Goal: Information Seeking & Learning: Learn about a topic

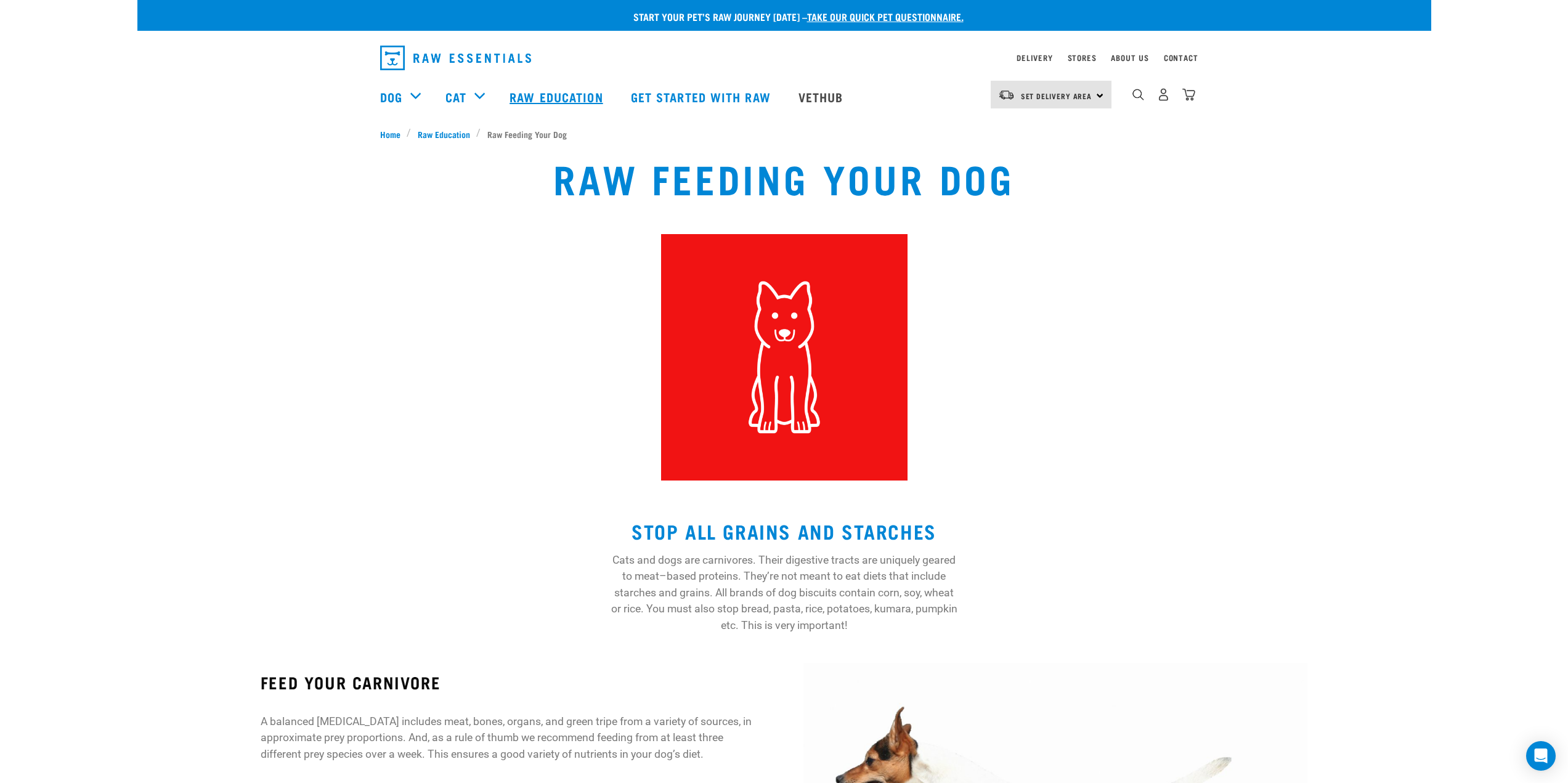
click at [542, 92] on link "Raw Education" at bounding box center [557, 97] width 120 height 49
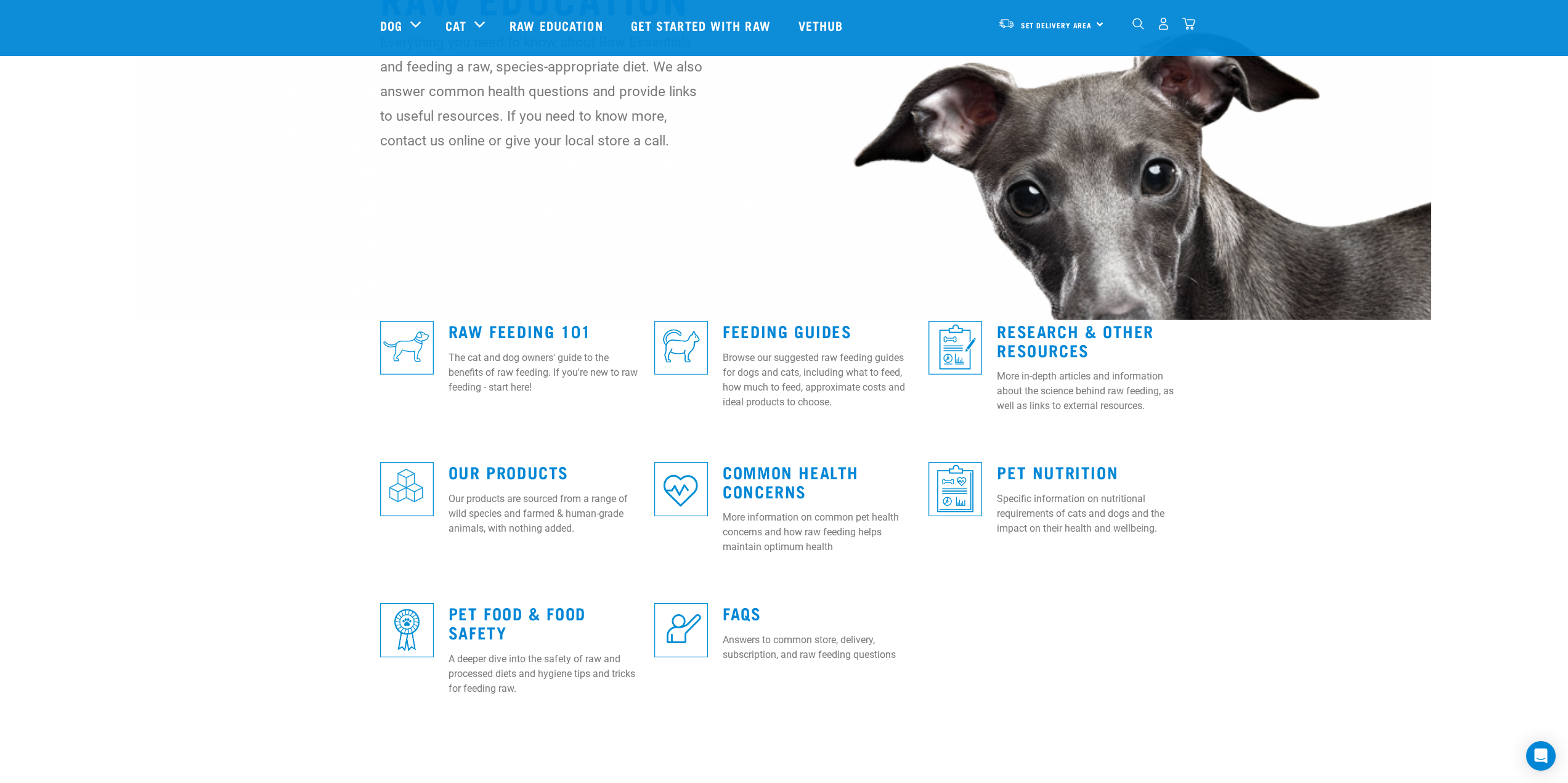
scroll to position [246, 0]
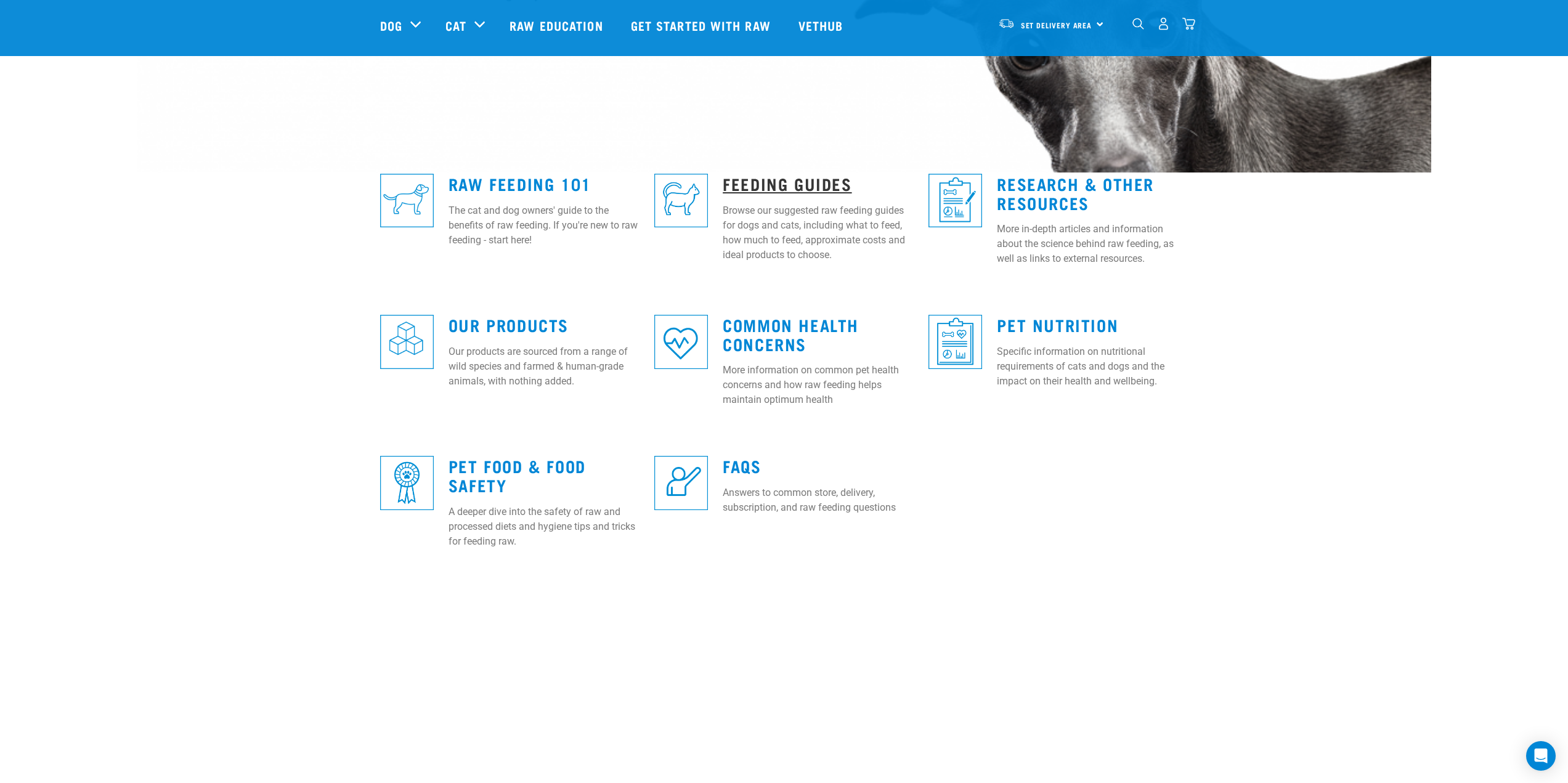
click at [828, 181] on link "Feeding Guides" at bounding box center [787, 183] width 129 height 10
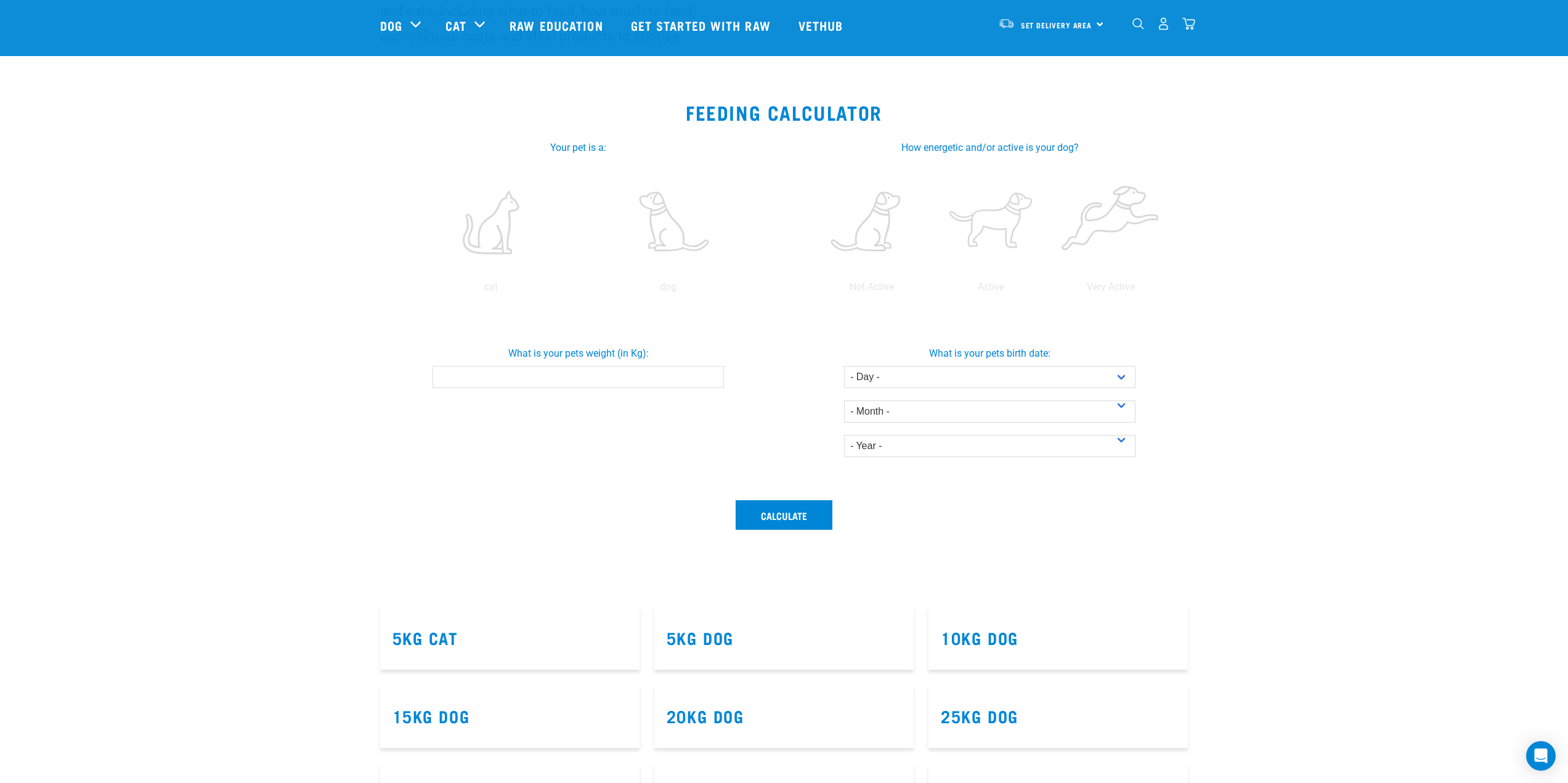
scroll to position [185, 0]
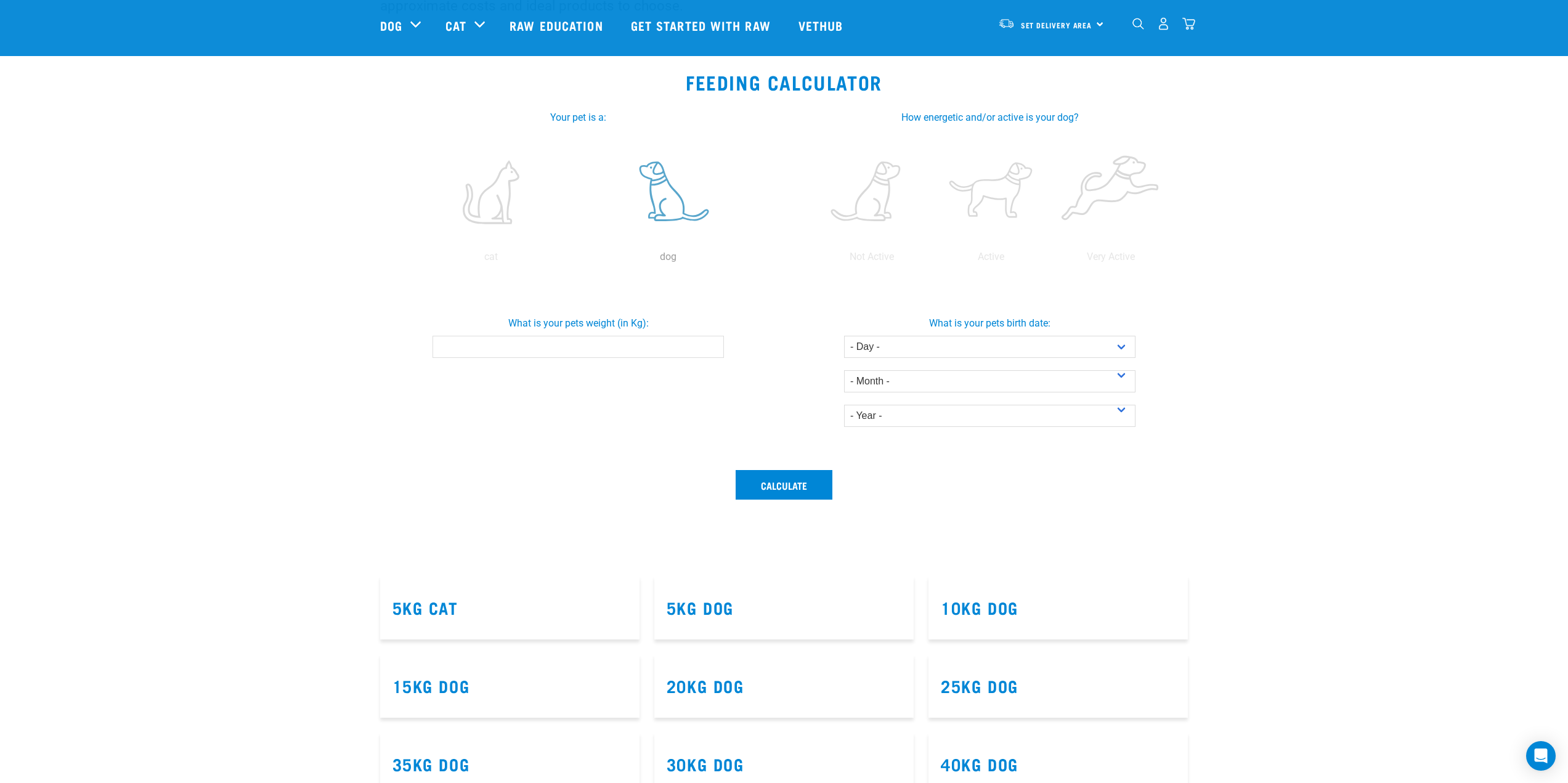
click at [673, 217] on label at bounding box center [669, 192] width 172 height 105
click at [580, 260] on input "radio" at bounding box center [580, 260] width 0 height 0
click at [620, 343] on input "What is your pets weight (in Kg):" at bounding box center [578, 346] width 292 height 22
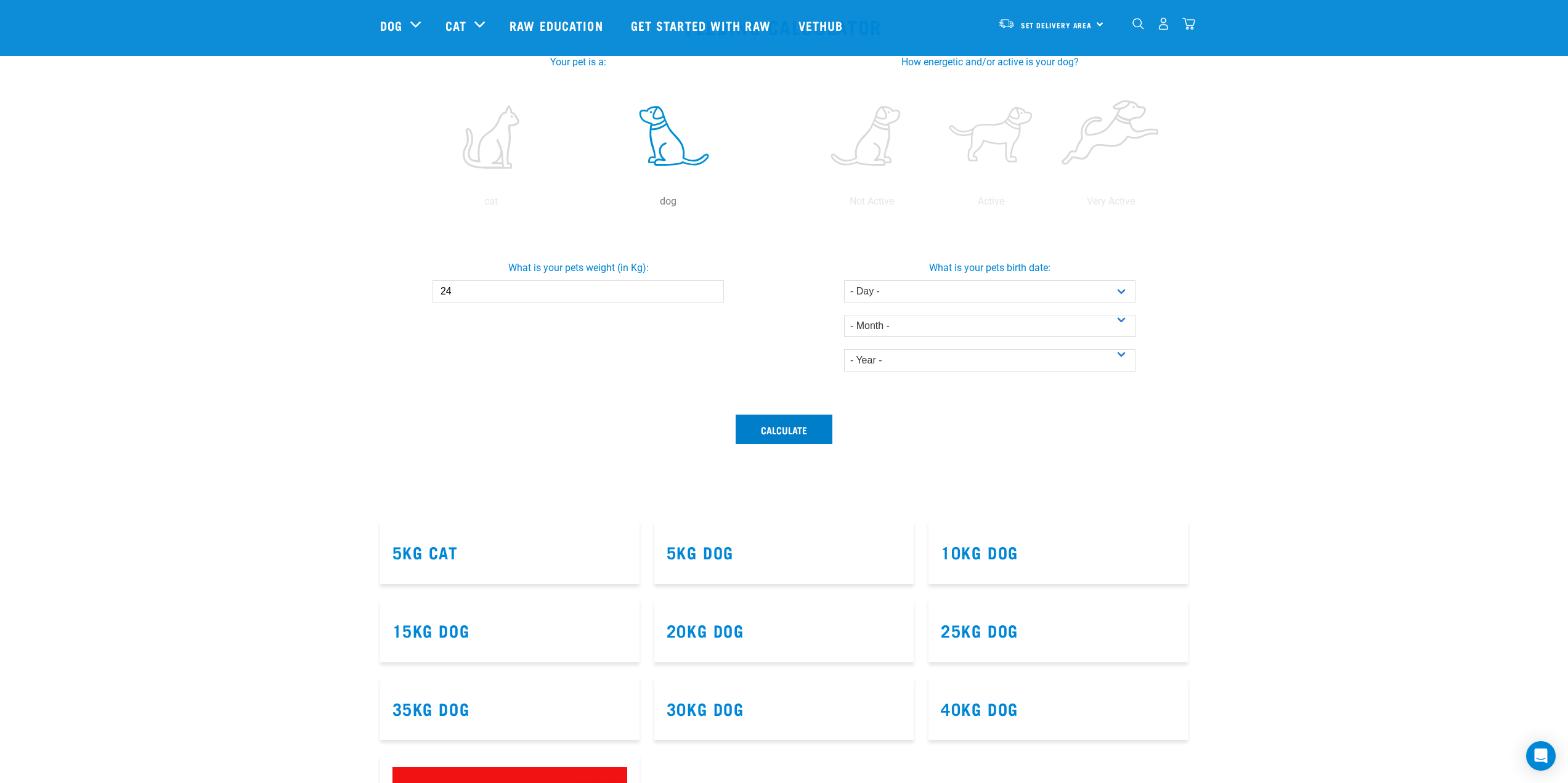
scroll to position [308, 0]
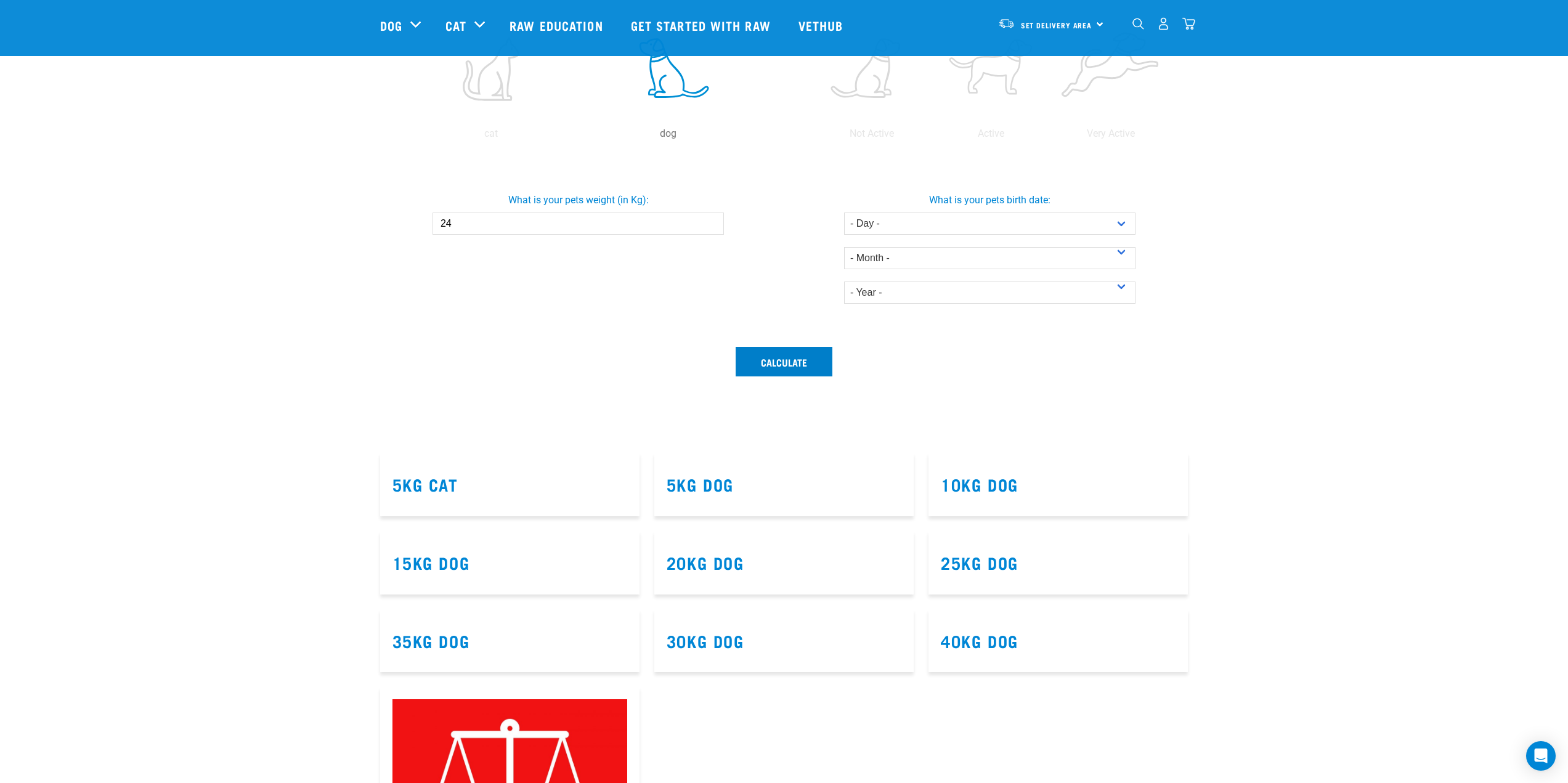
type input "24"
click at [804, 364] on button "Calculate" at bounding box center [784, 362] width 97 height 30
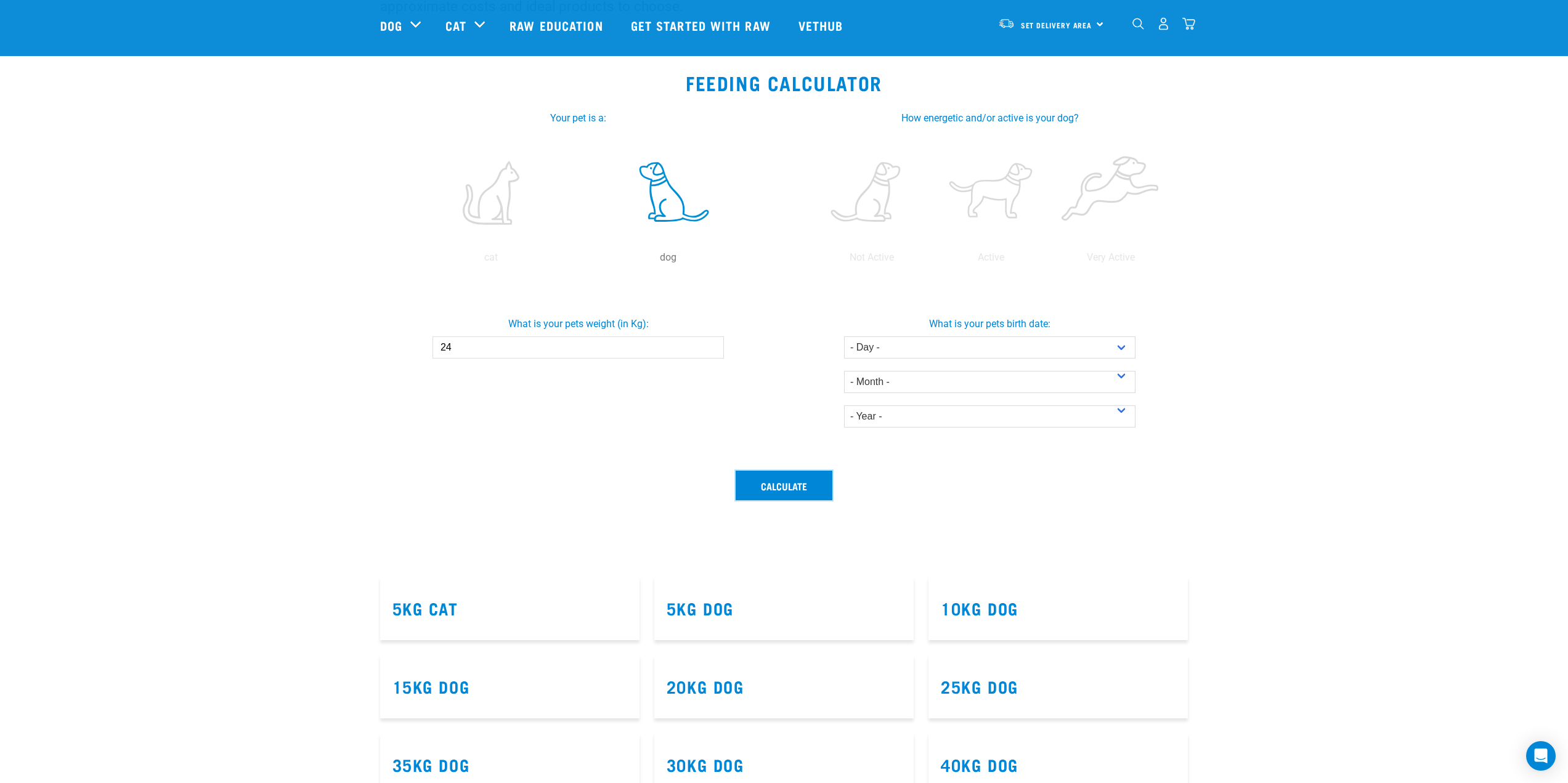
scroll to position [185, 0]
click at [986, 196] on label at bounding box center [991, 192] width 114 height 105
click at [932, 260] on input "radio" at bounding box center [932, 260] width 0 height 0
click at [801, 489] on button "Calculate" at bounding box center [784, 485] width 97 height 30
click at [943, 348] on select "- Day - 1 2 3 4 5 6 7 8 9 10 11 12 13 14 15 16 17 18 19 20 21 22 23 24 25 26 27" at bounding box center [991, 346] width 292 height 22
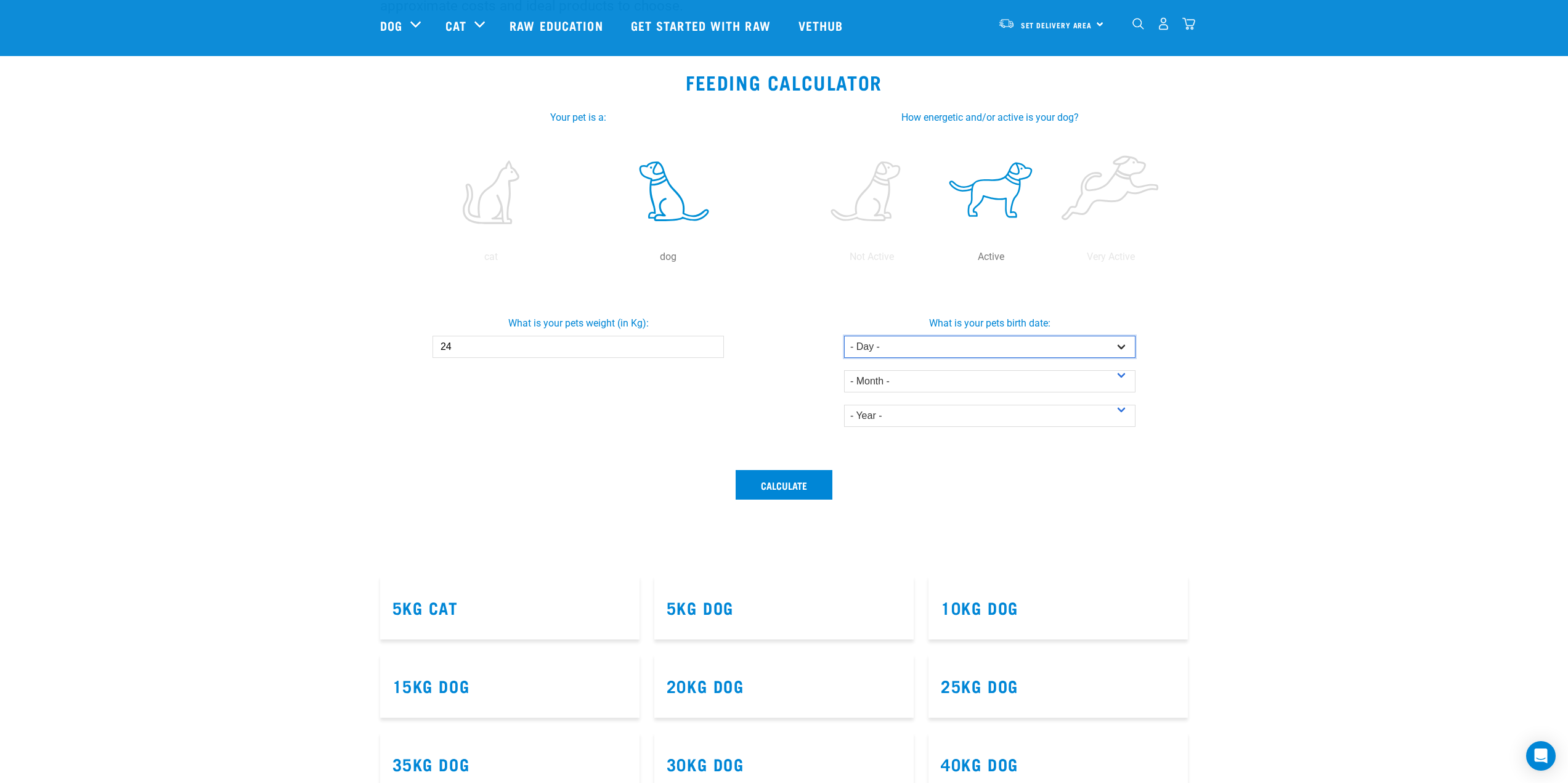
select select "15"
click at [845, 336] on select "- Day - 1 2 3 4 5 6 7 8 9 10 11 12 13 14 15 16 17 18 19 20 21 22 23 24 25 26 27" at bounding box center [991, 346] width 292 height 22
click at [913, 378] on select "- Month - January February March April May June July August September October N…" at bounding box center [991, 381] width 292 height 22
drag, startPoint x: 782, startPoint y: 382, endPoint x: 802, endPoint y: 378, distance: 20.4
click at [782, 382] on div "What is your pets birth date: - Day - 1 2 3 4 5 6 7 8 9 10 11 12 13 14 15 16 17…" at bounding box center [991, 366] width 417 height 120
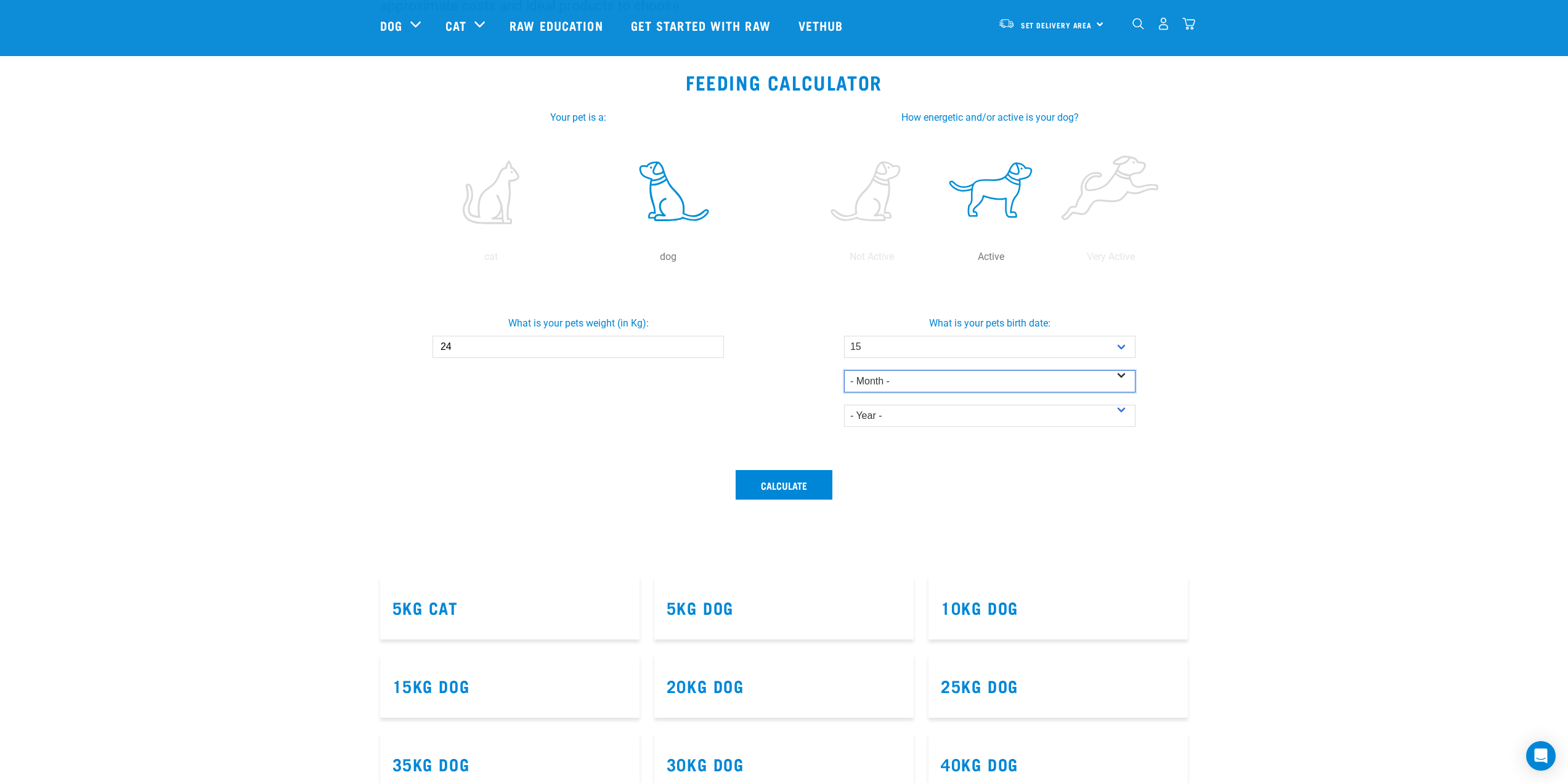
click at [889, 379] on select "- Month - January February March April May June July August September October N…" at bounding box center [991, 381] width 292 height 22
select select "May"
click at [845, 370] on select "- Month - January February March April May June July August September October N…" at bounding box center [991, 381] width 292 height 22
click at [931, 417] on select "- Year - 2025 2024 2023 2022 2021 2020 2019 2018 2017 2016 2015 2014" at bounding box center [991, 416] width 292 height 22
select select "2025"
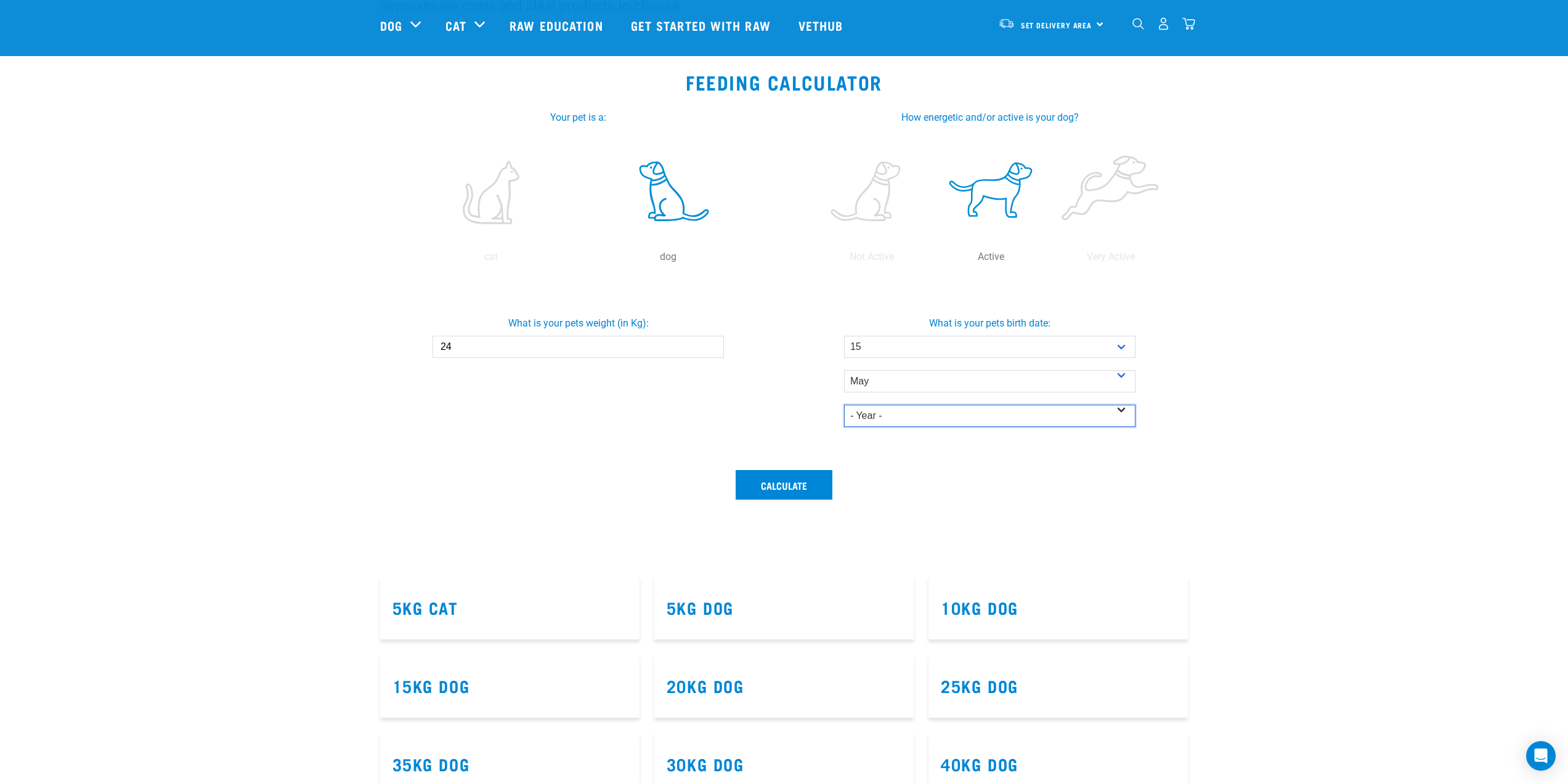
click at [845, 405] on select "- Year - 2025 2024 2023 2022 2021 2020 2019 2018 2017 2016 2015 2014" at bounding box center [991, 416] width 292 height 22
click at [804, 482] on button "Calculate" at bounding box center [784, 485] width 97 height 30
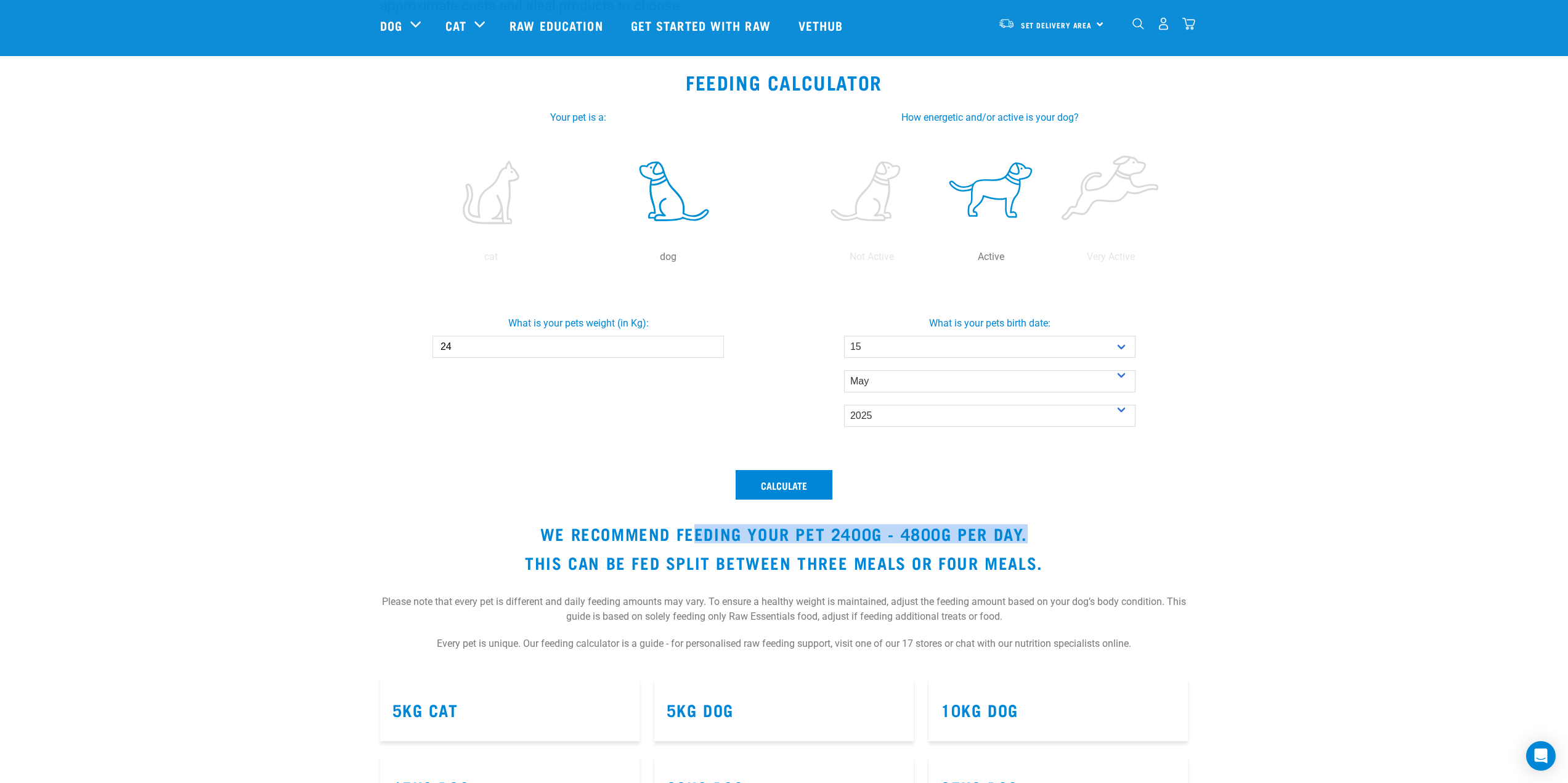
drag, startPoint x: 694, startPoint y: 539, endPoint x: 1026, endPoint y: 543, distance: 332.0
click at [1026, 543] on h3 "We recommend feeding your pet 2400g - 4800g per day." at bounding box center [785, 534] width 809 height 19
click at [665, 558] on h3 "This can be fed split between three meals or four meals." at bounding box center [785, 563] width 809 height 19
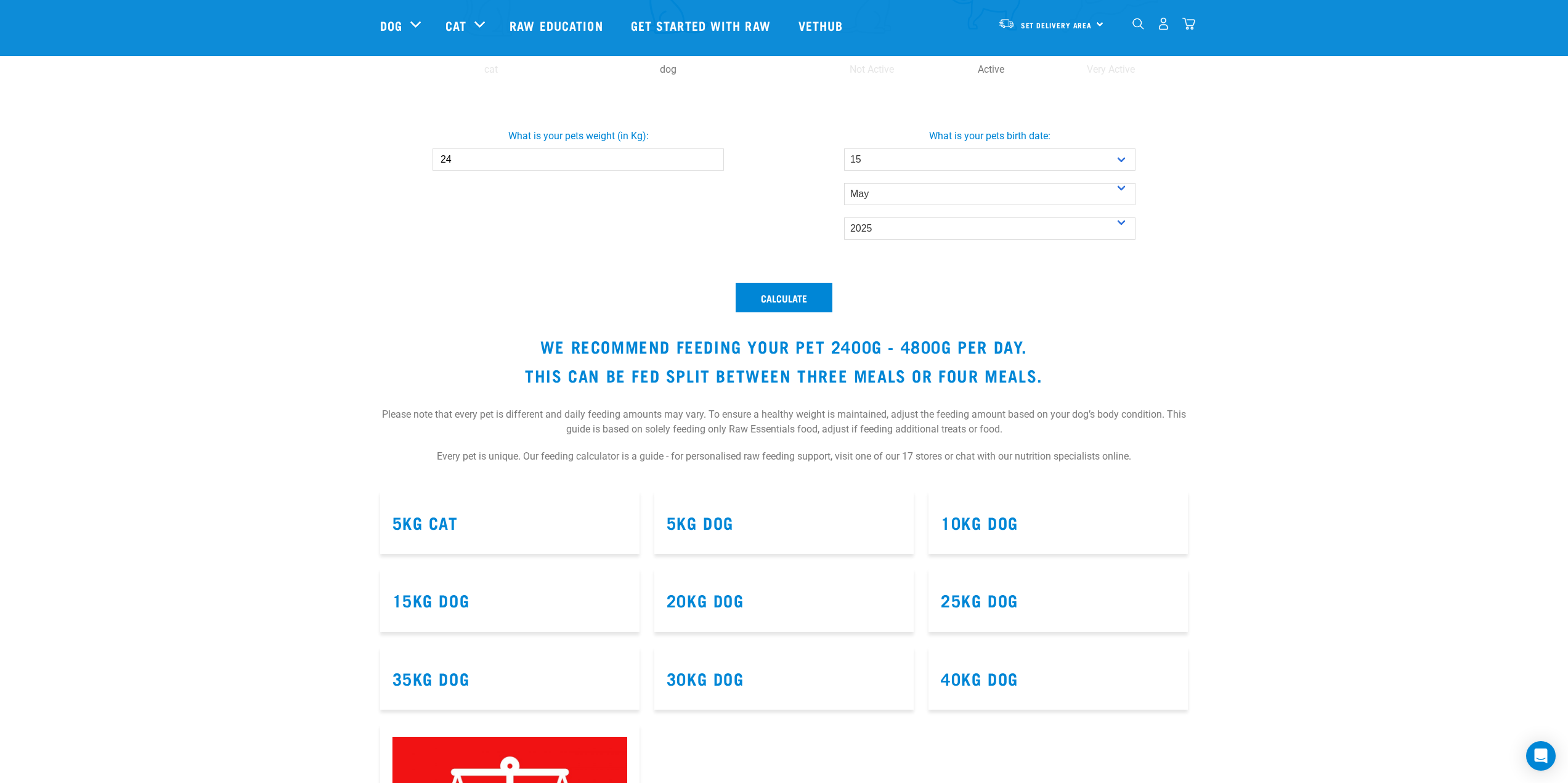
scroll to position [370, 0]
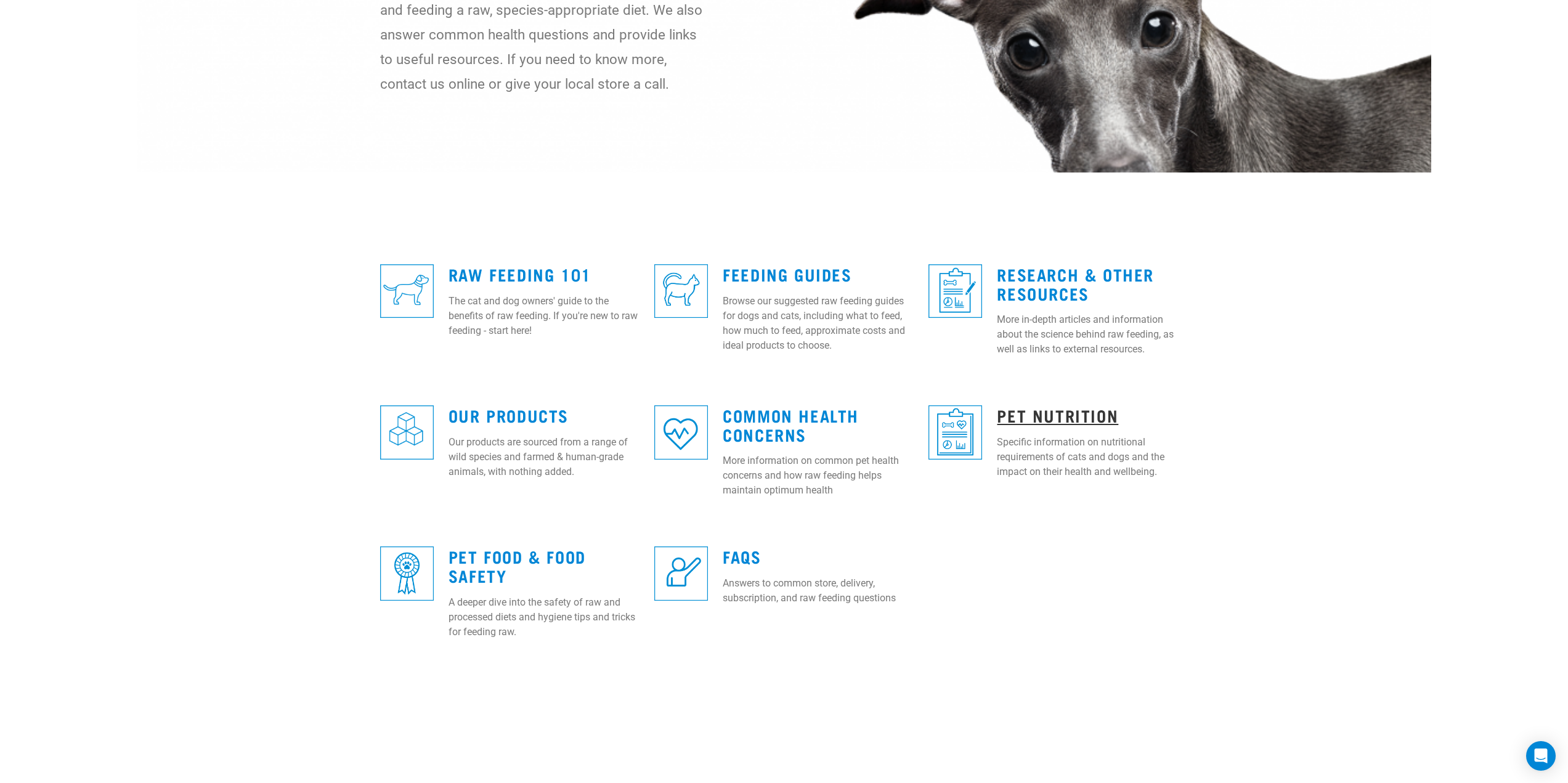
click at [1067, 419] on link "Pet Nutrition" at bounding box center [1057, 415] width 121 height 10
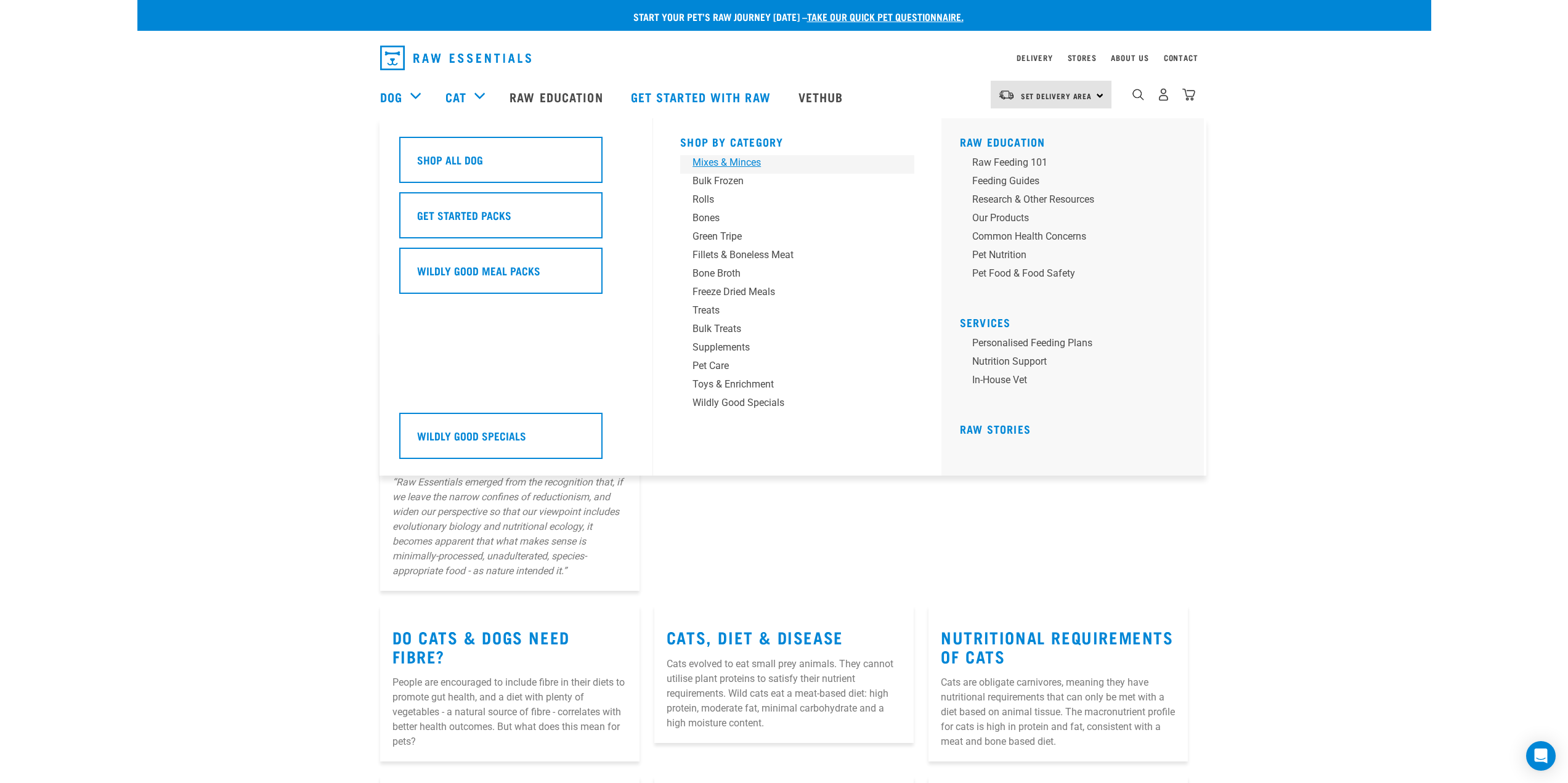
click at [749, 162] on div "Mixes & Minces" at bounding box center [788, 163] width 192 height 15
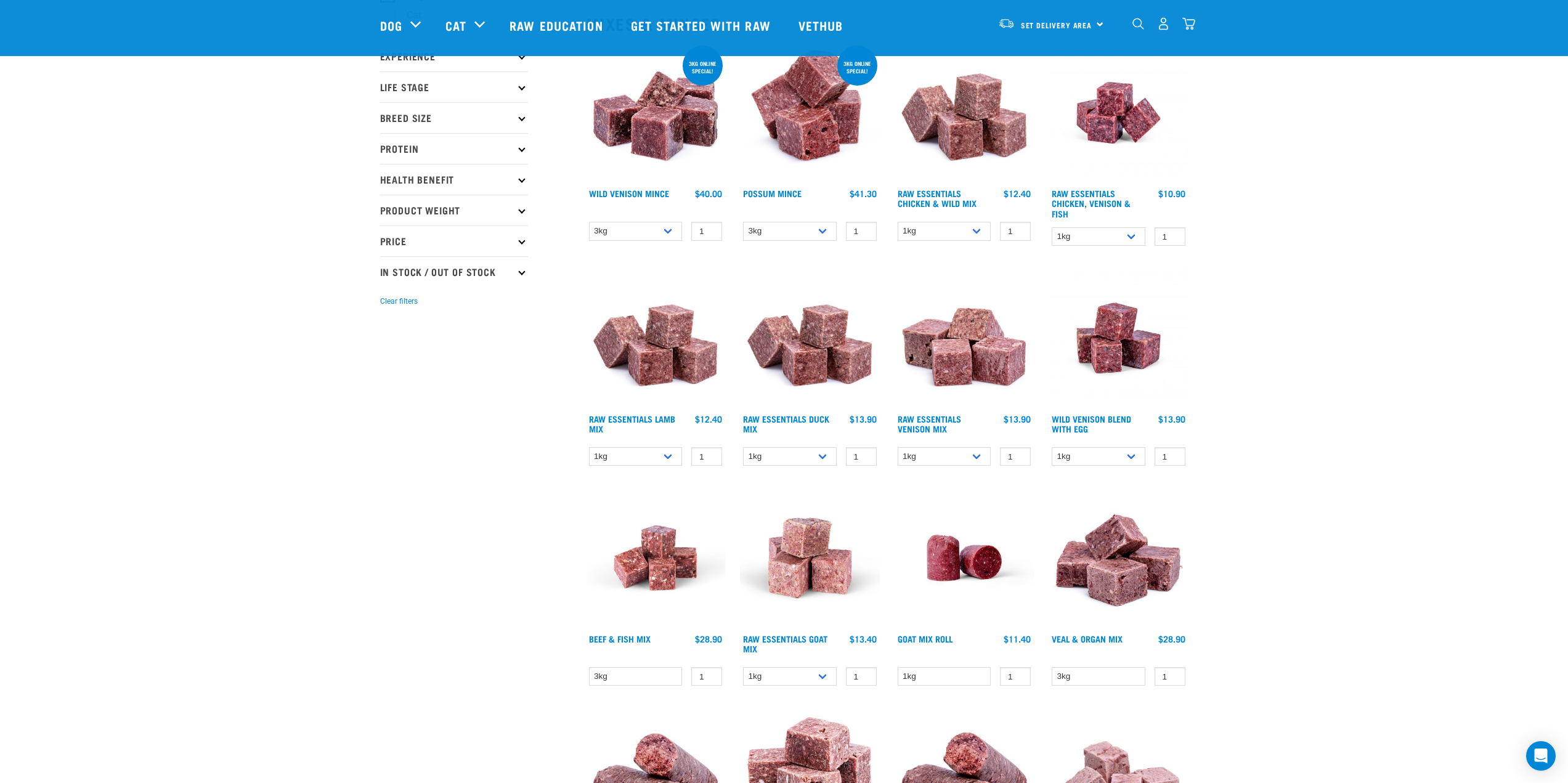
scroll to position [123, 0]
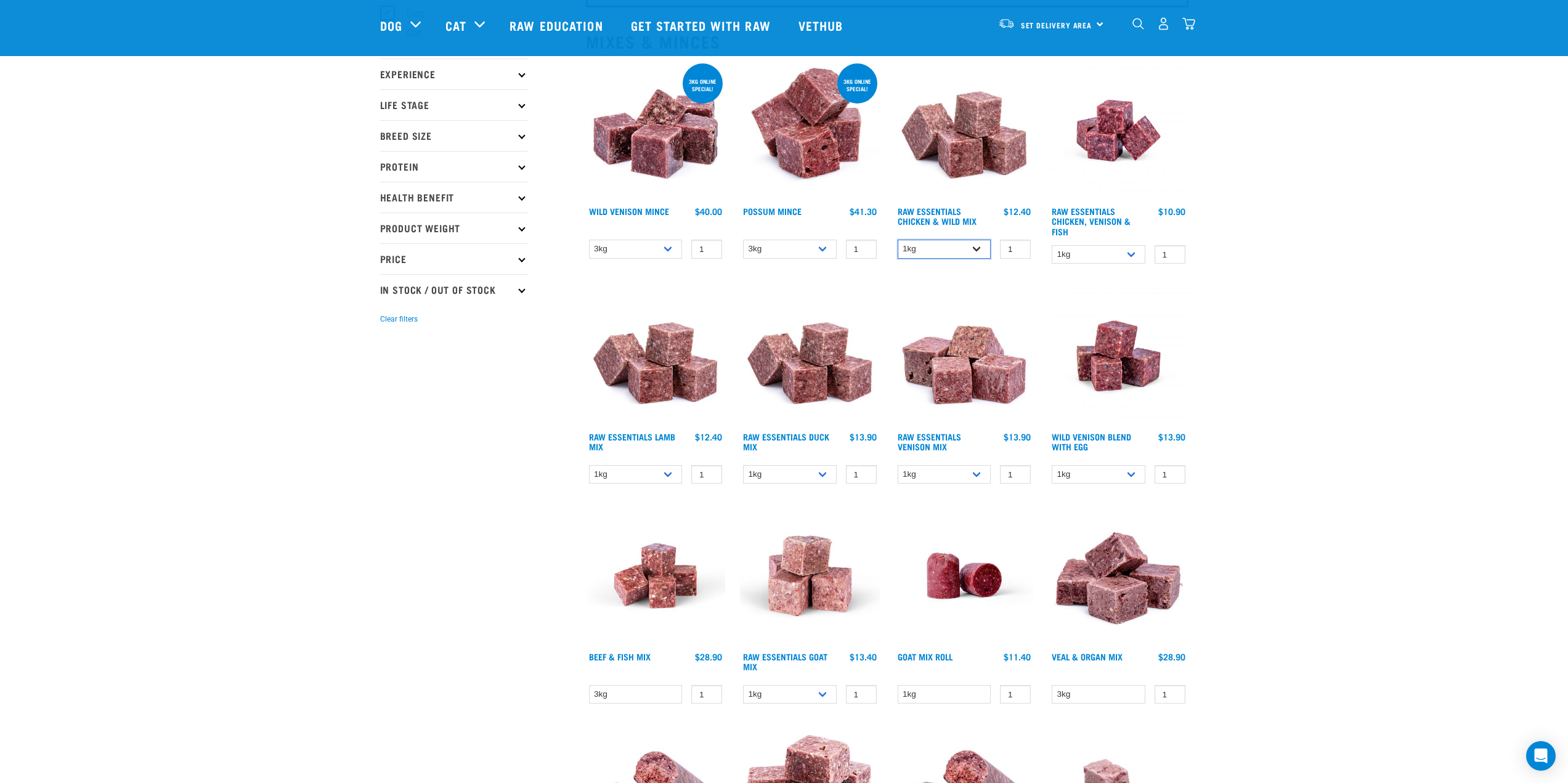
click at [962, 245] on select "1kg 3kg Bulk (10kg)" at bounding box center [945, 250] width 94 height 19
click at [898, 240] on select "1kg 3kg Bulk (10kg)" at bounding box center [945, 250] width 94 height 19
click at [960, 249] on select "1kg 3kg Bulk (10kg)" at bounding box center [945, 250] width 94 height 19
click at [898, 240] on select "1kg 3kg Bulk (10kg)" at bounding box center [945, 250] width 94 height 19
click at [962, 251] on select "1kg 3kg Bulk (10kg)" at bounding box center [945, 250] width 94 height 19
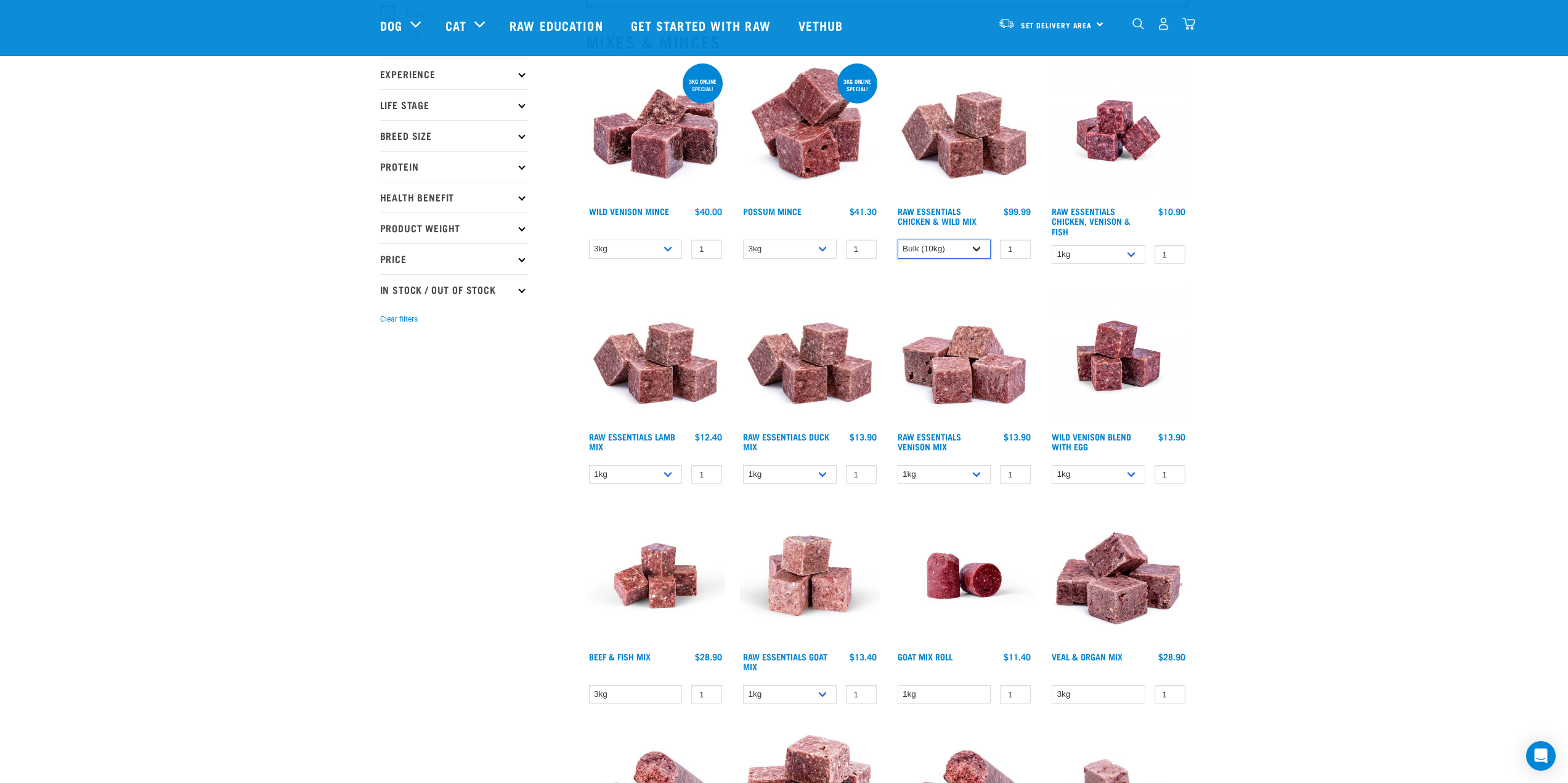
click at [898, 240] on select "1kg 3kg Bulk (10kg)" at bounding box center [945, 250] width 94 height 19
click at [964, 250] on select "1kg 3kg Bulk (10kg)" at bounding box center [945, 250] width 94 height 19
select select "708"
click at [898, 240] on select "1kg 3kg Bulk (10kg)" at bounding box center [945, 250] width 94 height 19
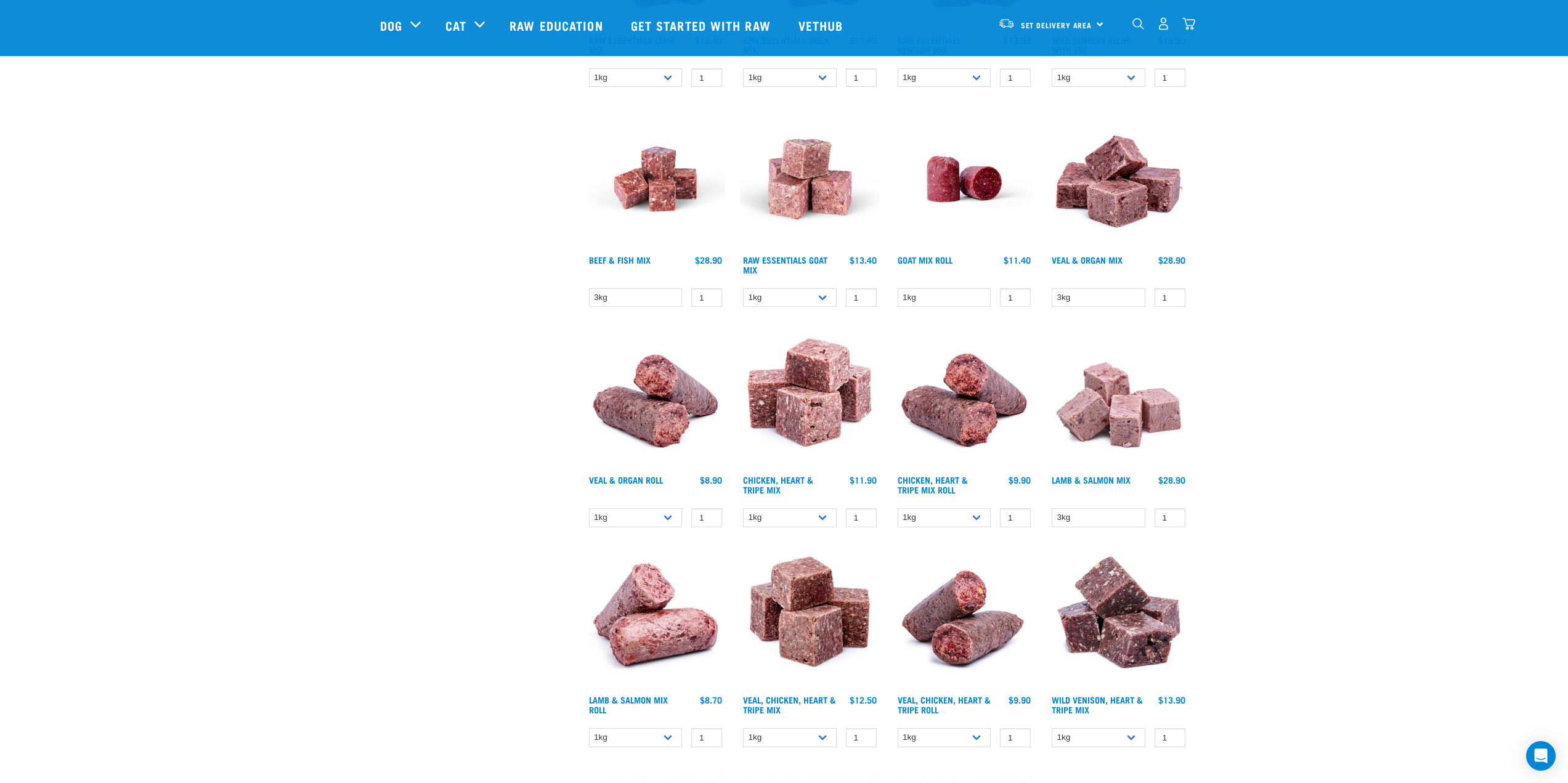
scroll to position [555, 0]
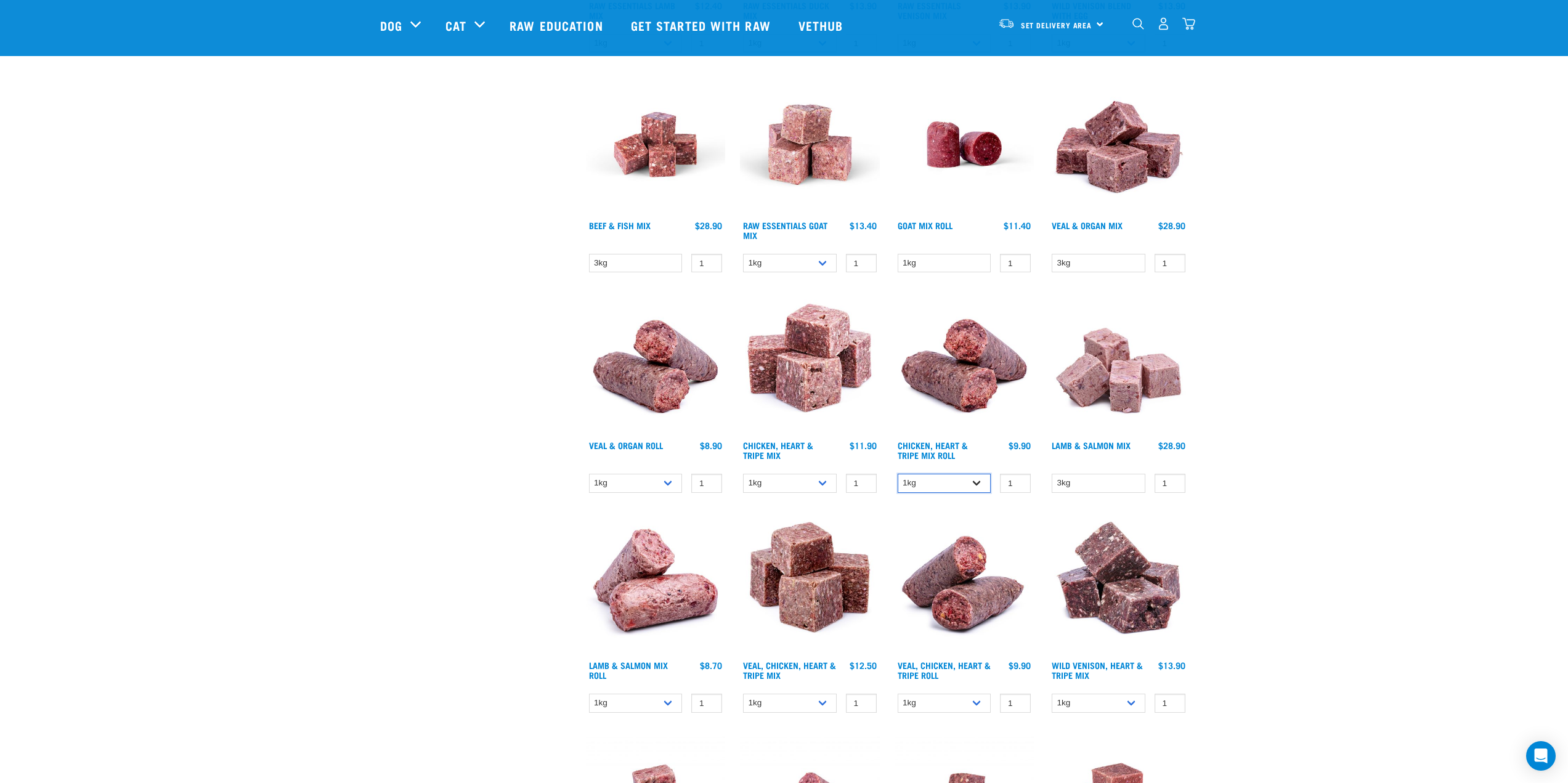
click at [966, 484] on select "1kg Bulk (10kg)" at bounding box center [945, 483] width 94 height 19
click at [898, 474] on select "1kg Bulk (10kg)" at bounding box center [945, 483] width 94 height 19
click at [951, 485] on select "1kg Bulk (10kg)" at bounding box center [945, 483] width 94 height 19
select select "370"
click at [898, 474] on select "1kg Bulk (10kg)" at bounding box center [945, 483] width 94 height 19
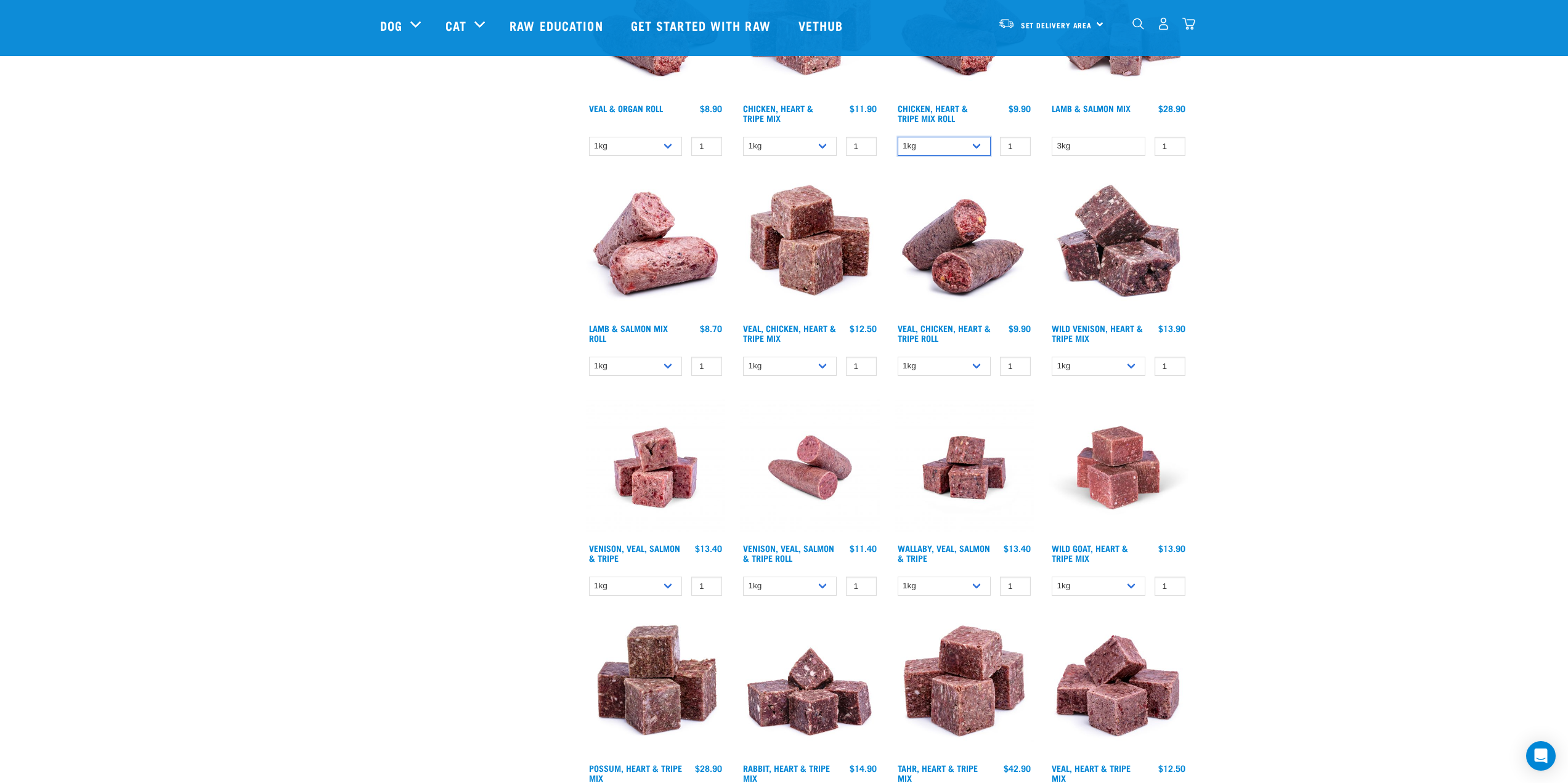
scroll to position [986, 0]
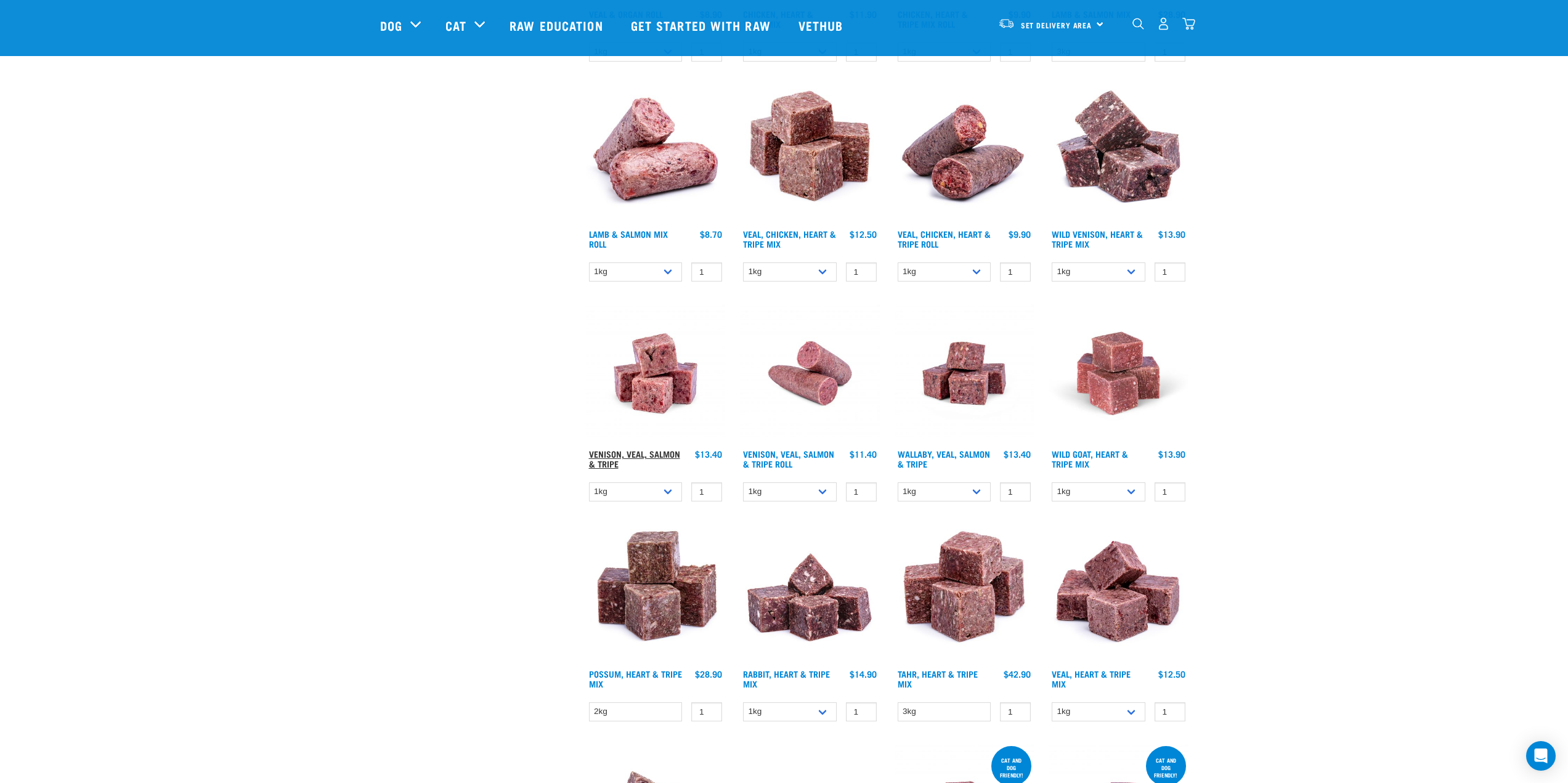
click at [659, 456] on link "Venison, Veal, Salmon & Tripe" at bounding box center [635, 459] width 91 height 14
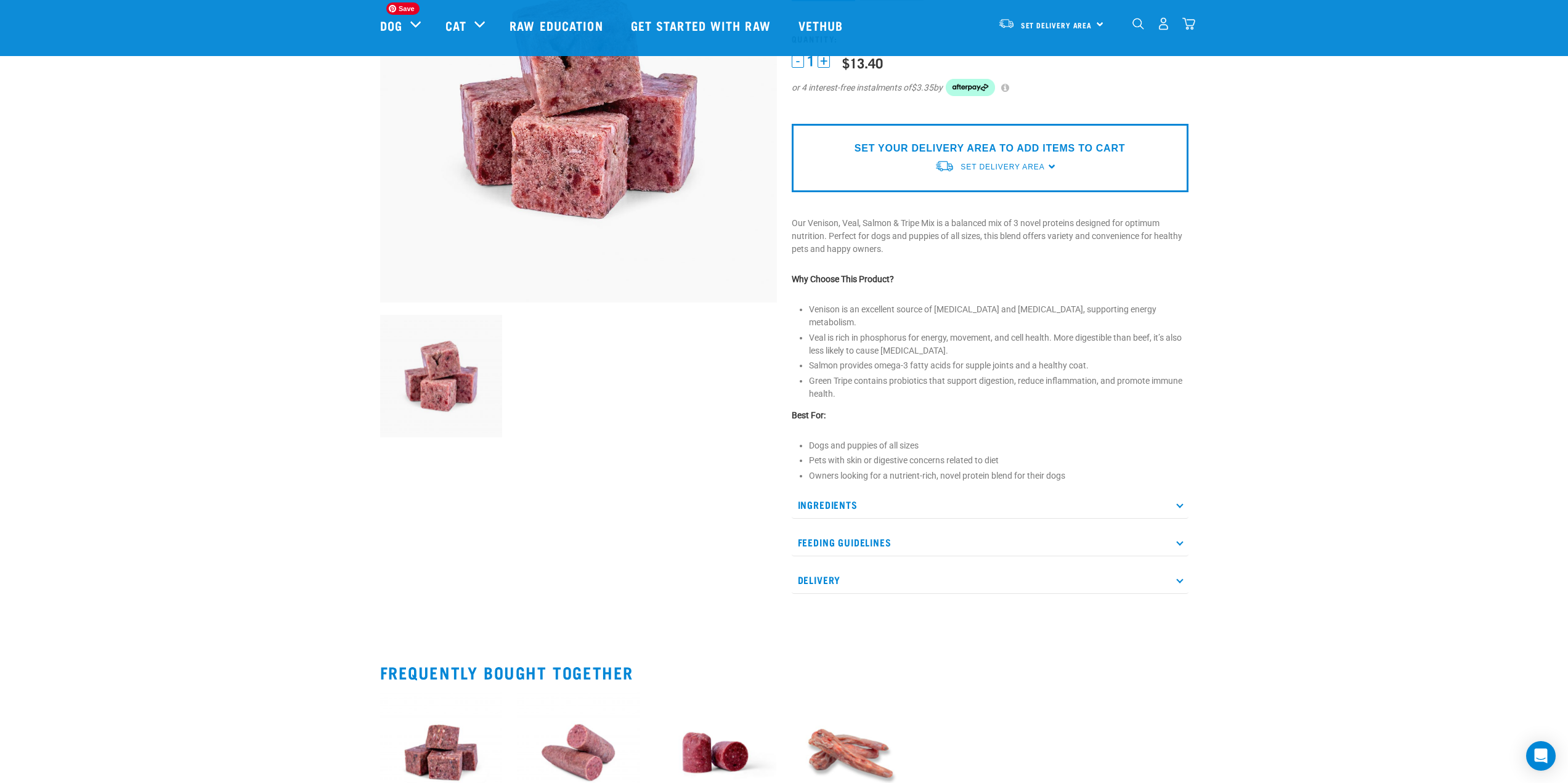
scroll to position [185, 0]
click at [823, 490] on p "Ingredients" at bounding box center [991, 504] width 397 height 28
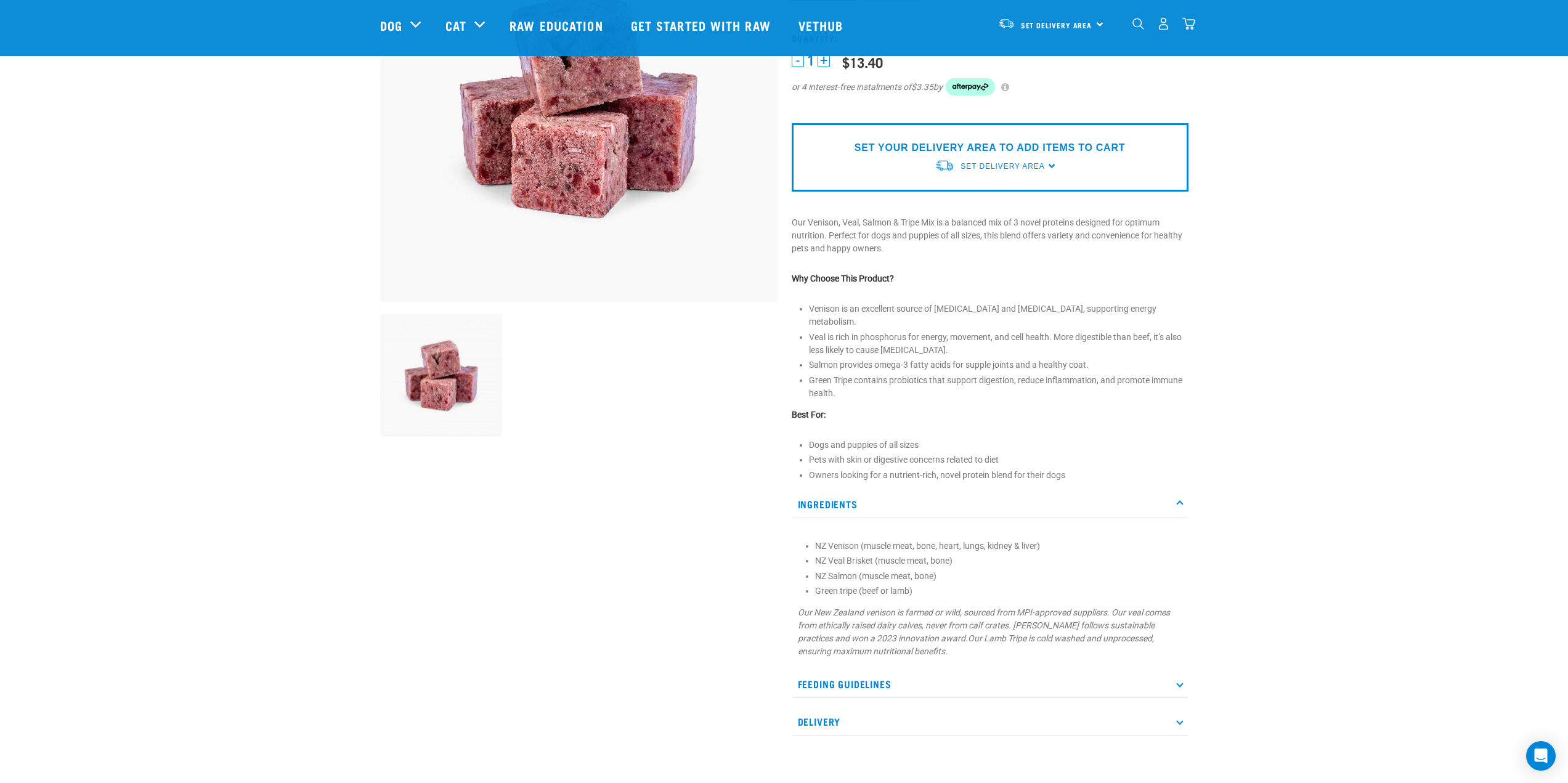
click at [824, 490] on p "Ingredients" at bounding box center [991, 504] width 397 height 28
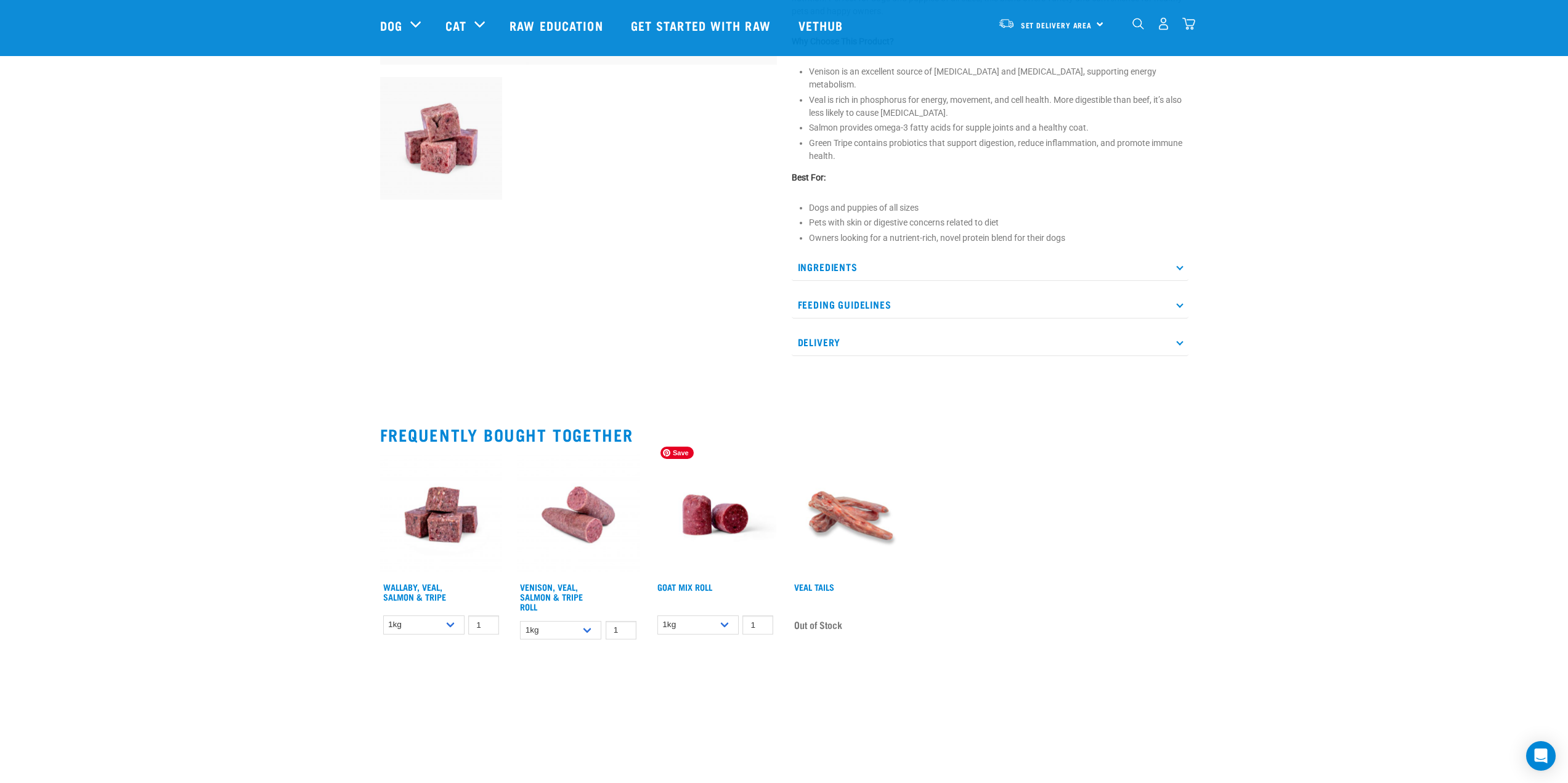
scroll to position [431, 0]
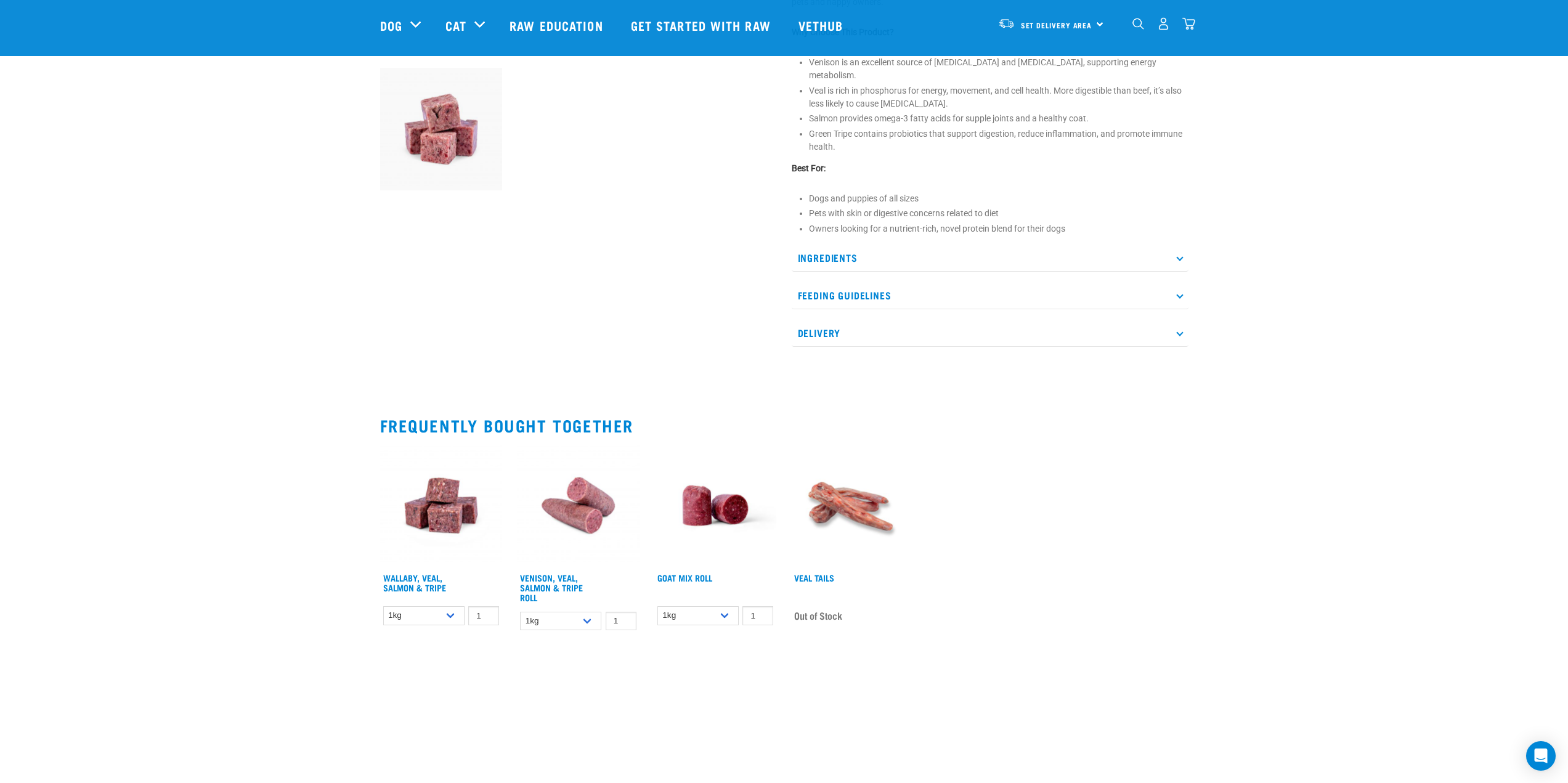
click at [921, 288] on p "Feeding Guidelines" at bounding box center [991, 295] width 397 height 28
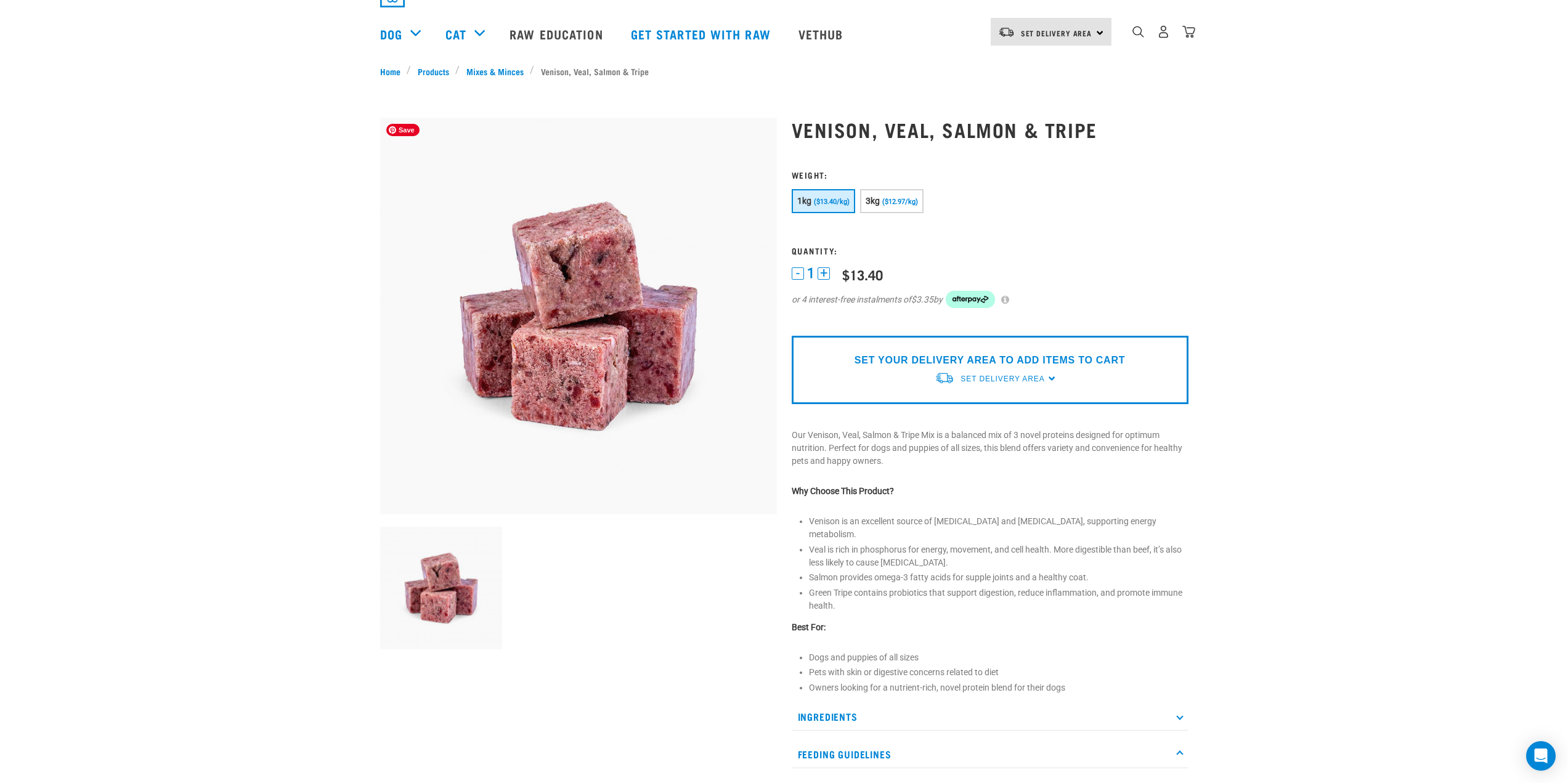
scroll to position [0, 0]
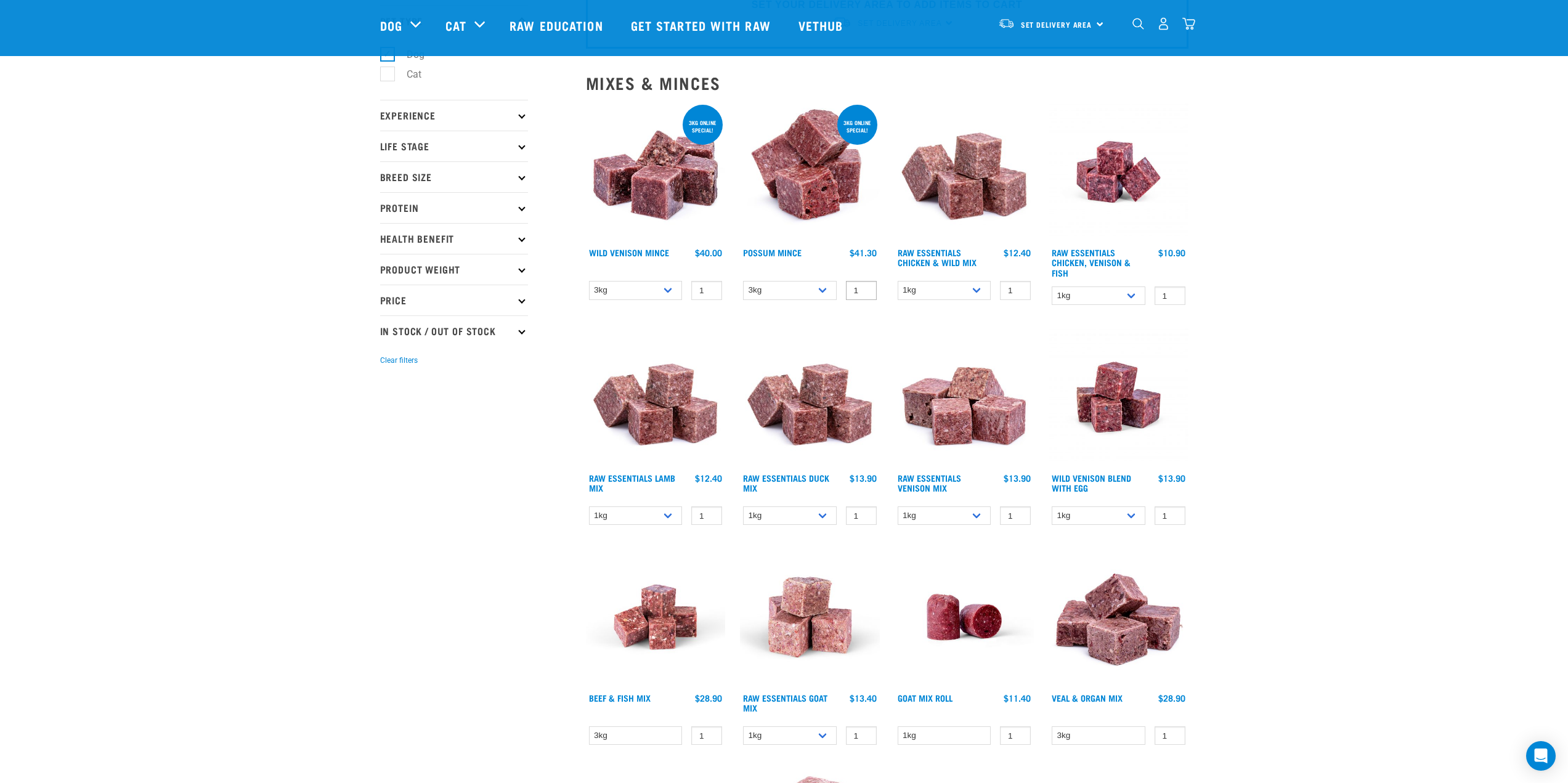
scroll to position [29, 0]
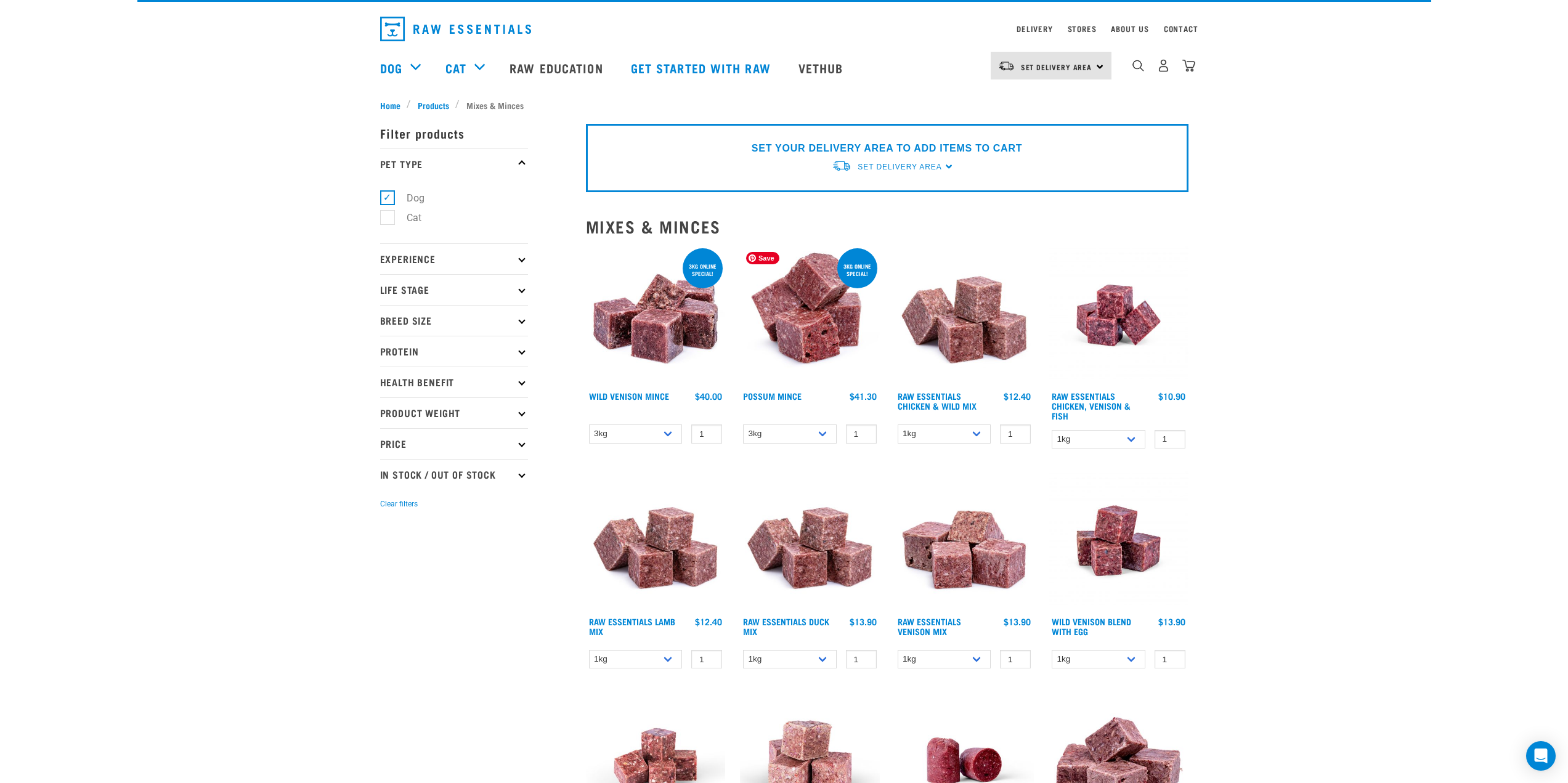
click at [809, 342] on img at bounding box center [809, 315] width 140 height 140
click at [1121, 324] on img at bounding box center [1118, 315] width 140 height 140
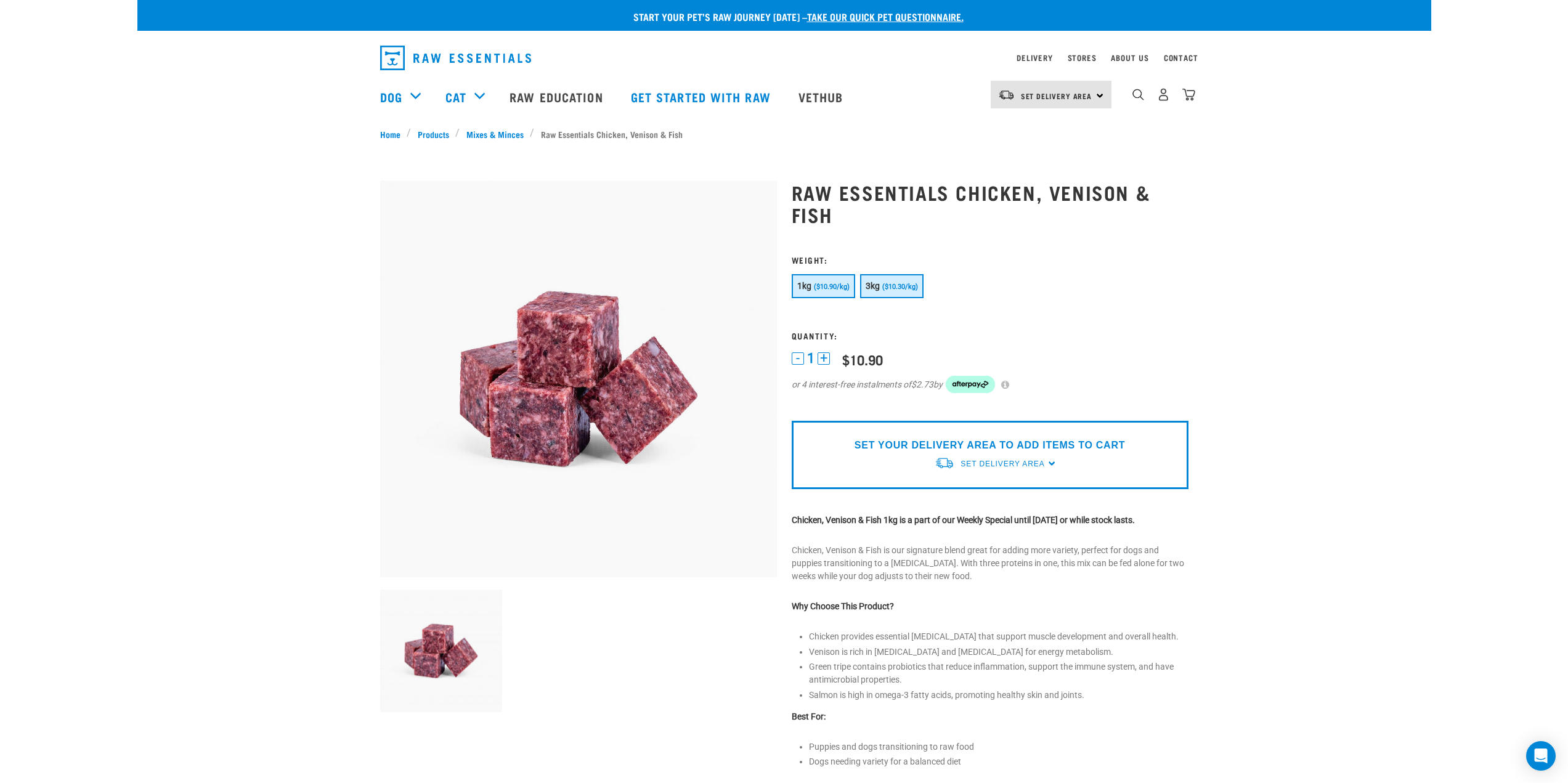
click at [883, 289] on span "($10.30/kg)" at bounding box center [900, 286] width 36 height 8
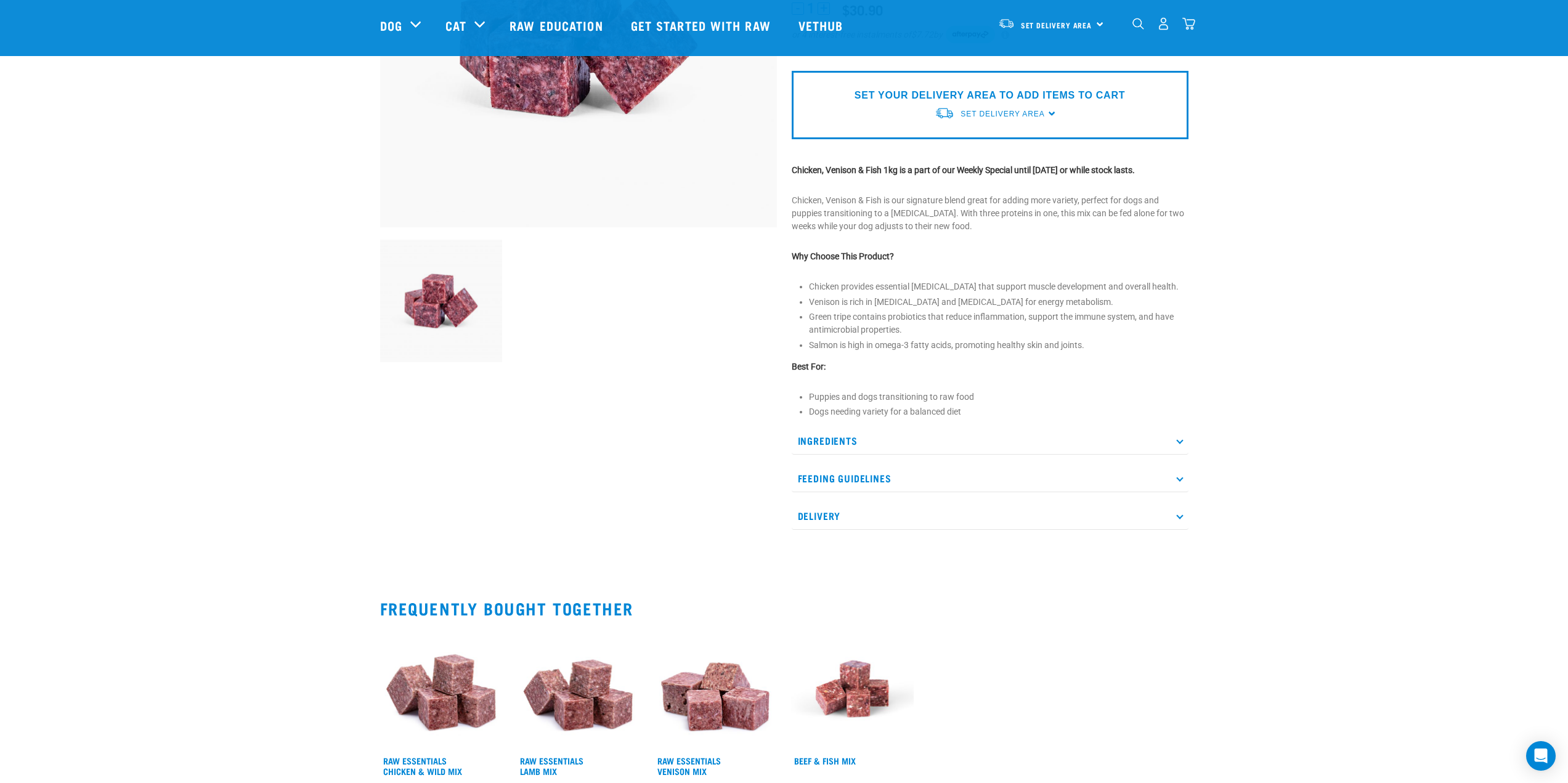
scroll to position [123, 0]
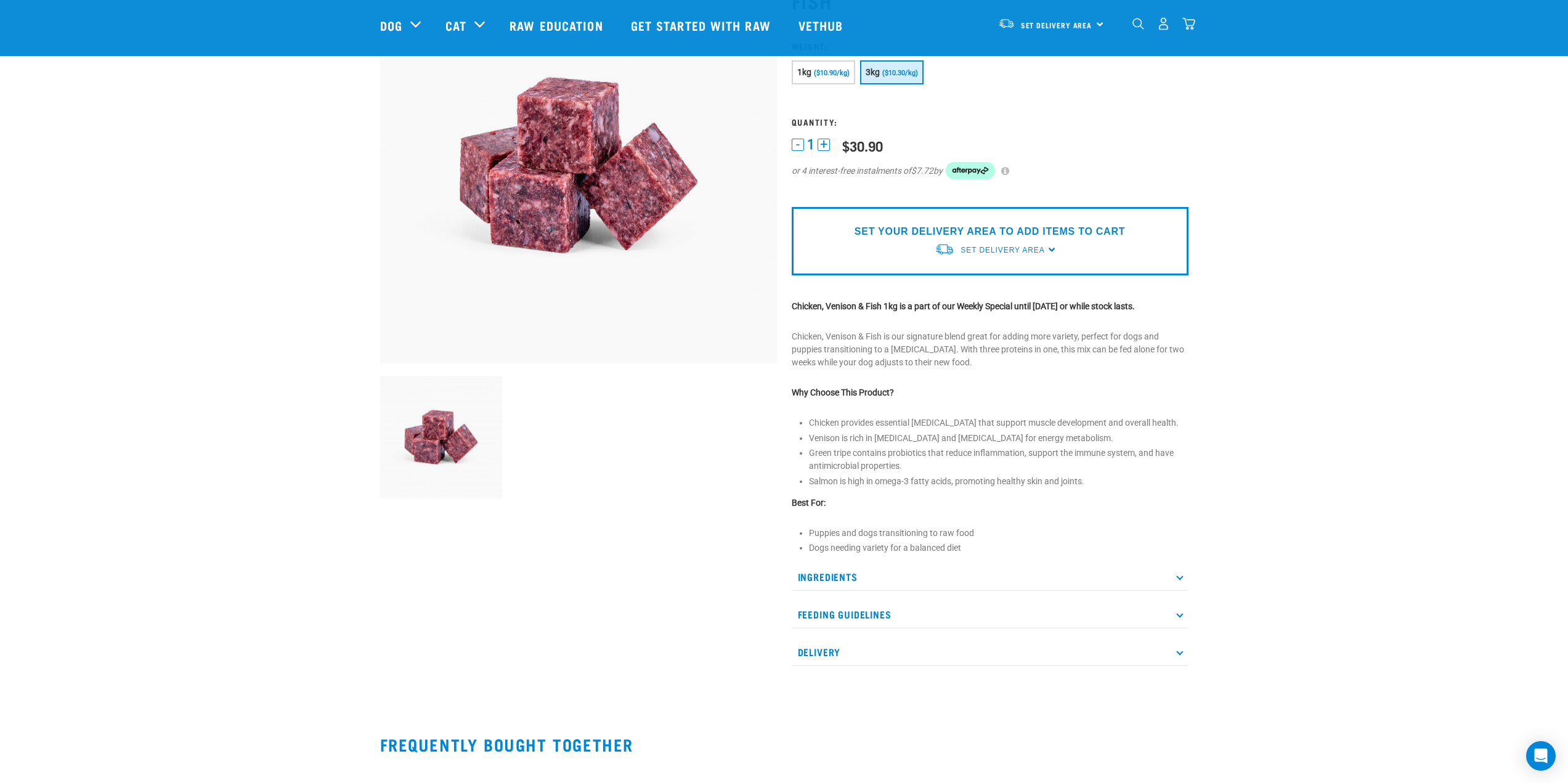
click at [884, 578] on p "Ingredients" at bounding box center [991, 577] width 397 height 28
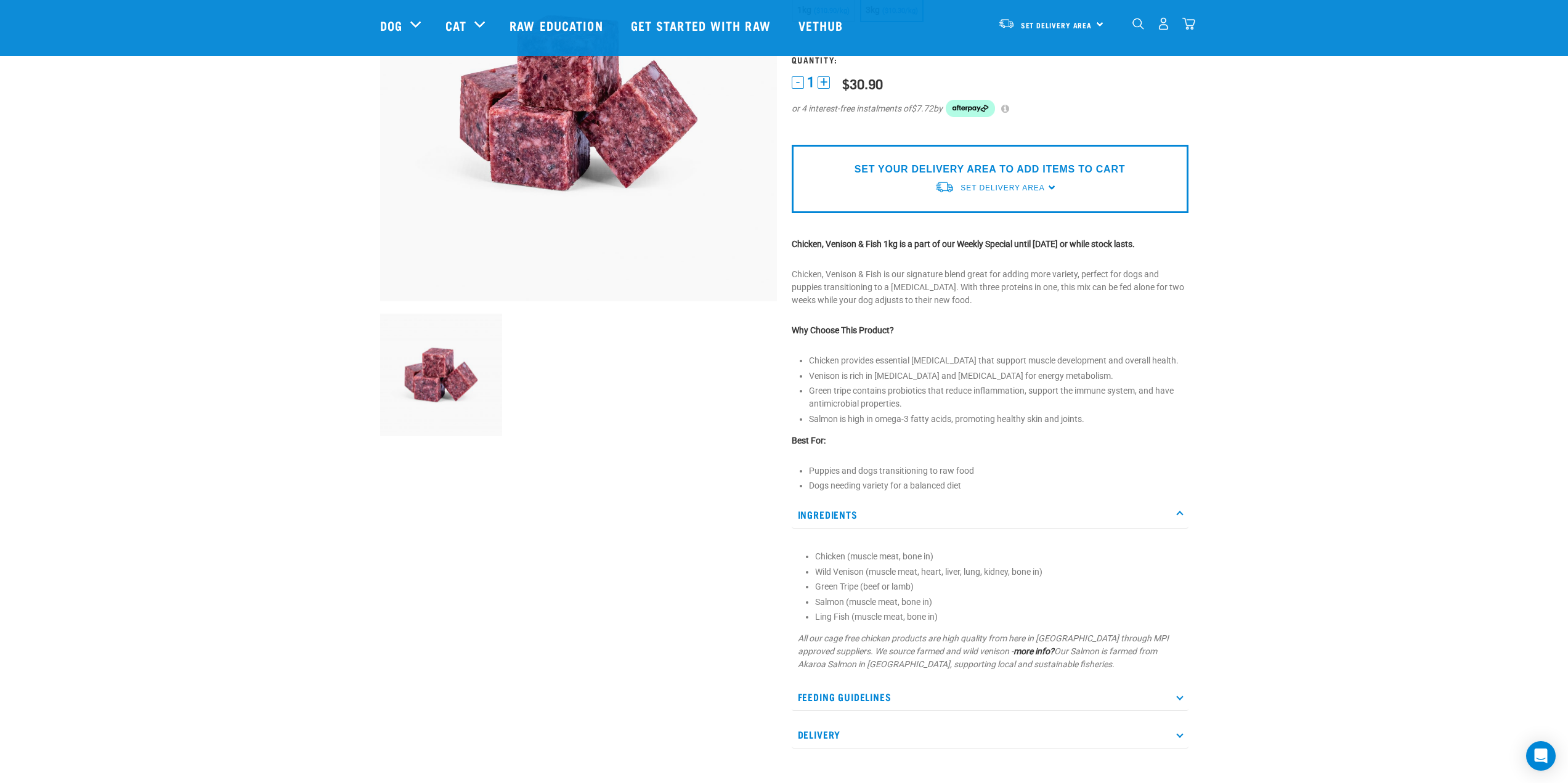
scroll to position [246, 0]
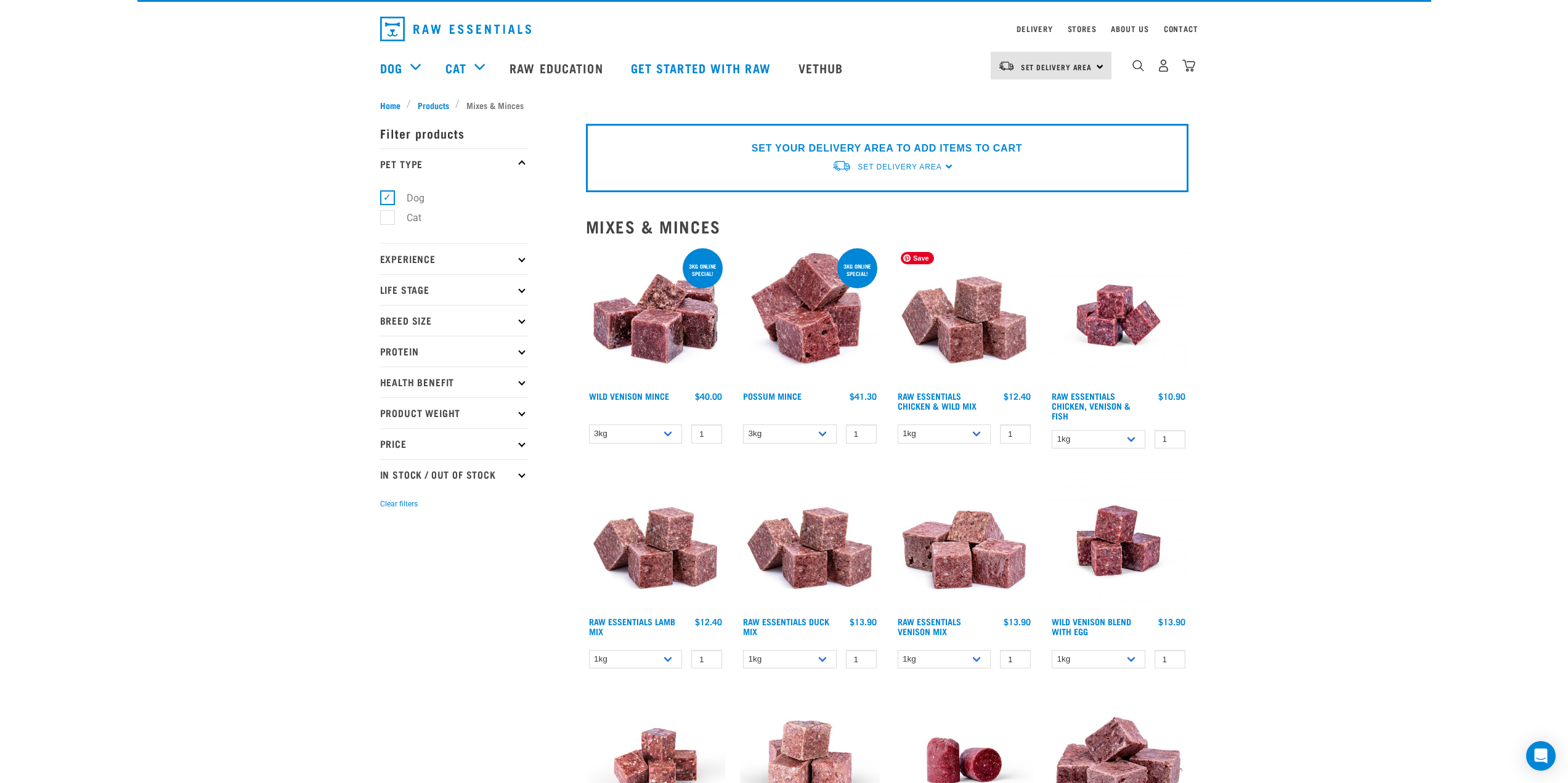
click at [972, 336] on img at bounding box center [964, 315] width 140 height 140
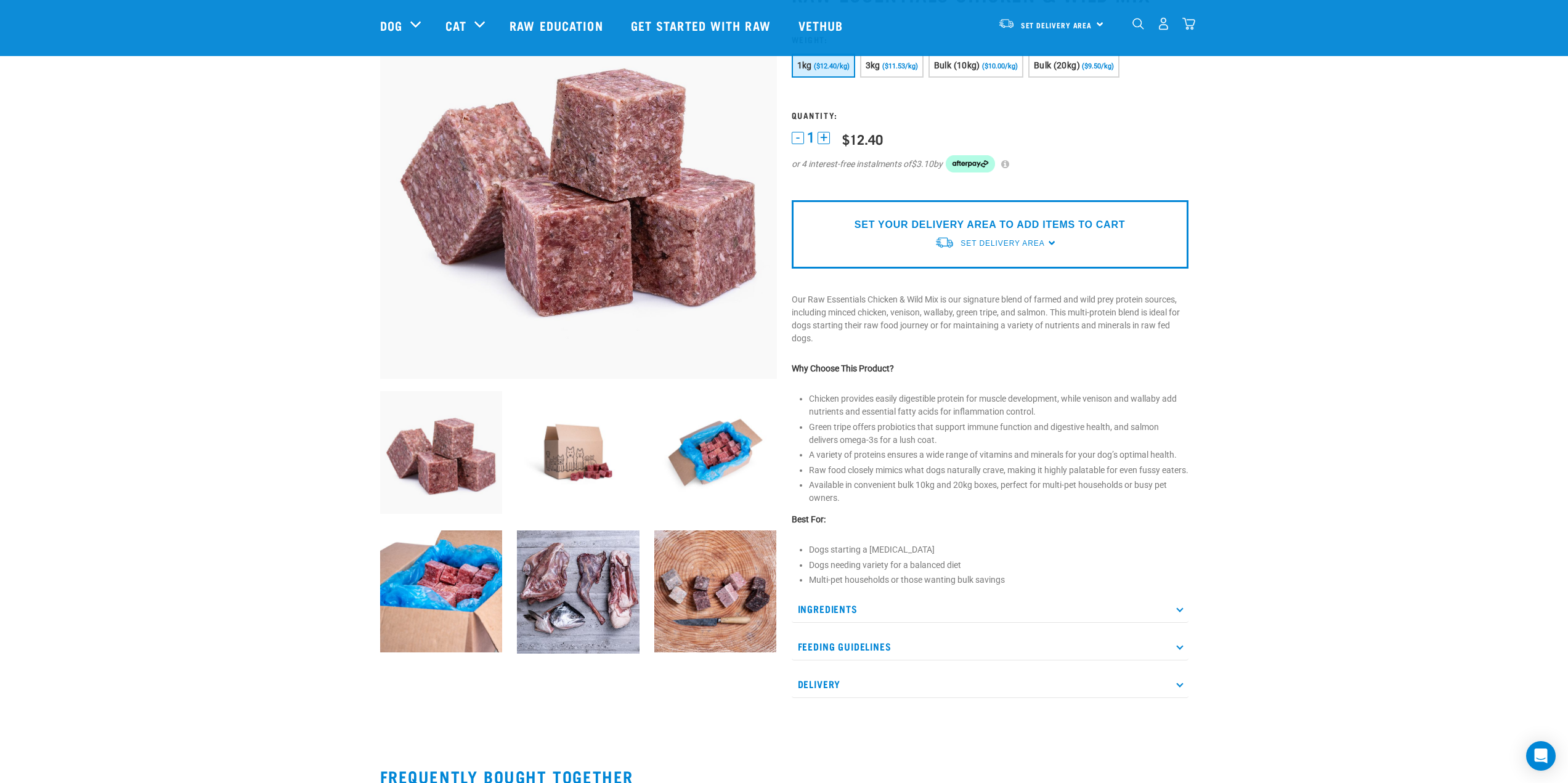
scroll to position [185, 0]
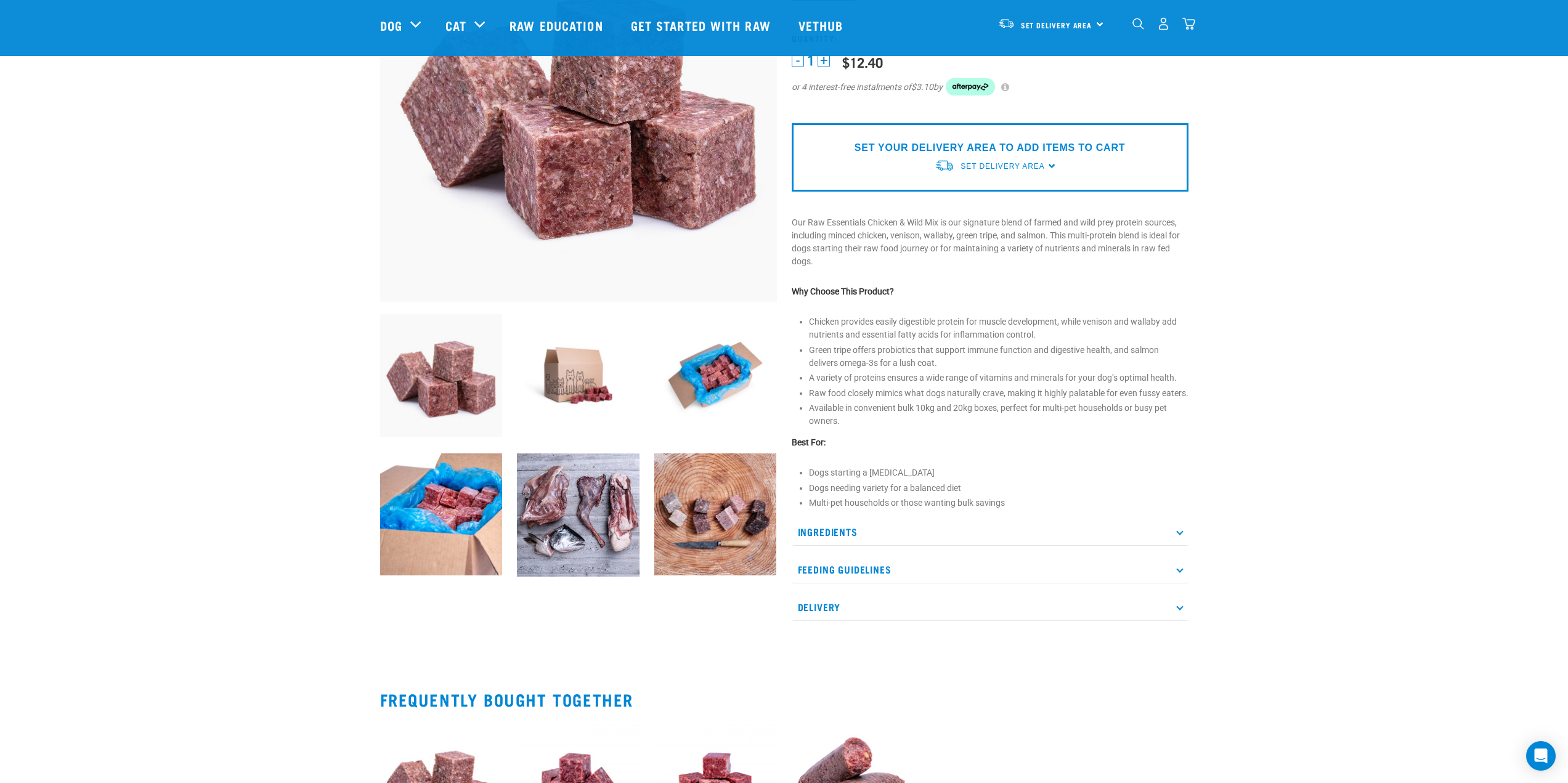
click at [854, 546] on p "Ingredients" at bounding box center [991, 533] width 397 height 28
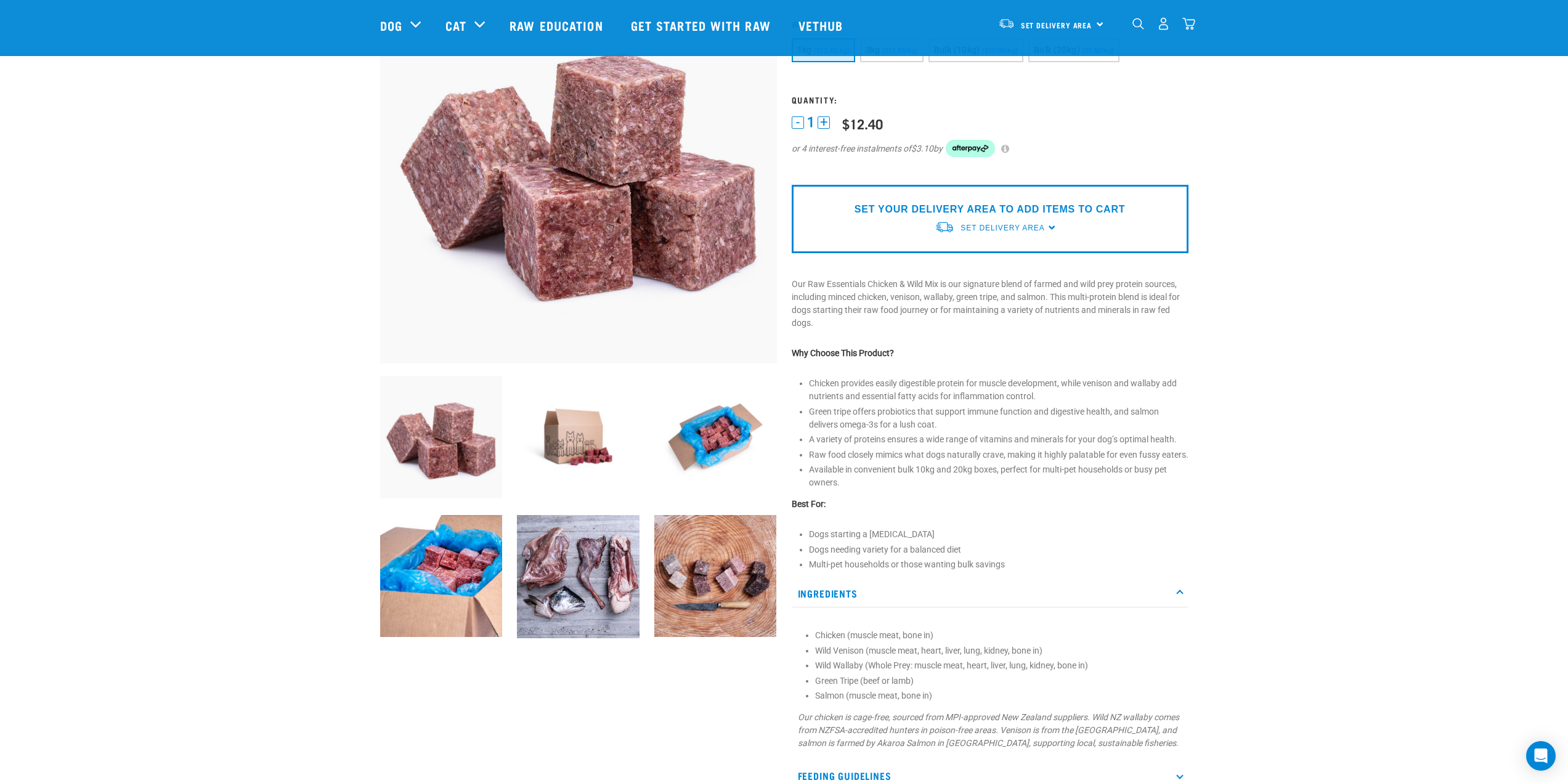
scroll to position [0, 0]
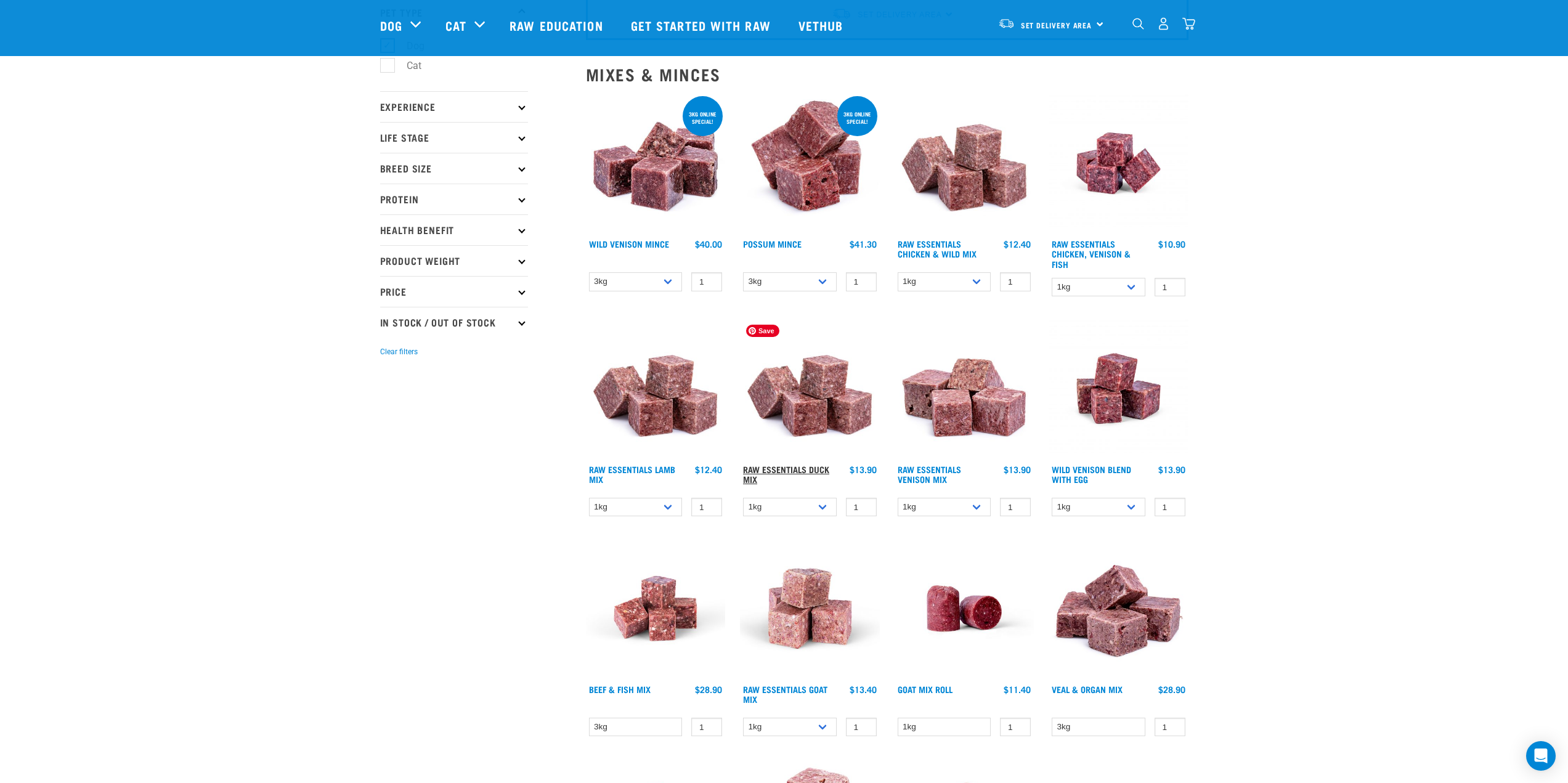
scroll to position [275, 0]
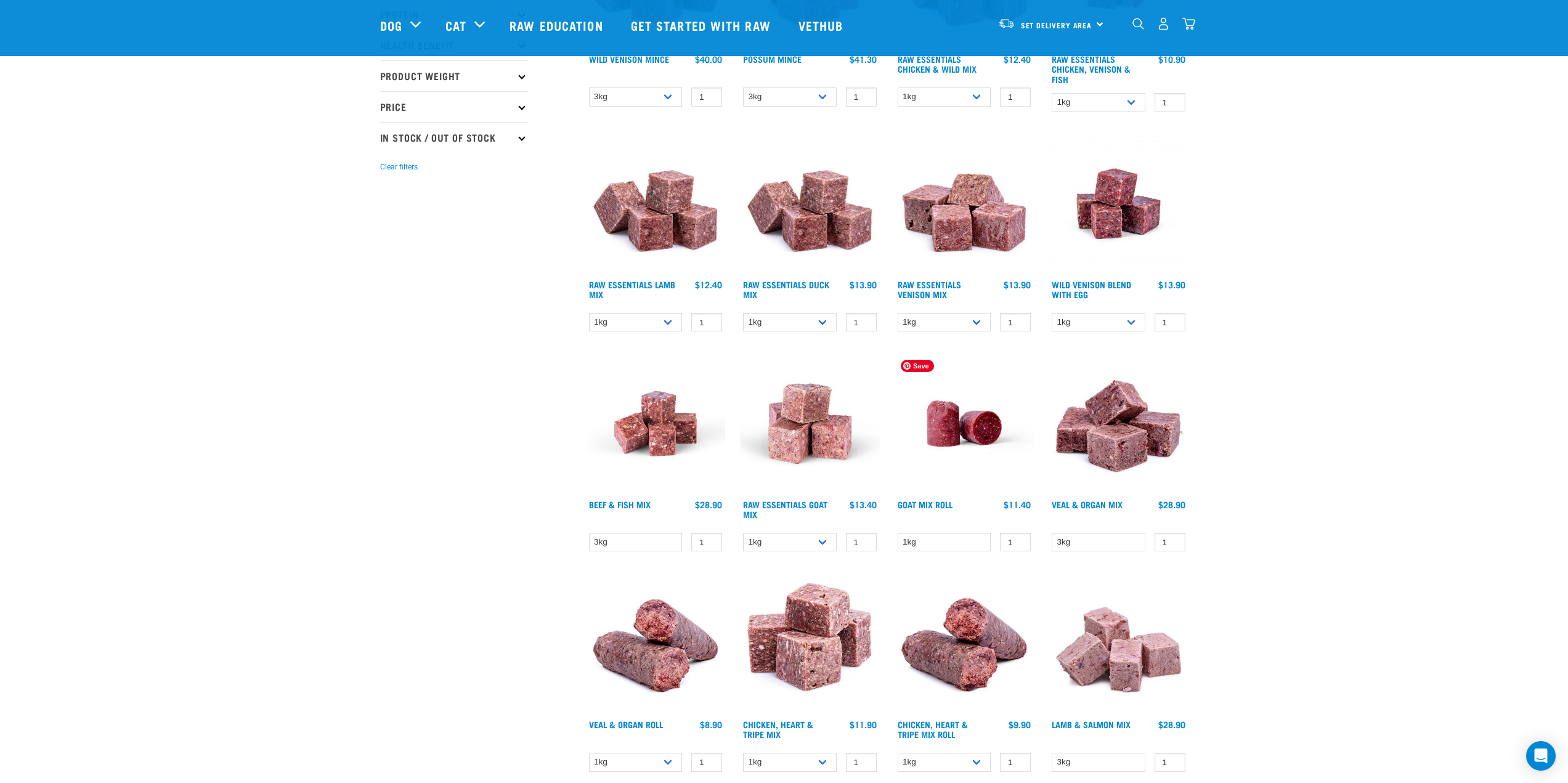
click at [954, 439] on img at bounding box center [964, 423] width 140 height 140
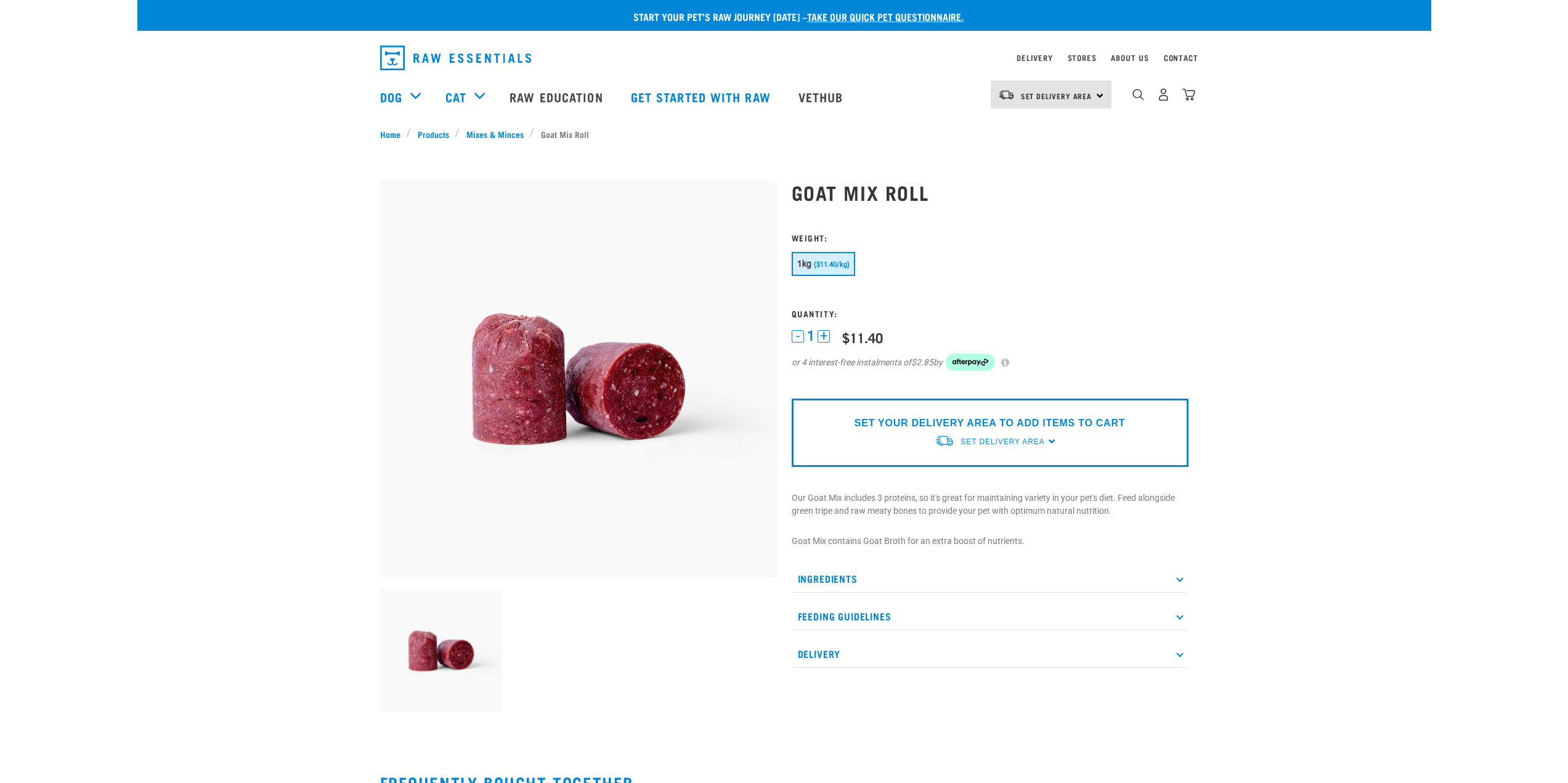
click at [858, 583] on p "Ingredients" at bounding box center [991, 579] width 397 height 28
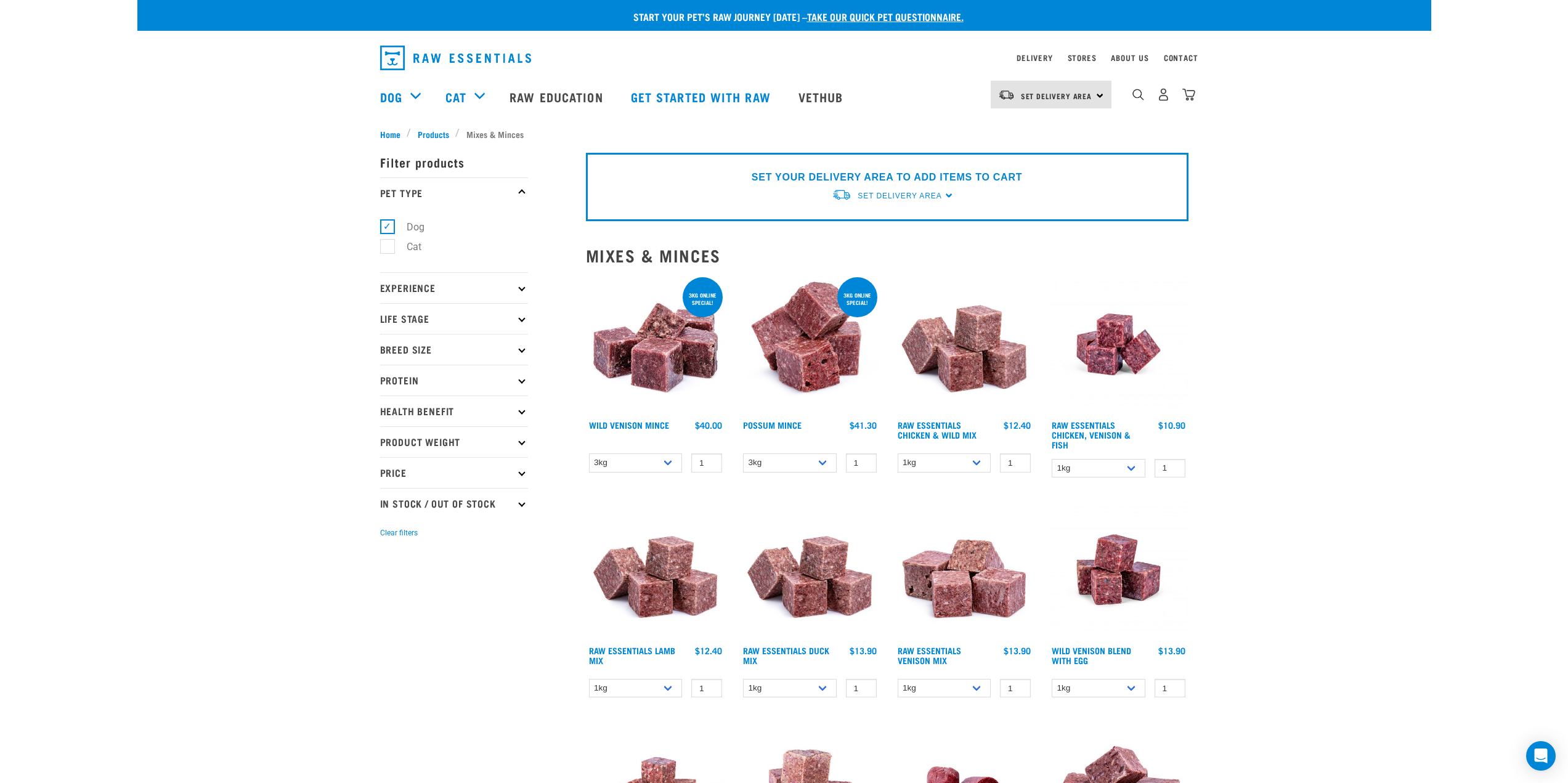
click at [483, 381] on p "Protein" at bounding box center [454, 380] width 148 height 31
click at [483, 383] on p "Protein" at bounding box center [454, 380] width 148 height 31
click at [467, 410] on p "Health Benefit" at bounding box center [454, 410] width 148 height 31
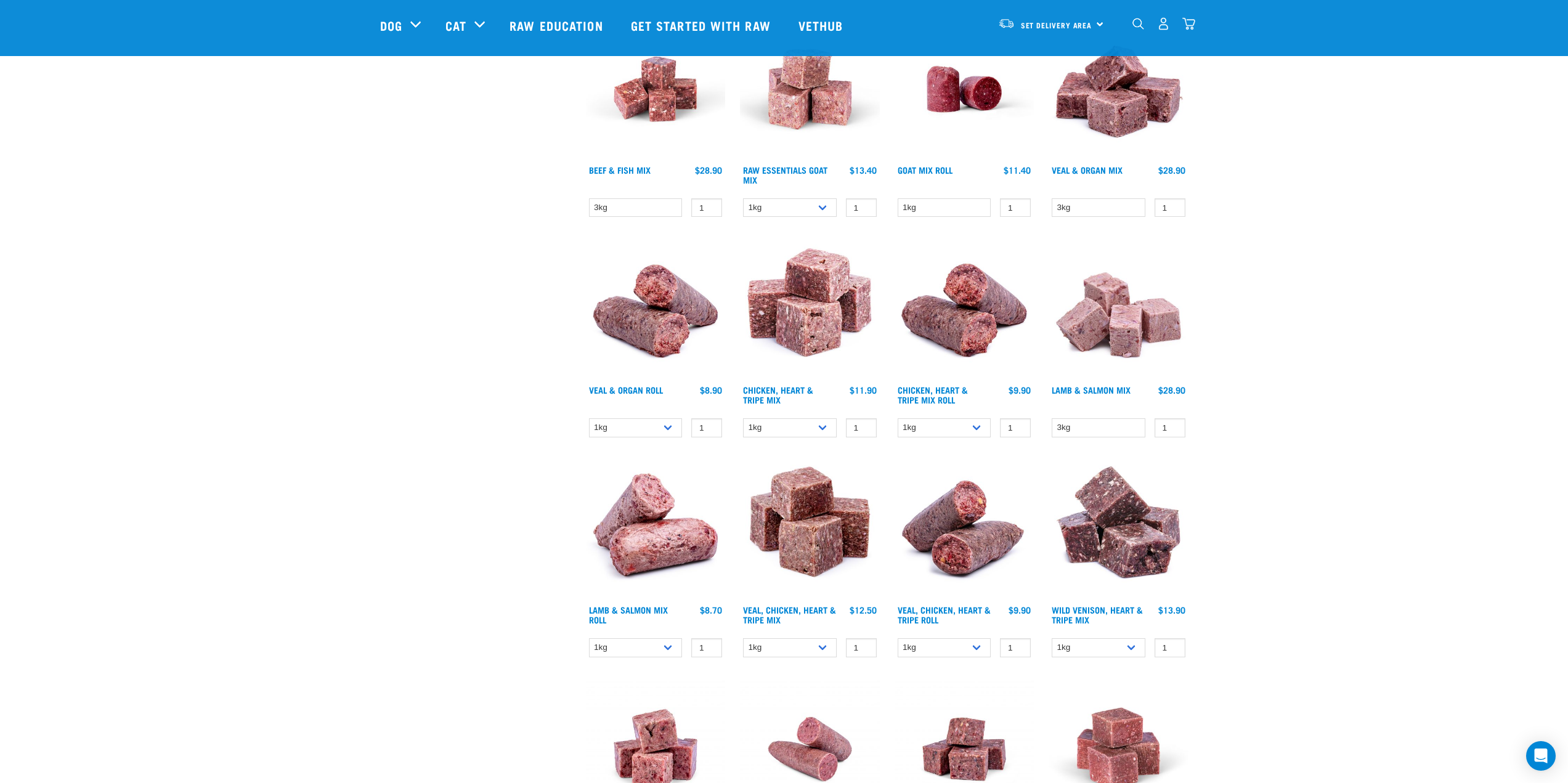
scroll to position [616, 0]
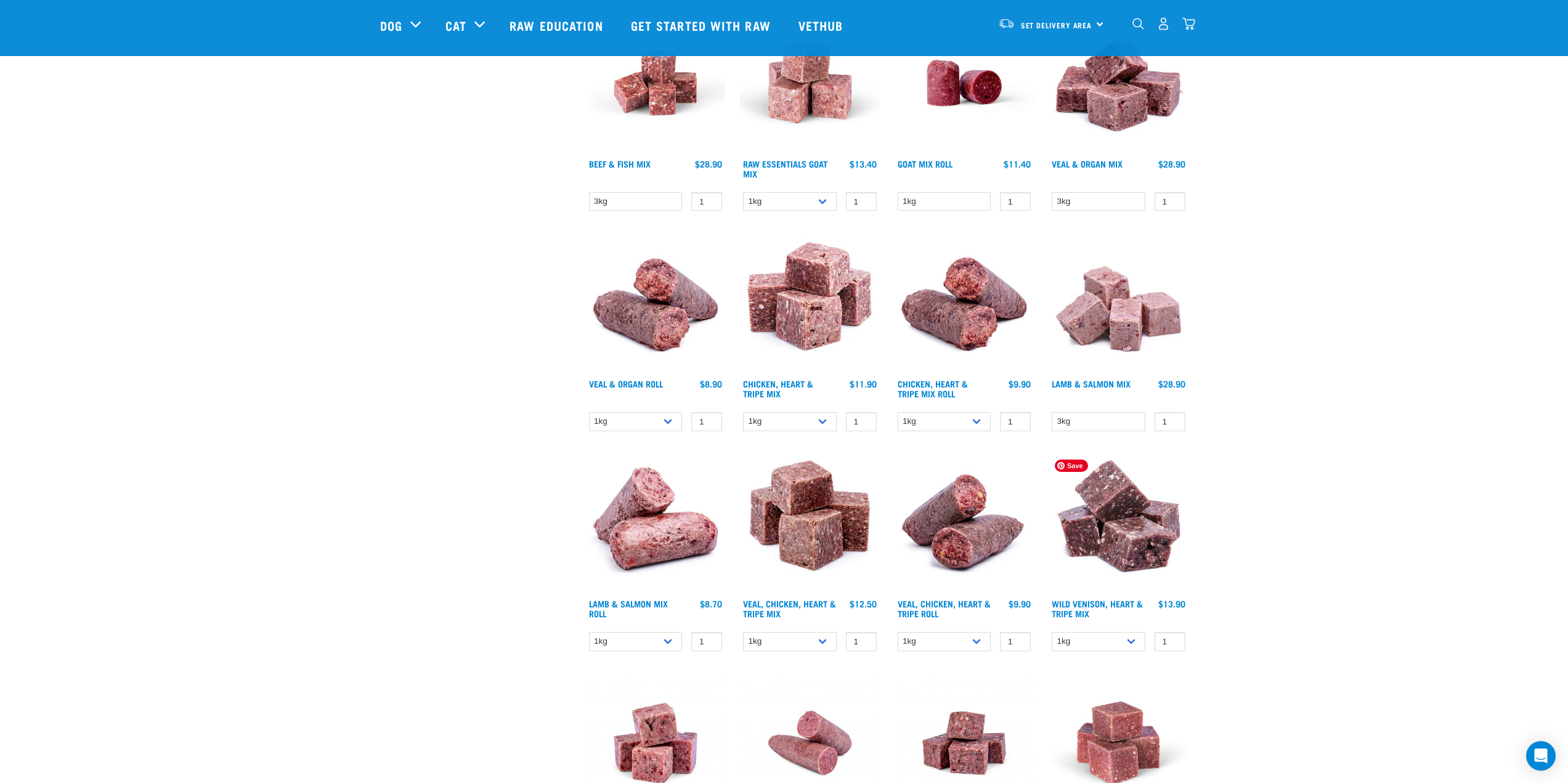
click at [1137, 546] on img at bounding box center [1118, 523] width 140 height 140
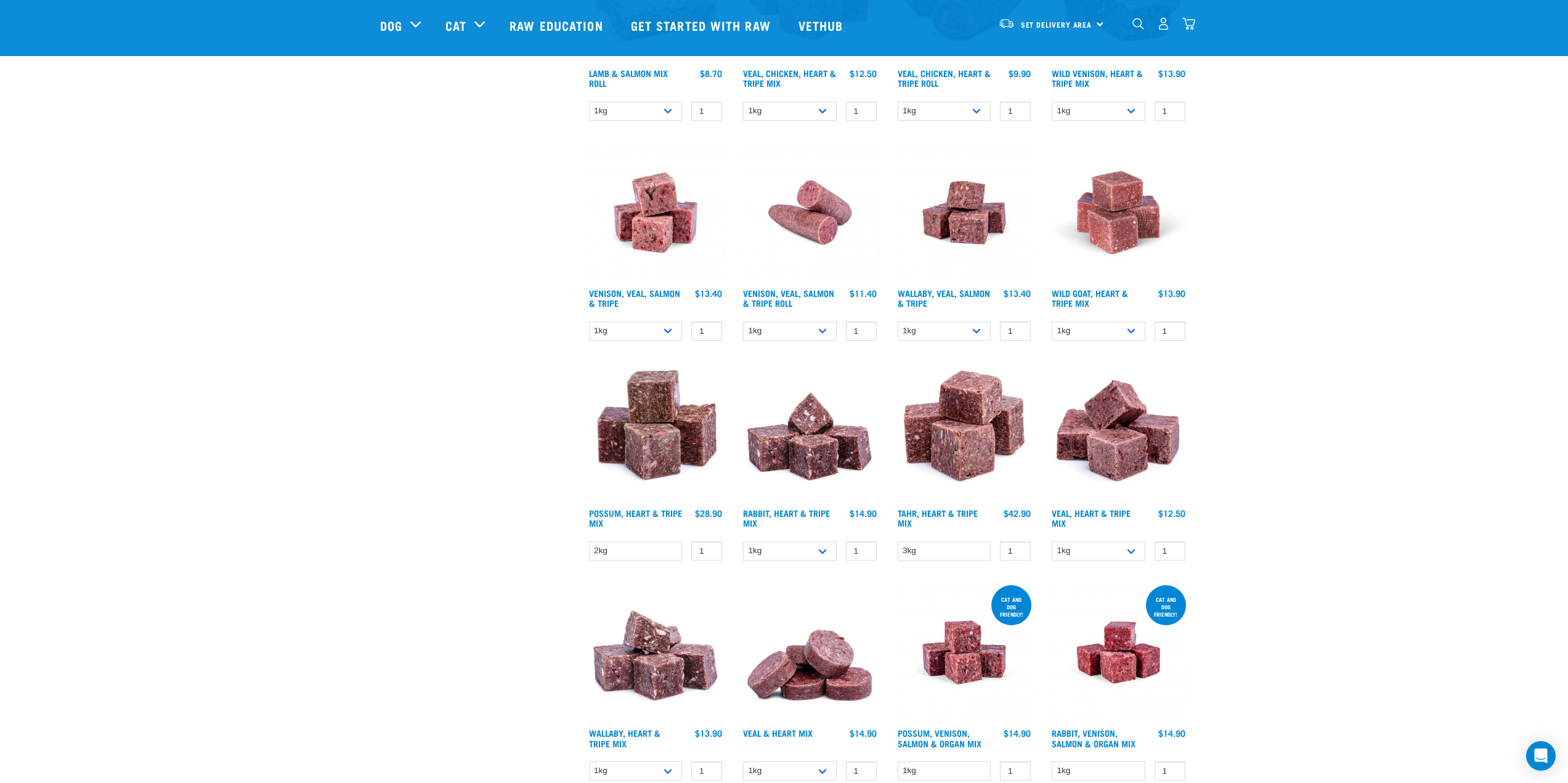
scroll to position [1323, 0]
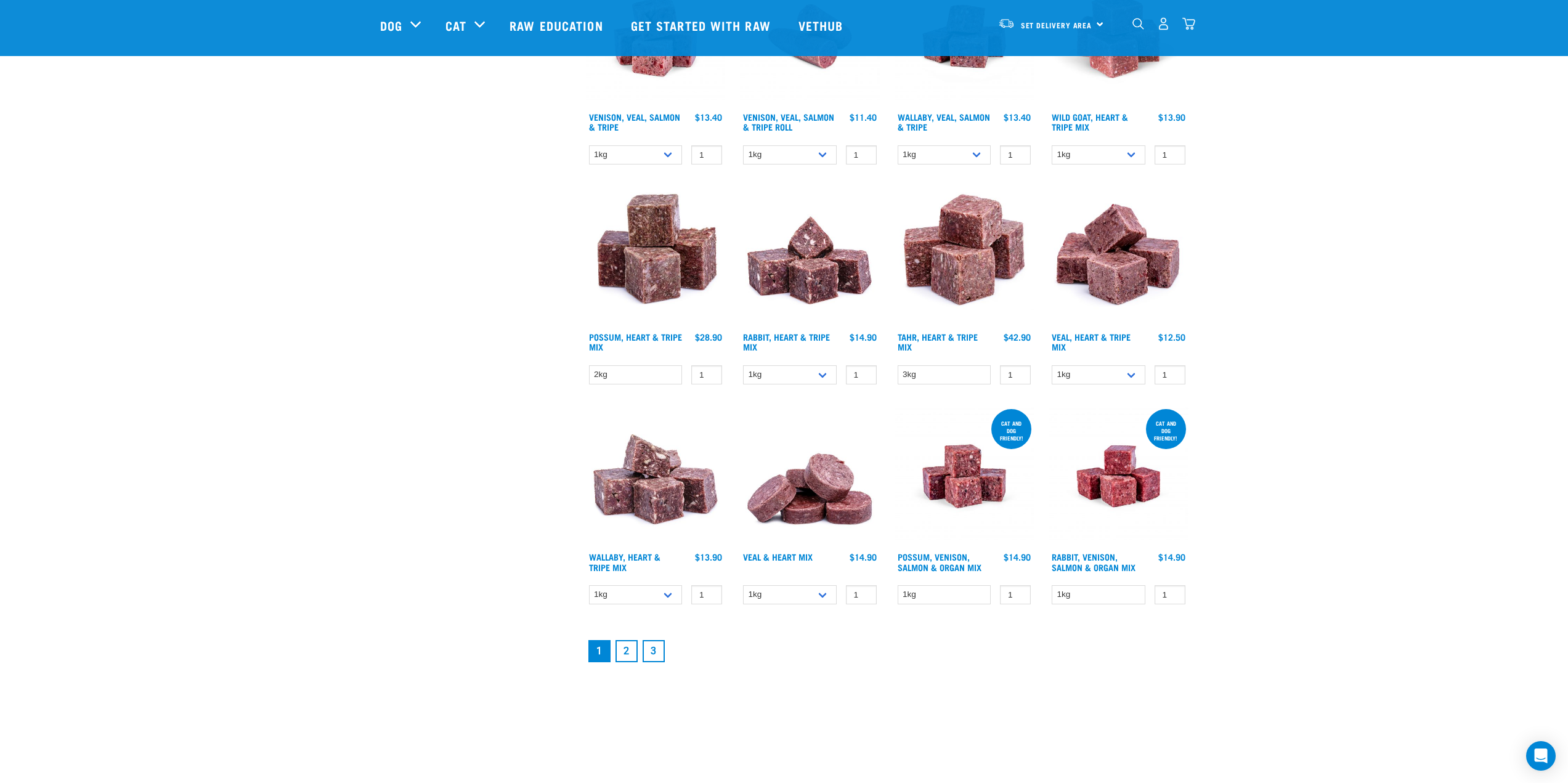
click at [625, 658] on link "2" at bounding box center [626, 651] width 22 height 22
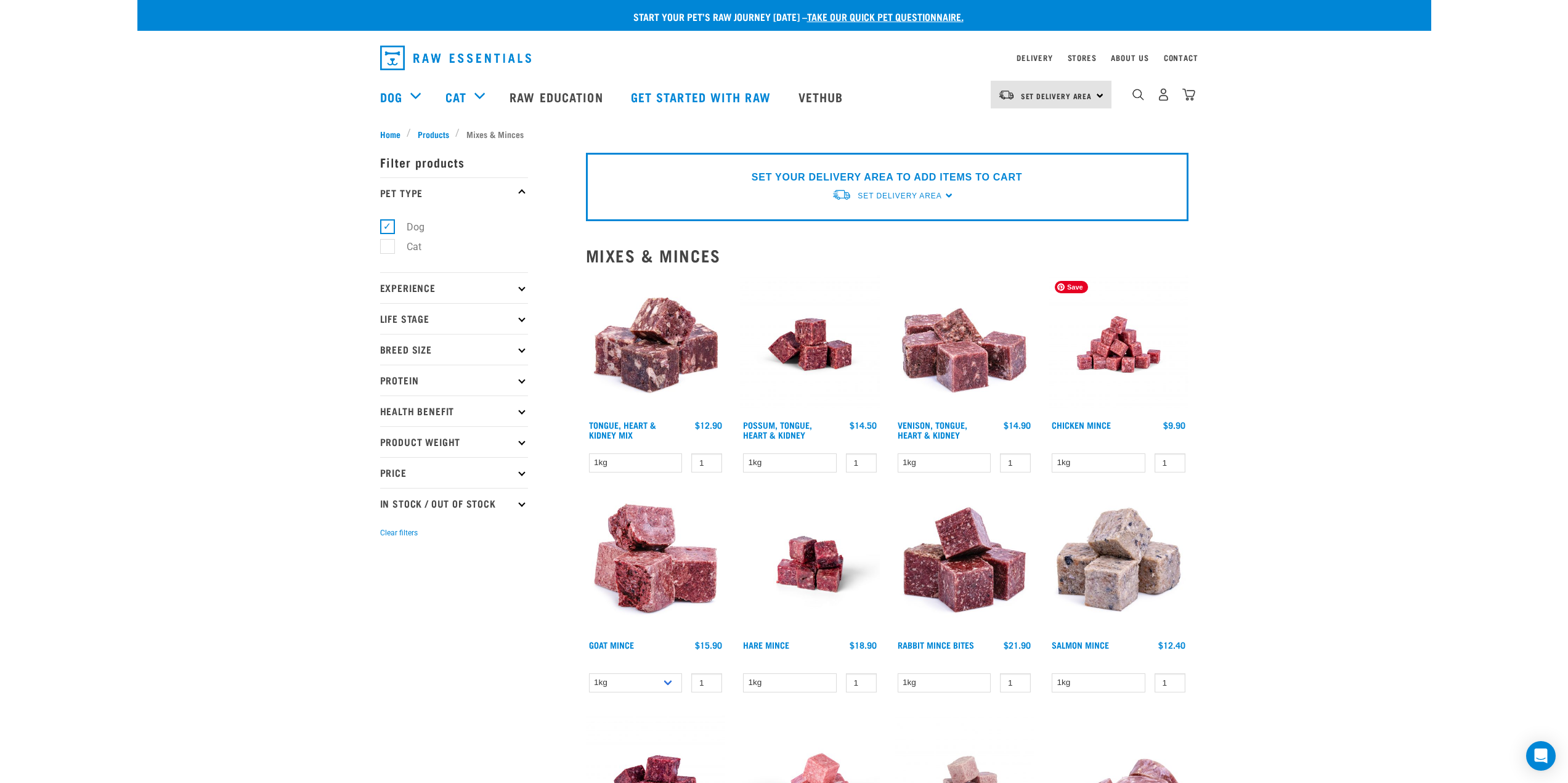
click at [1117, 356] on img at bounding box center [1118, 344] width 140 height 140
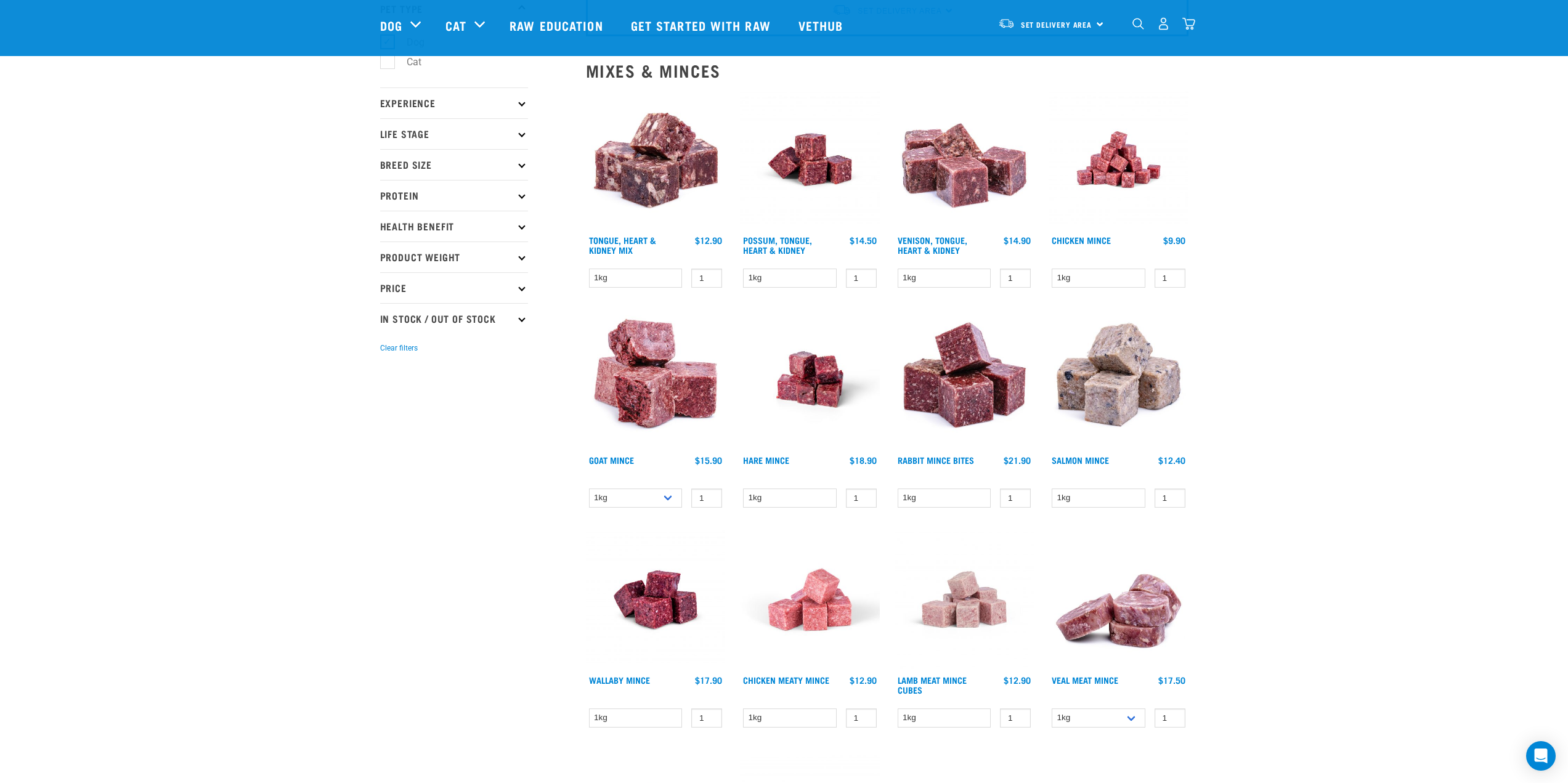
scroll to position [246, 0]
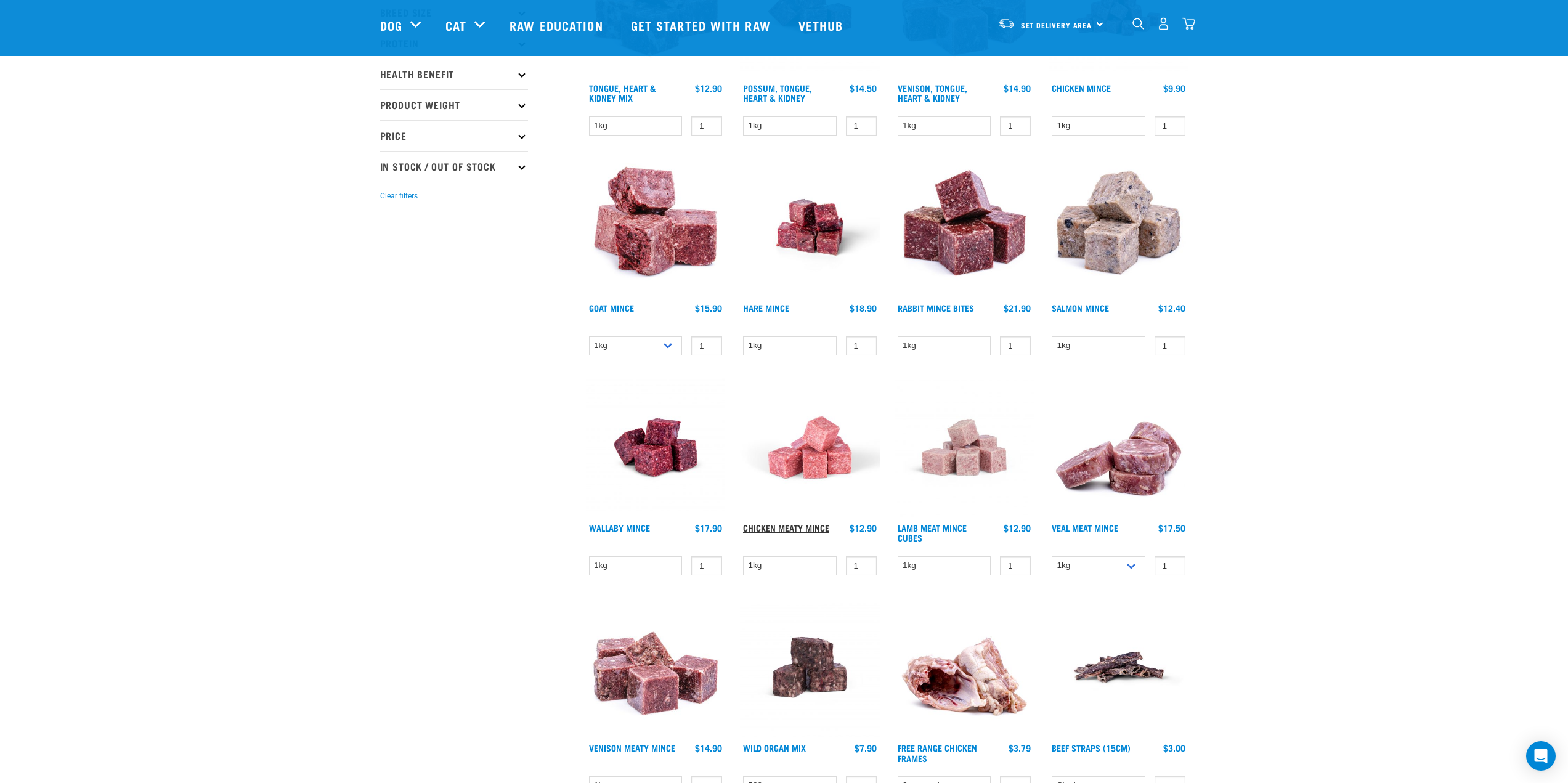
click at [805, 530] on link "Chicken Meaty Mince" at bounding box center [787, 527] width 86 height 4
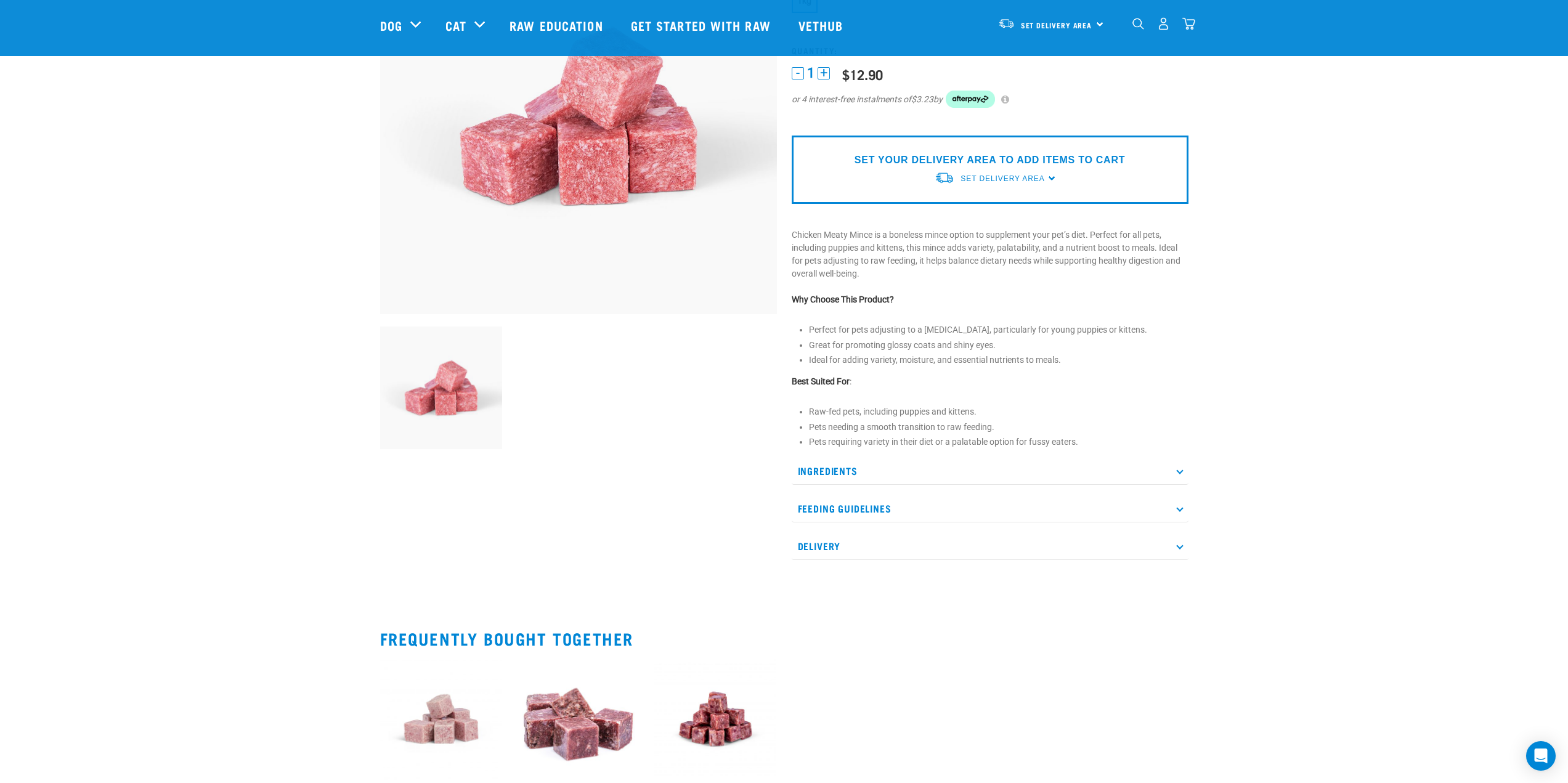
scroll to position [185, 0]
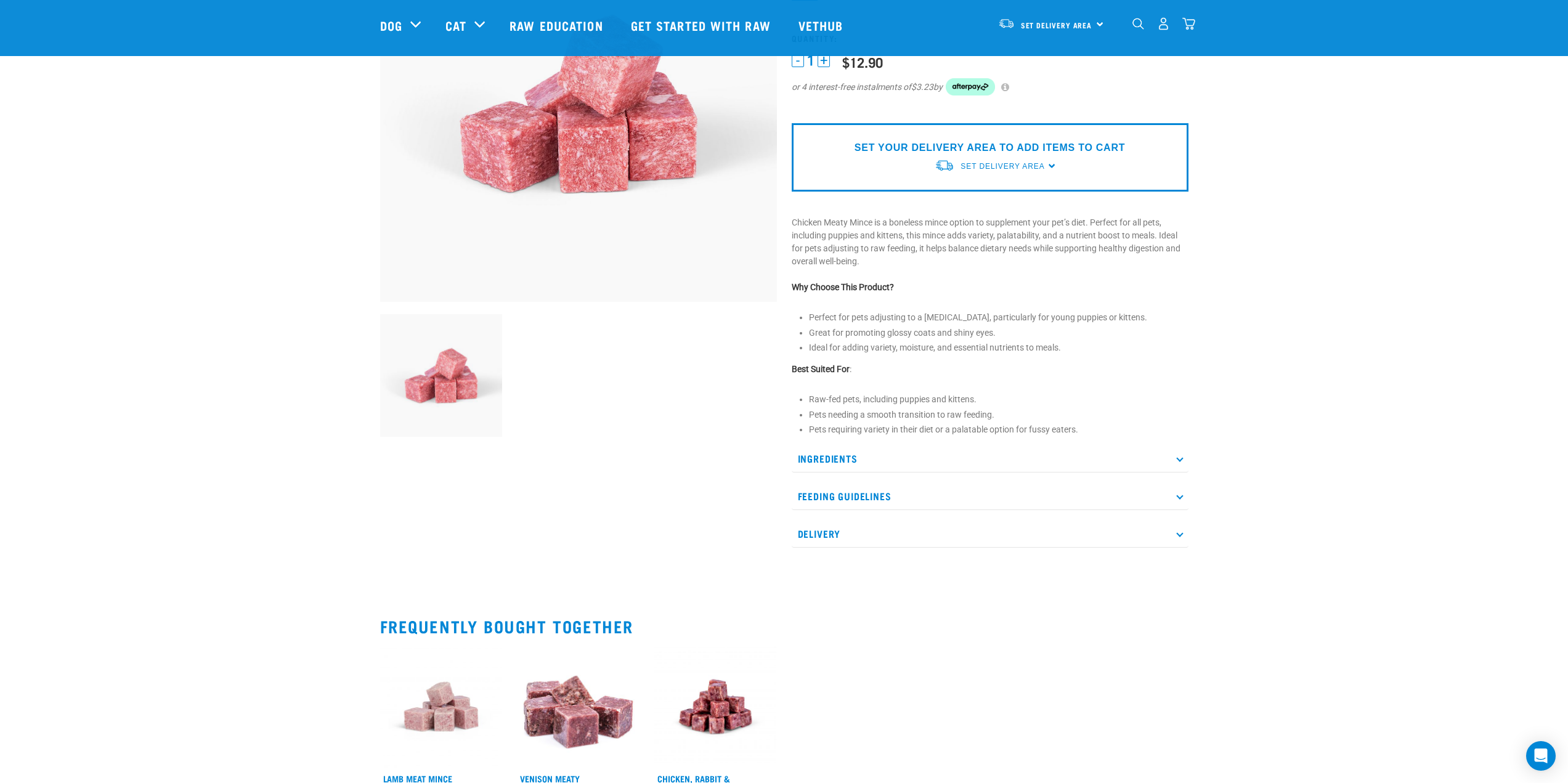
click at [854, 462] on p "Ingredients" at bounding box center [991, 459] width 397 height 28
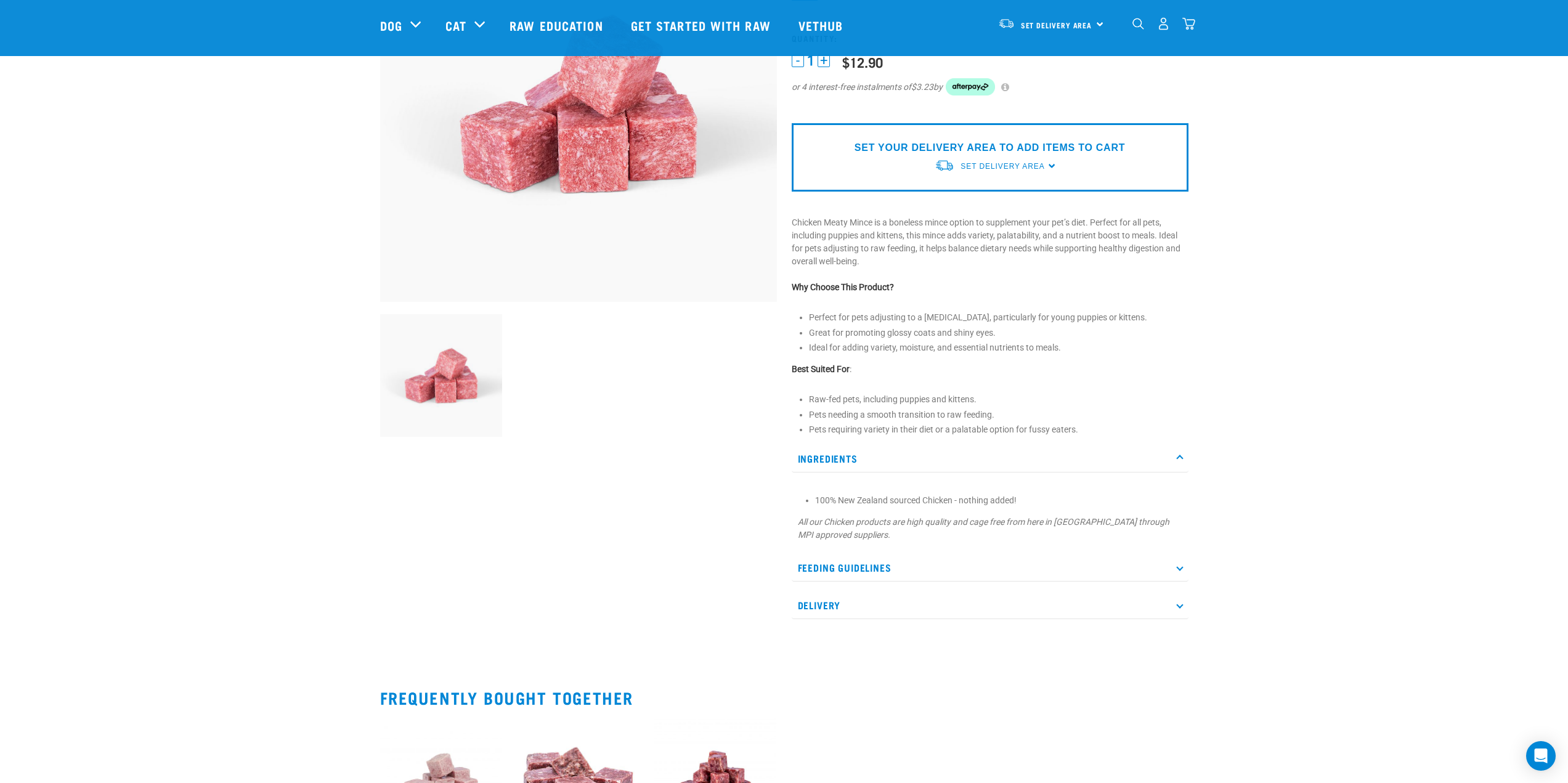
click at [840, 459] on p "Ingredients" at bounding box center [991, 459] width 397 height 28
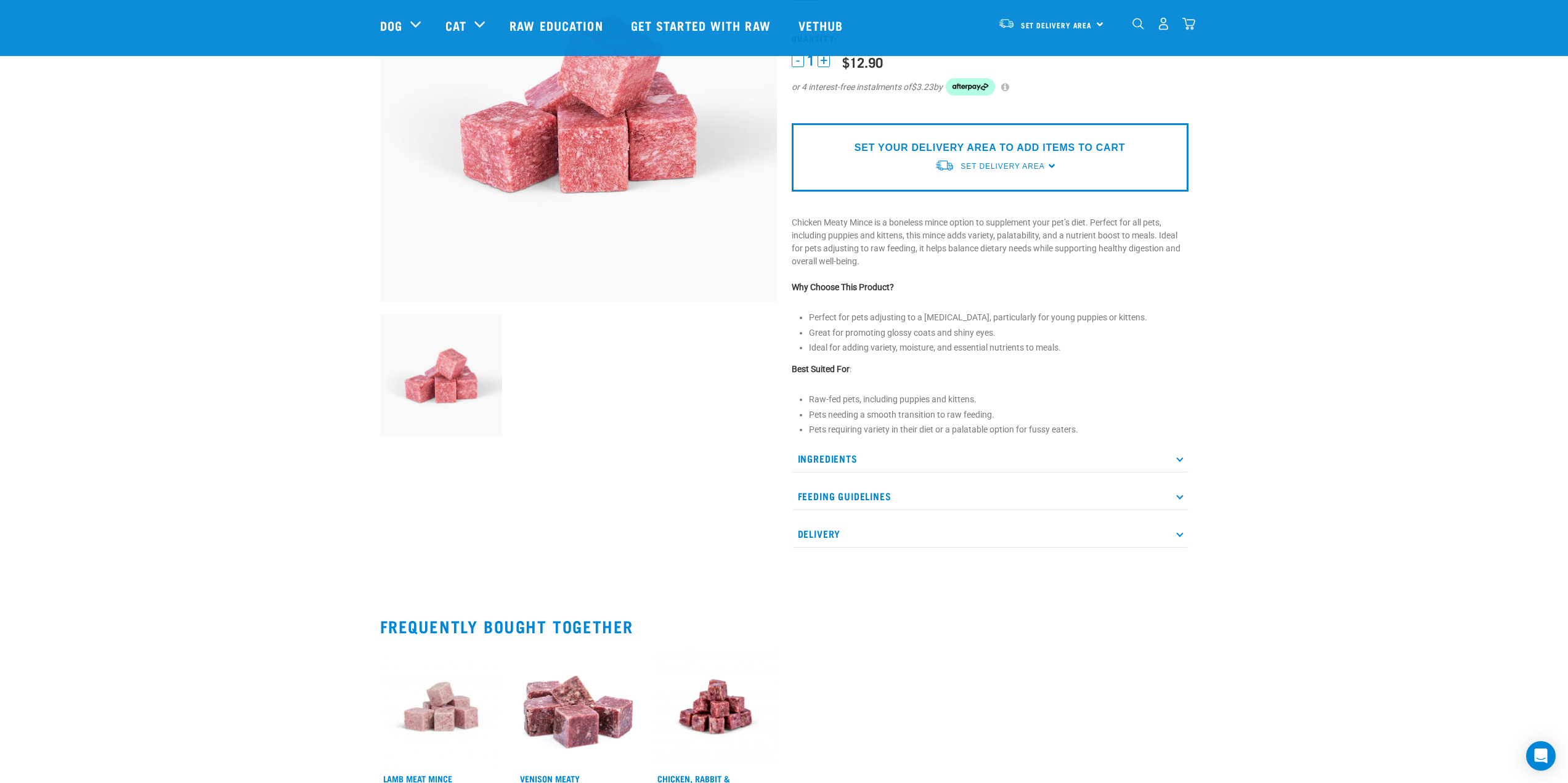
scroll to position [0, 0]
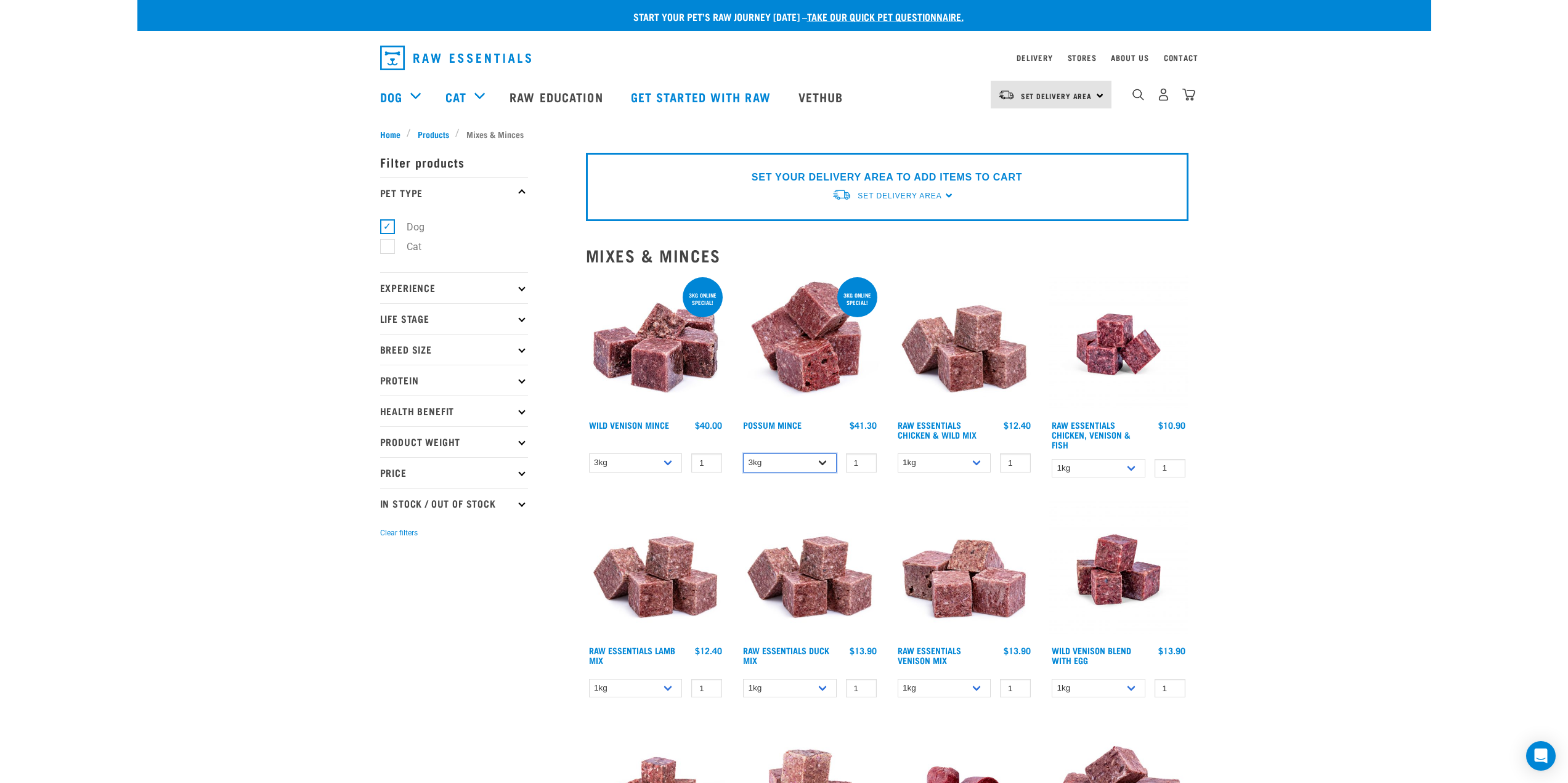
click at [825, 471] on select "3kg 1kg" at bounding box center [790, 463] width 94 height 19
click at [744, 453] on select "3kg 1kg" at bounding box center [790, 463] width 94 height 19
click at [825, 467] on select "3kg 1kg" at bounding box center [790, 463] width 94 height 19
select select "457"
click at [744, 453] on select "3kg 1kg" at bounding box center [790, 463] width 94 height 19
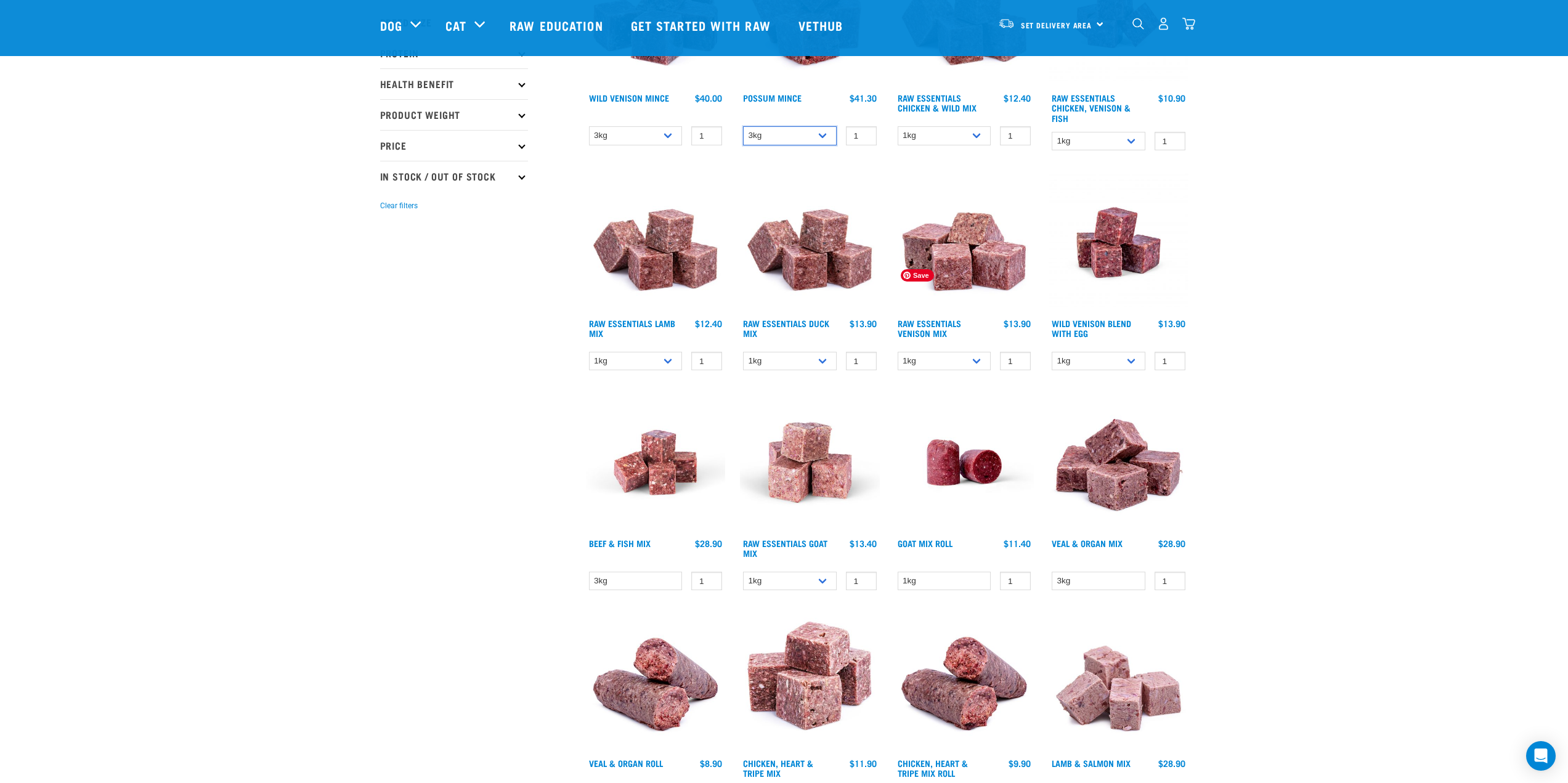
scroll to position [246, 0]
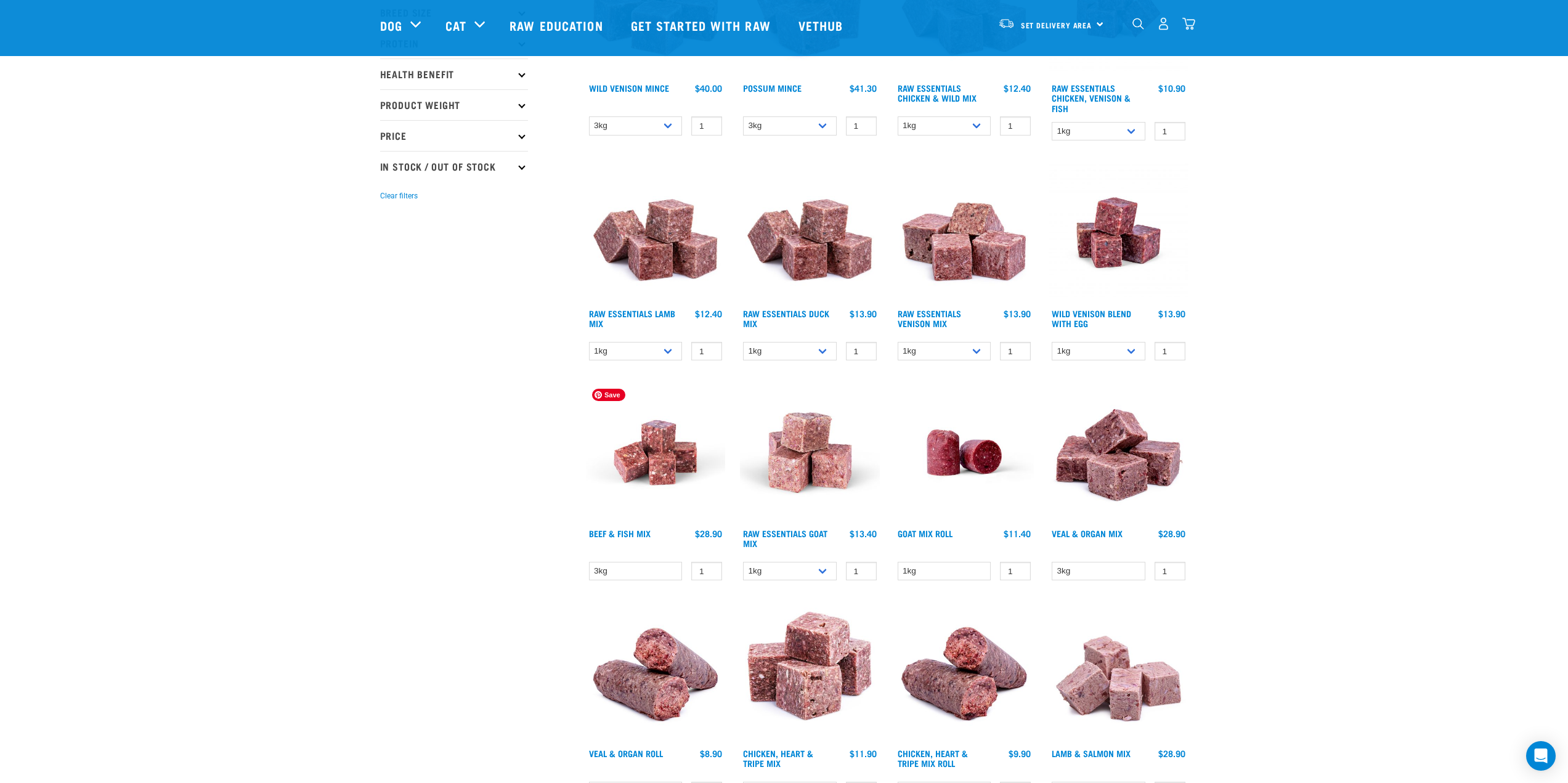
click at [657, 462] on img at bounding box center [656, 452] width 140 height 140
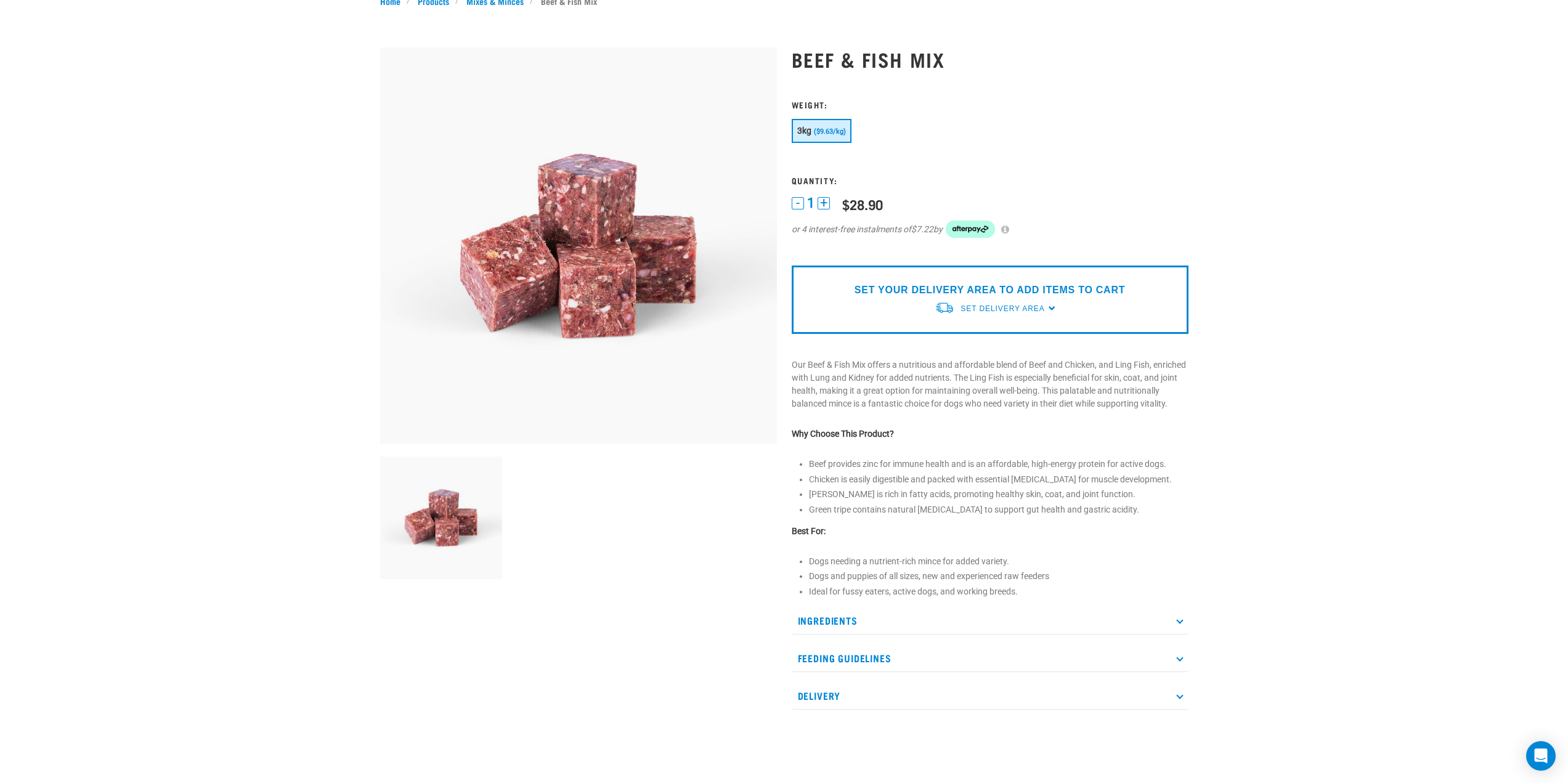
scroll to position [185, 0]
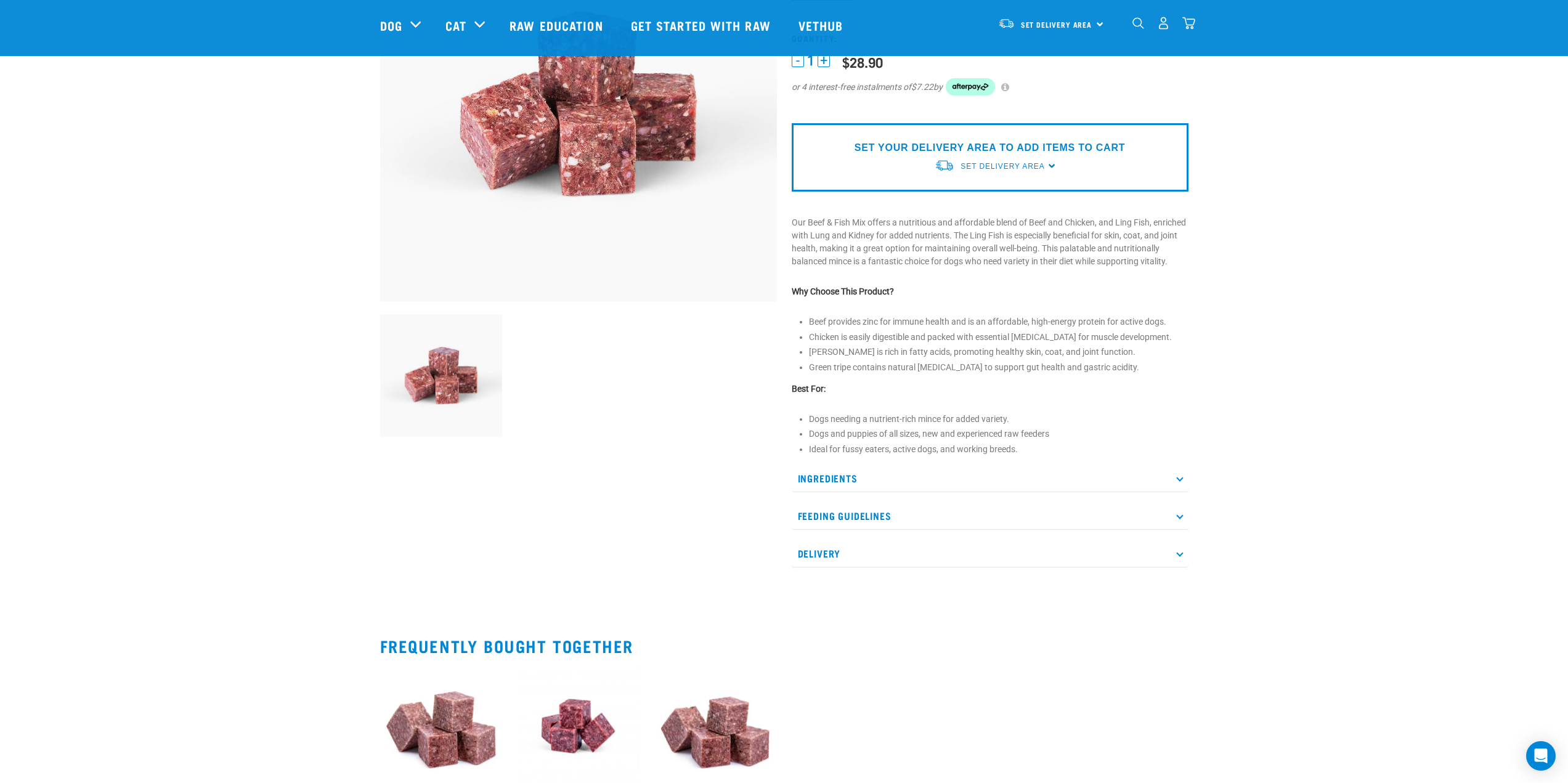
click at [826, 492] on p "Ingredients" at bounding box center [991, 479] width 397 height 28
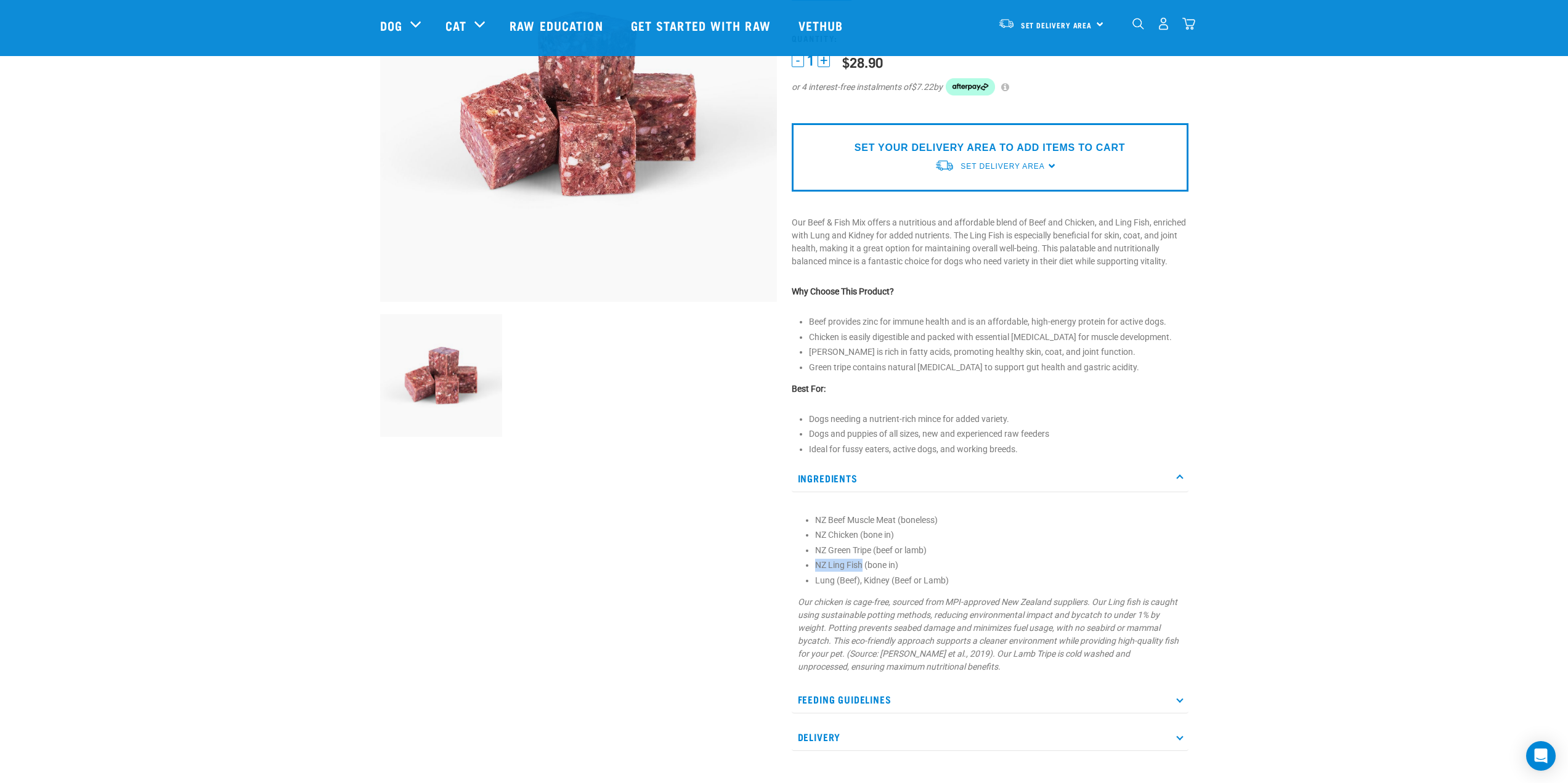
drag, startPoint x: 827, startPoint y: 581, endPoint x: 864, endPoint y: 581, distance: 37.0
click at [864, 572] on li "NZ Ling Fish (bone in)" at bounding box center [999, 565] width 367 height 13
copy li "NZ Ling Fish"
